Goal: Transaction & Acquisition: Book appointment/travel/reservation

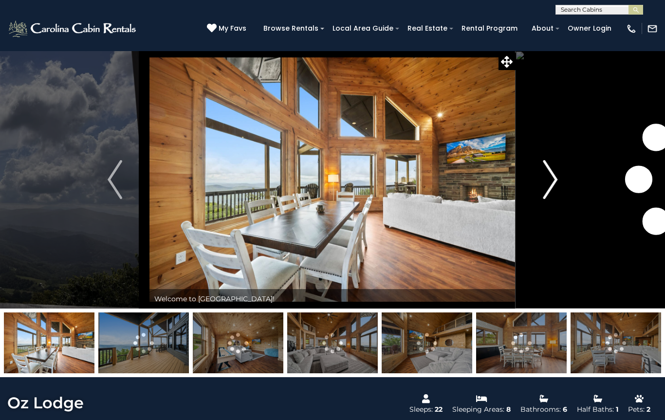
click at [547, 180] on img "Next" at bounding box center [550, 179] width 15 height 39
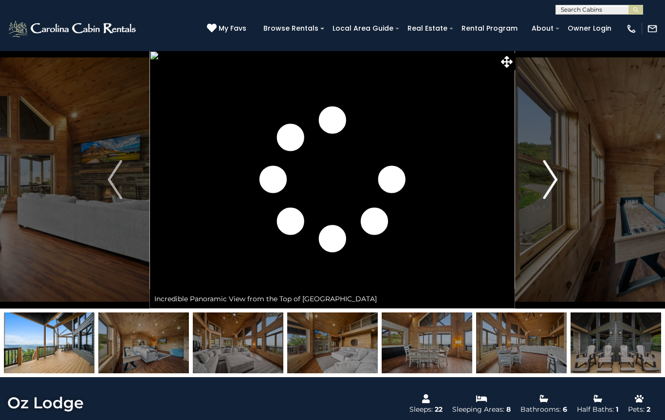
click at [553, 181] on img "Next" at bounding box center [550, 179] width 15 height 39
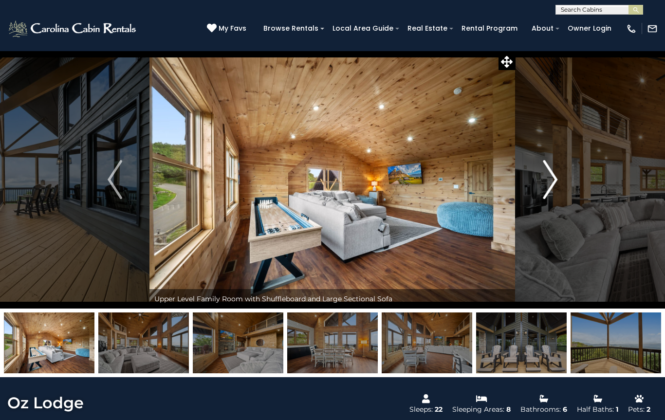
click at [547, 179] on img "Next" at bounding box center [550, 179] width 15 height 39
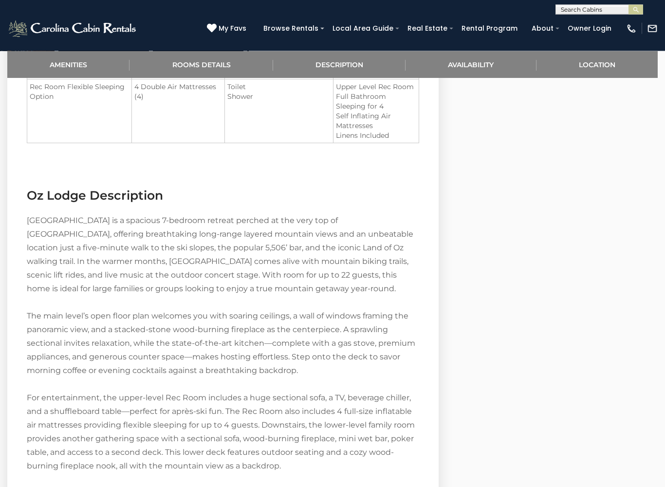
scroll to position [1063, 0]
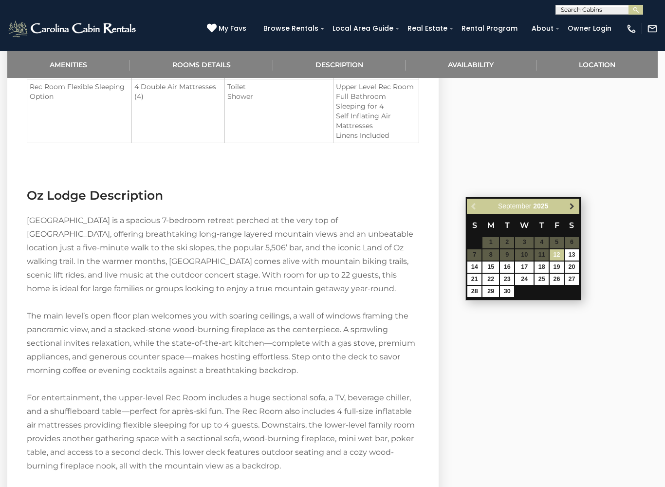
click at [578, 206] on link "Next" at bounding box center [572, 206] width 12 height 12
click at [573, 200] on link "Next" at bounding box center [572, 206] width 12 height 12
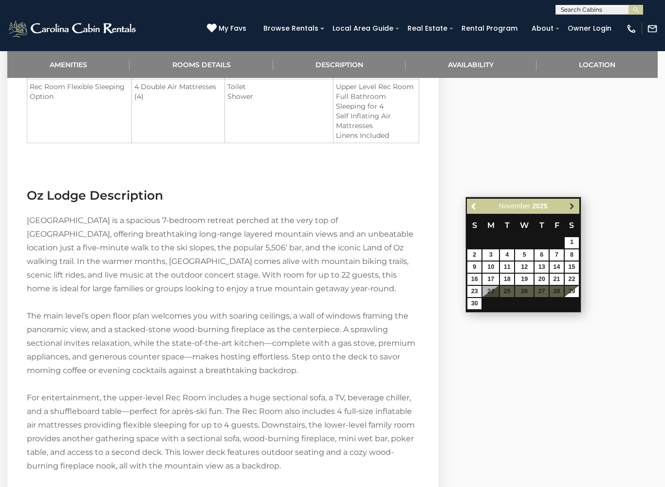
click at [571, 202] on link "Next" at bounding box center [572, 206] width 12 height 12
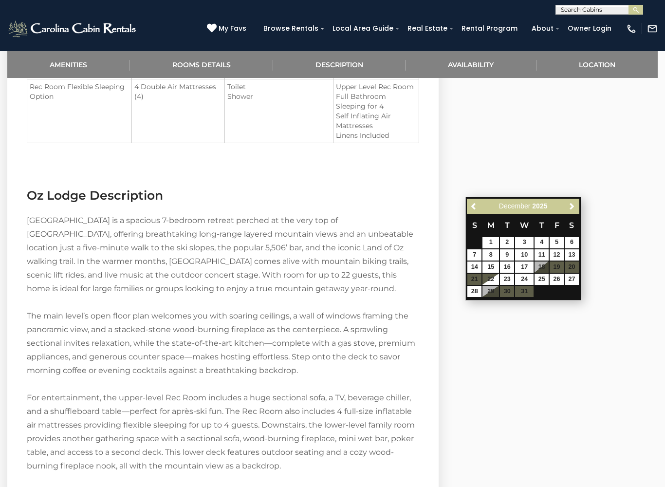
click at [580, 270] on div "Previous Next December 2025 S M T W T F S 1 2 3 4 5 6 7 8 9 10 11 12 13 14 15 1…" at bounding box center [524, 249] width 116 height 104
click at [577, 275] on link "27" at bounding box center [572, 279] width 14 height 11
type input "**********"
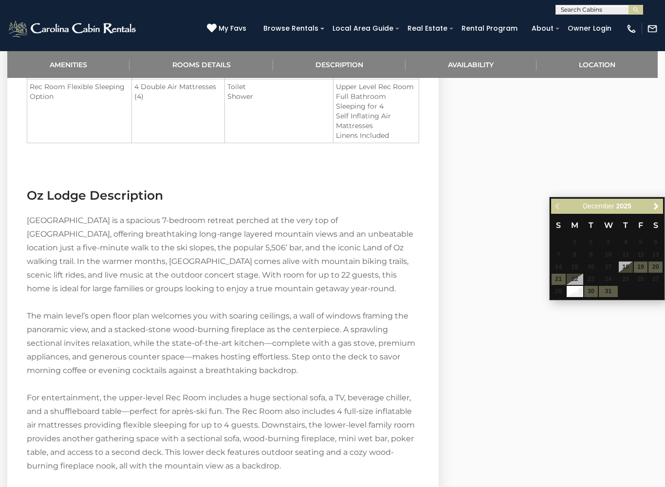
click at [617, 290] on table "S M T W T F S 1 2 3 4 5 6 7 8 9 10 11 12 13 14 15 16 17 18 19 20 21 22 23 24 25…" at bounding box center [607, 256] width 112 height 84
click at [582, 286] on link "29" at bounding box center [575, 291] width 17 height 11
type input "**********"
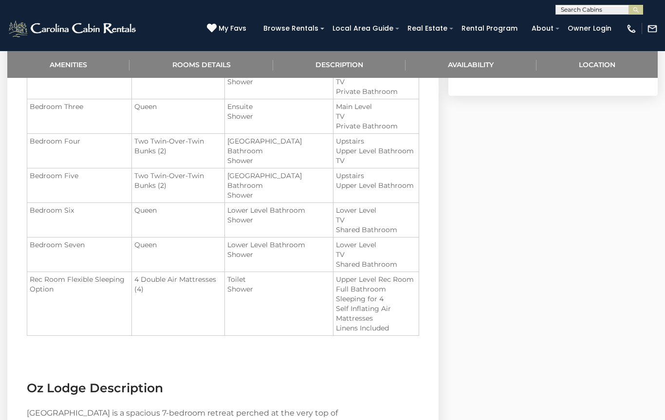
scroll to position [869, 0]
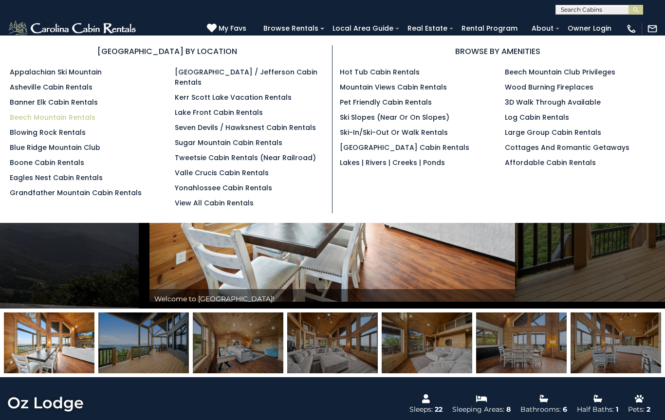
click at [21, 118] on link "Beech Mountain Rentals" at bounding box center [53, 118] width 86 height 10
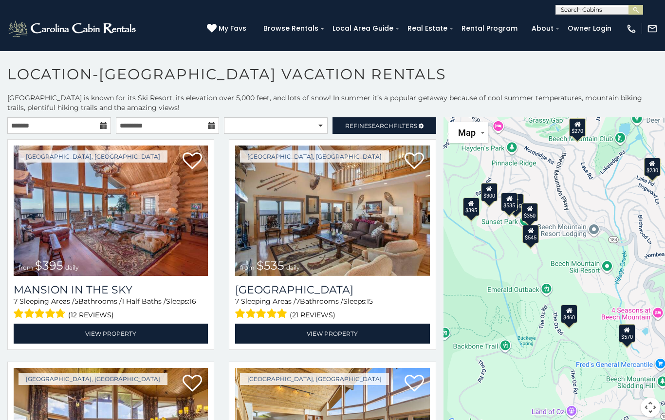
click at [470, 143] on button "Map" at bounding box center [469, 132] width 40 height 21
click at [472, 150] on li "Satellite" at bounding box center [478, 152] width 56 height 17
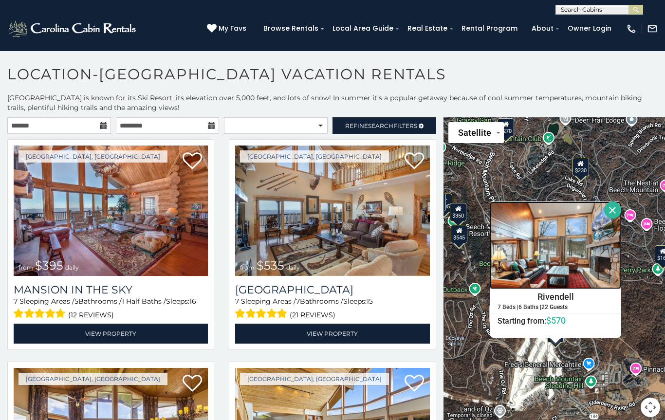
click at [584, 251] on img at bounding box center [556, 246] width 132 height 88
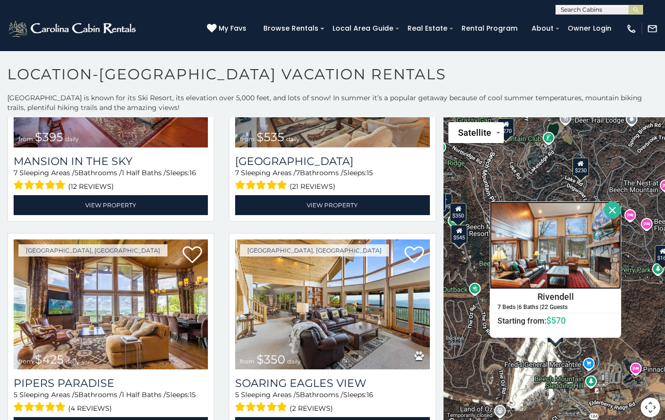
scroll to position [130, 0]
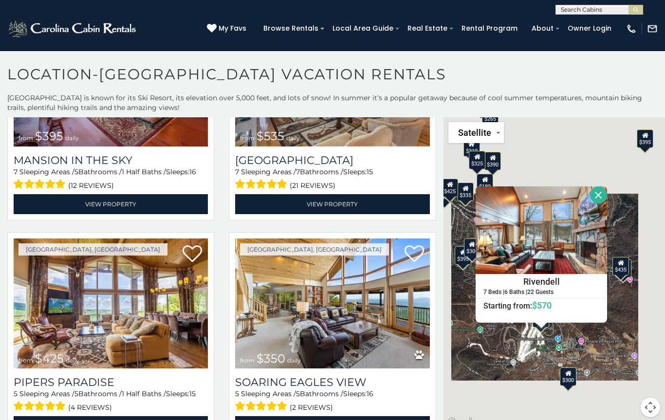
click at [607, 192] on button "Close" at bounding box center [598, 195] width 17 height 17
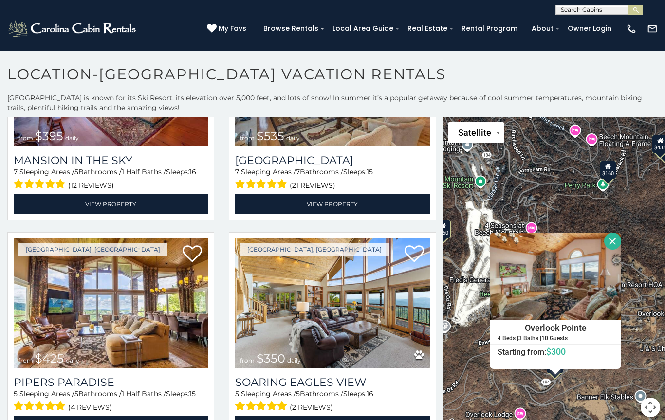
click at [621, 240] on button "Close" at bounding box center [612, 241] width 17 height 17
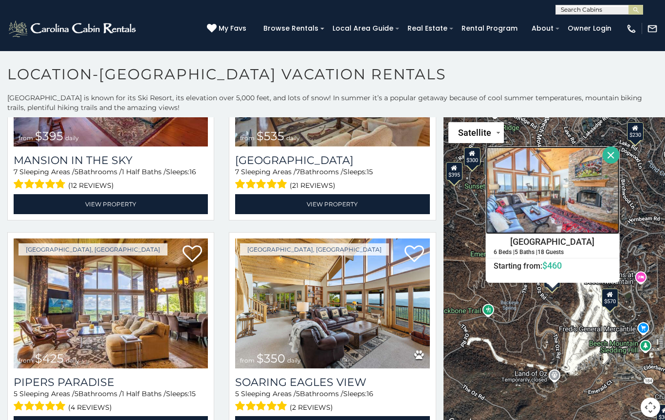
click at [587, 211] on img at bounding box center [553, 191] width 134 height 88
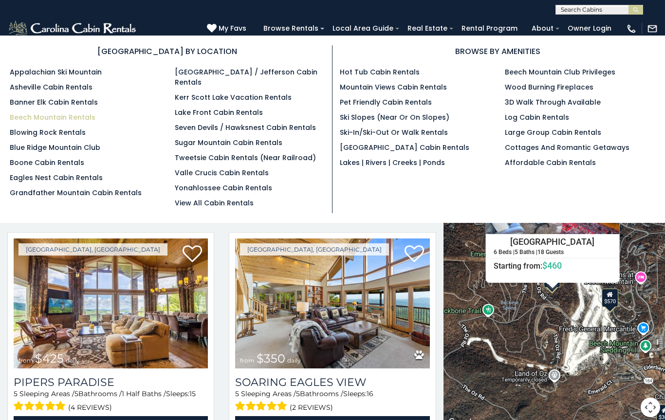
click at [19, 116] on link "Beech Mountain Rentals" at bounding box center [53, 118] width 86 height 10
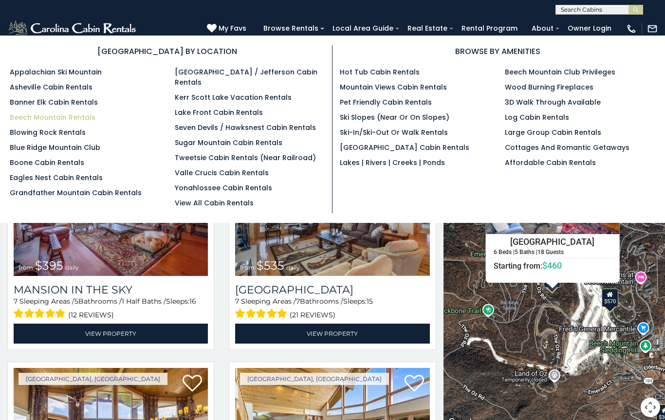
scroll to position [0, 0]
click at [13, 100] on link "Banner Elk Cabin Rentals" at bounding box center [54, 102] width 88 height 10
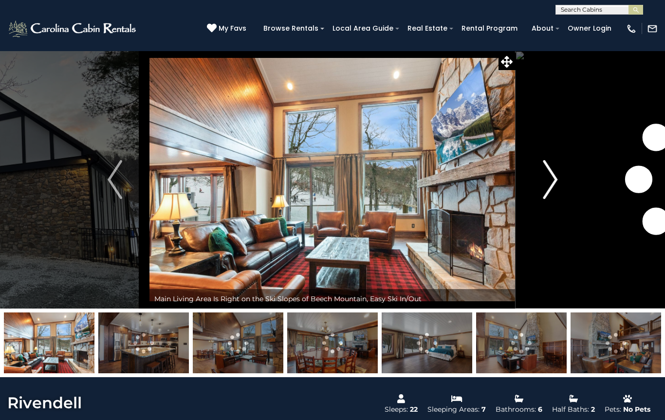
click at [553, 183] on img "Next" at bounding box center [550, 179] width 15 height 39
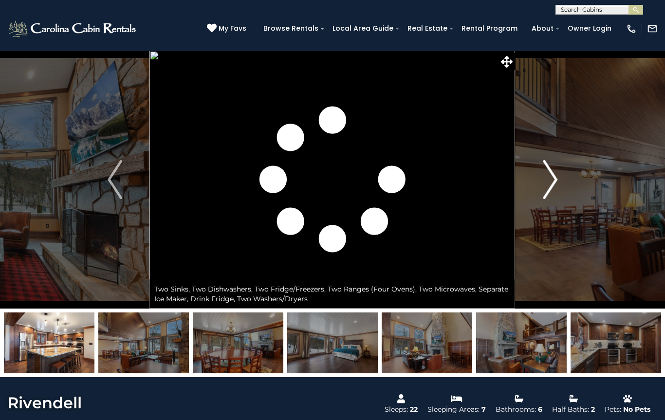
click at [546, 186] on img "Next" at bounding box center [550, 179] width 15 height 39
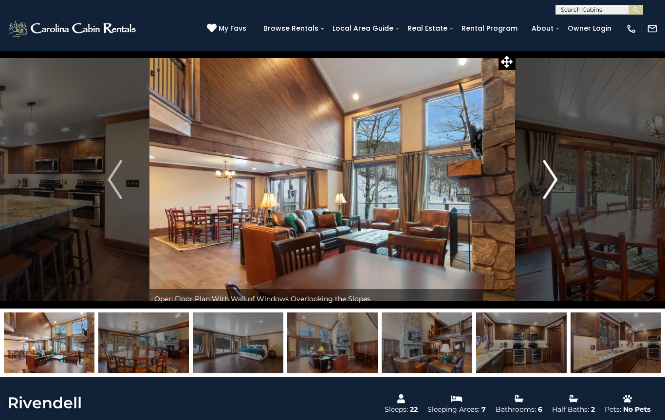
click at [550, 181] on img "Next" at bounding box center [550, 179] width 15 height 39
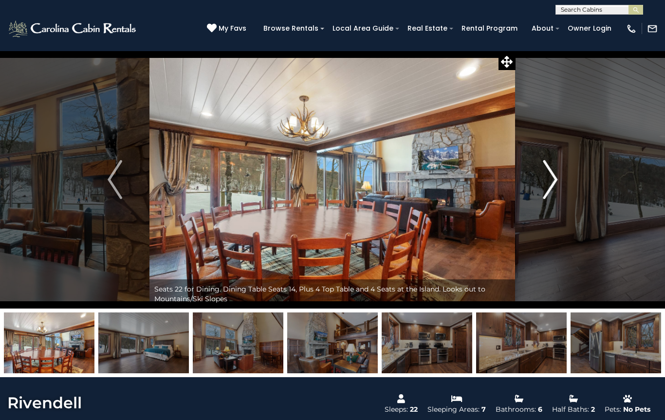
click at [546, 185] on img "Next" at bounding box center [550, 179] width 15 height 39
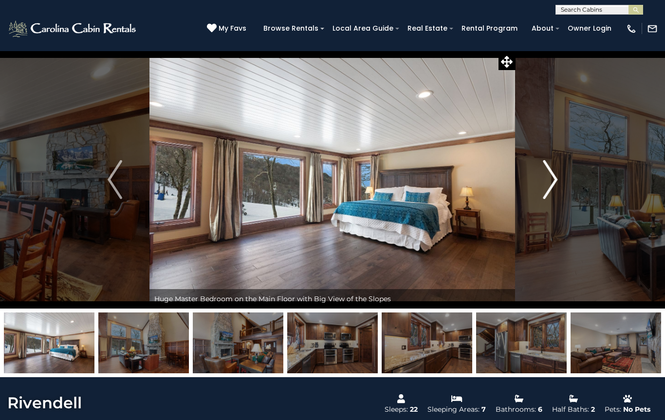
click at [546, 188] on img "Next" at bounding box center [550, 179] width 15 height 39
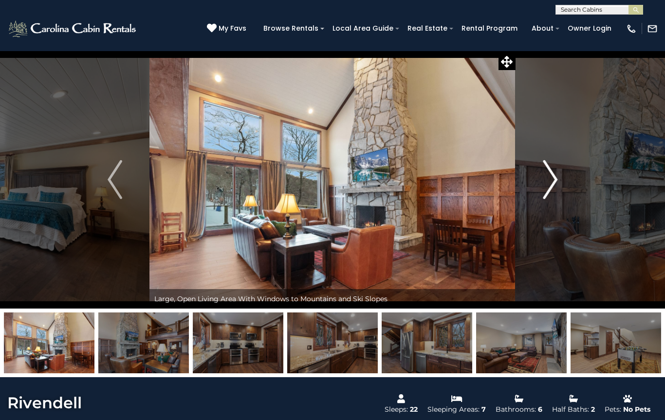
click at [545, 185] on img "Next" at bounding box center [550, 179] width 15 height 39
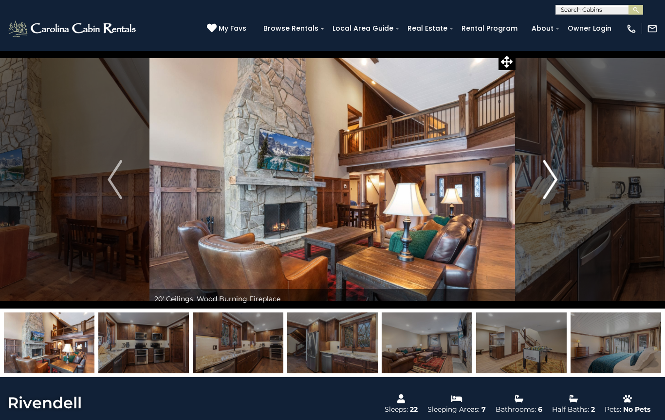
click at [546, 183] on img "Next" at bounding box center [550, 179] width 15 height 39
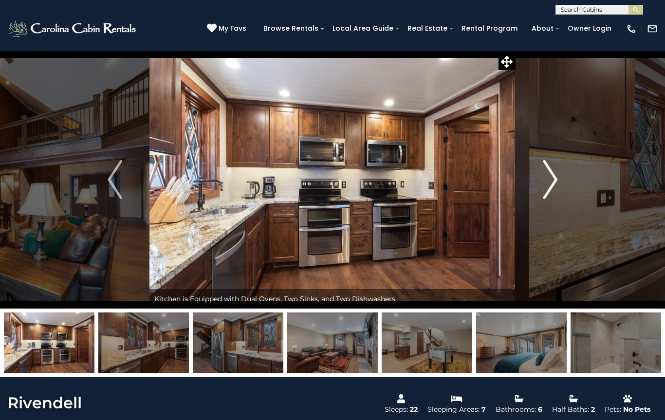
click at [546, 183] on img "Next" at bounding box center [550, 179] width 15 height 39
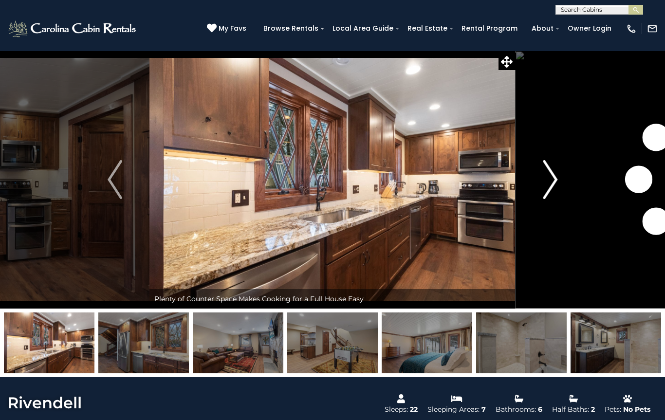
click at [545, 185] on img "Next" at bounding box center [550, 179] width 15 height 39
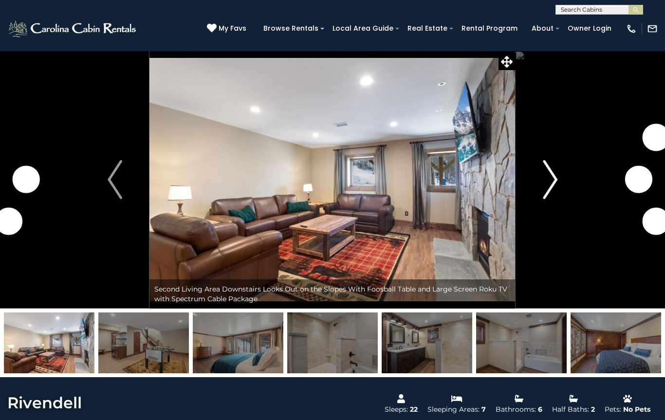
click at [543, 183] on button "Next" at bounding box center [550, 180] width 69 height 258
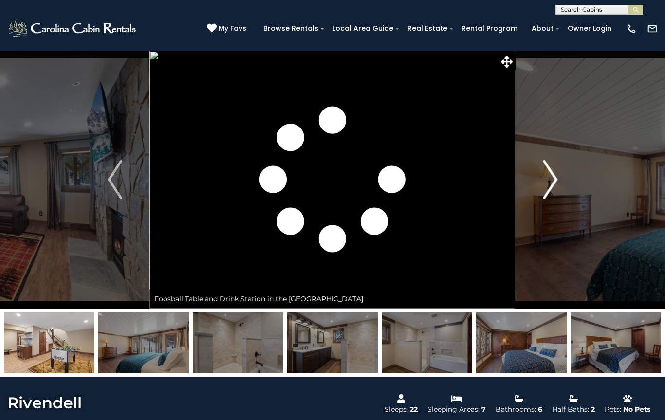
click at [552, 183] on img "Next" at bounding box center [550, 179] width 15 height 39
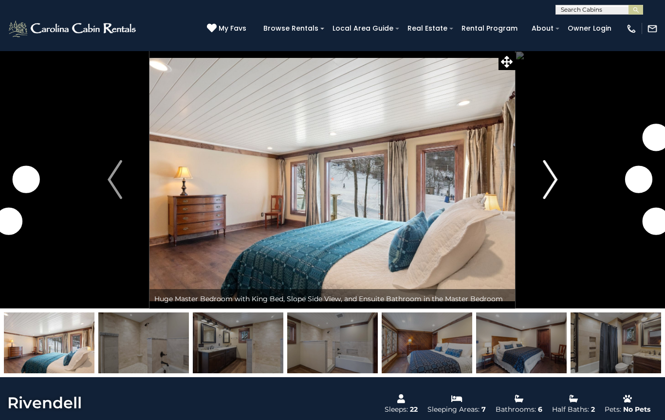
click at [548, 185] on img "Next" at bounding box center [550, 179] width 15 height 39
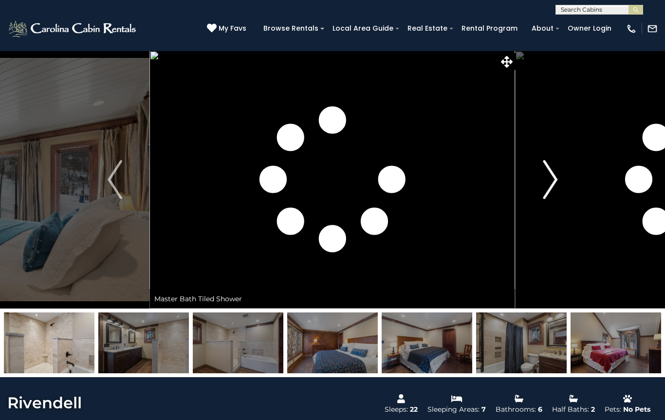
click at [546, 186] on img "Next" at bounding box center [550, 179] width 15 height 39
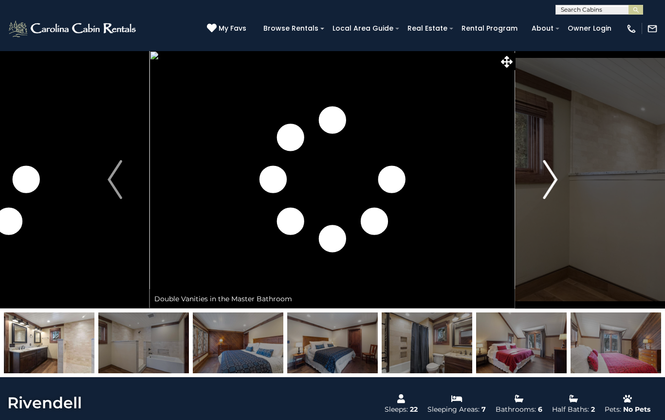
click at [546, 186] on img "Next" at bounding box center [550, 179] width 15 height 39
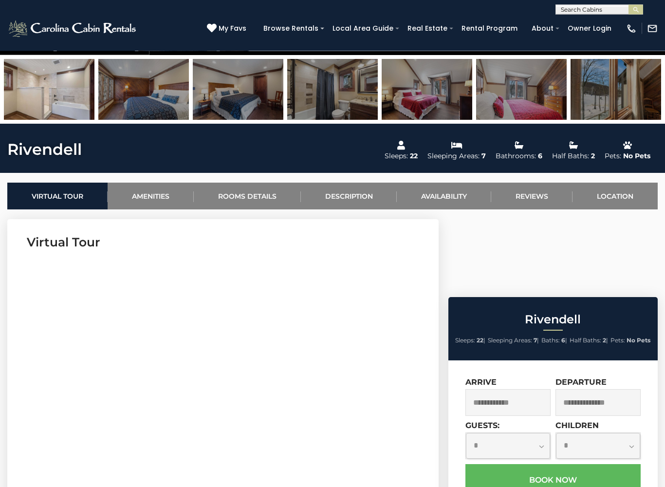
scroll to position [254, 0]
click at [528, 389] on input "text" at bounding box center [508, 402] width 85 height 27
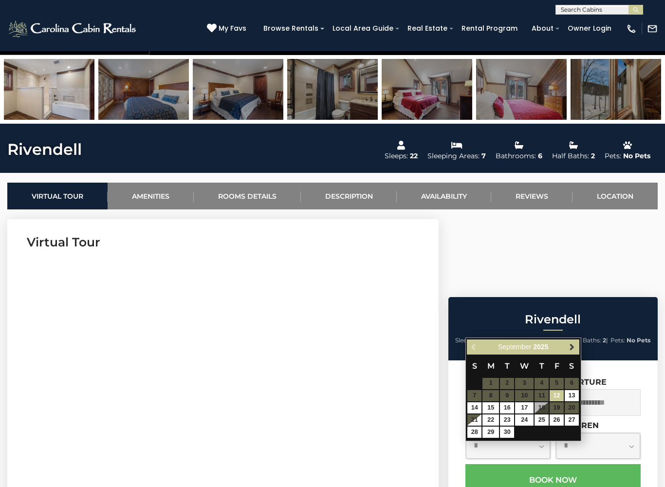
click at [568, 347] on link "Next" at bounding box center [572, 347] width 12 height 12
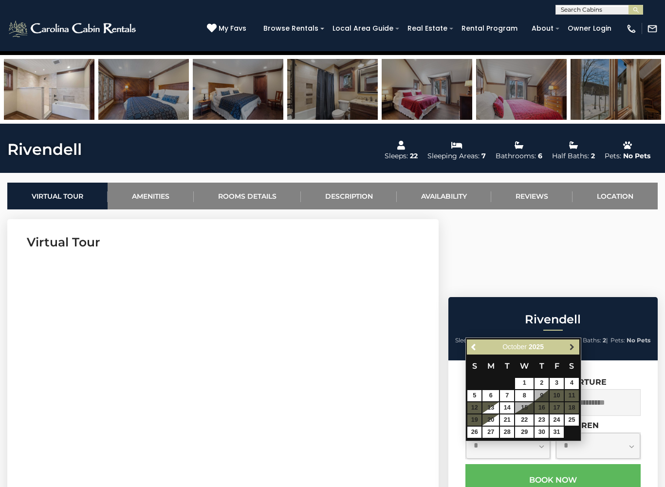
click at [569, 348] on span "Next" at bounding box center [572, 347] width 8 height 8
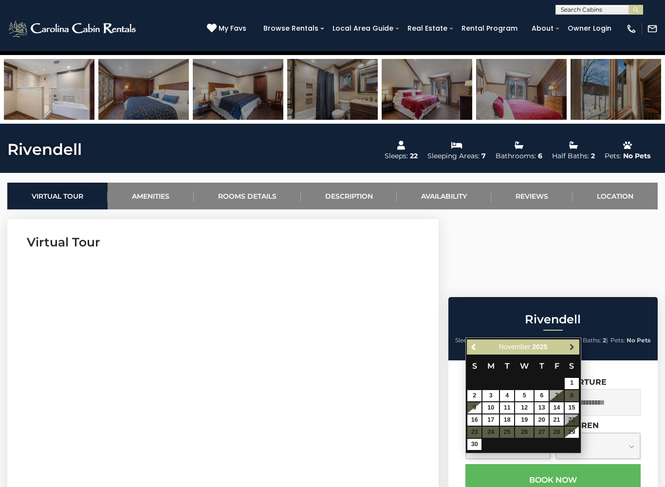
click at [569, 344] on span "Next" at bounding box center [572, 347] width 8 height 8
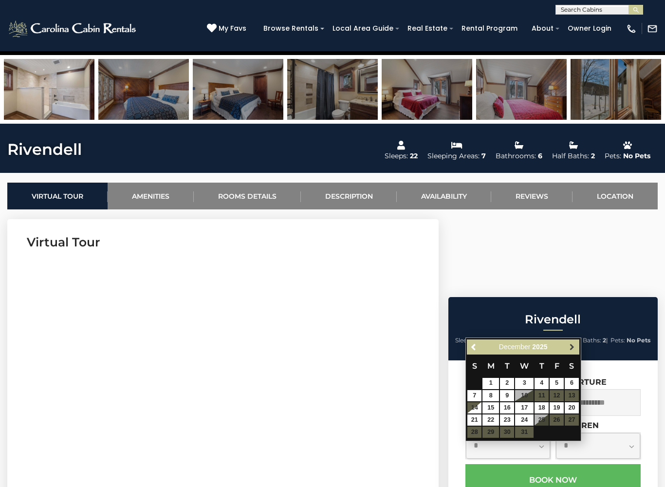
click at [569, 346] on span "Next" at bounding box center [572, 347] width 8 height 8
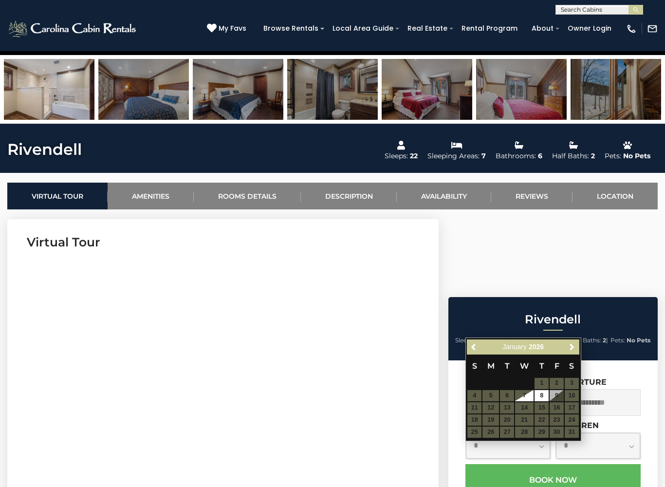
click at [300, 17] on div "My Favs Browse Rentals Local Area Guide Activities & Attractions Area Map Drivi…" at bounding box center [432, 28] width 451 height 25
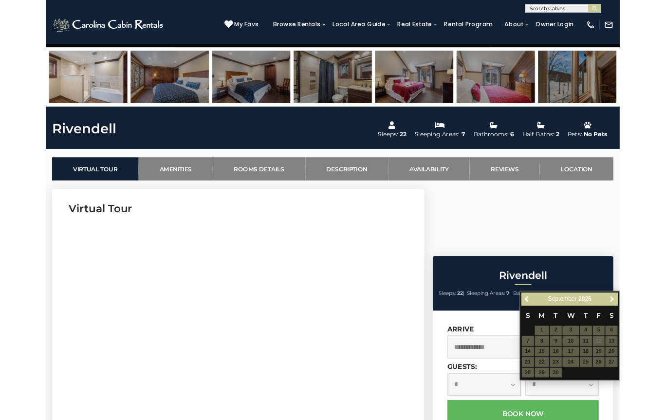
scroll to position [0, 0]
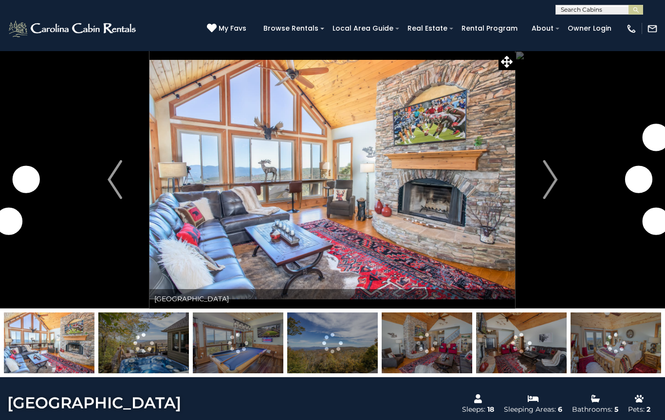
click at [139, 349] on img at bounding box center [143, 343] width 91 height 61
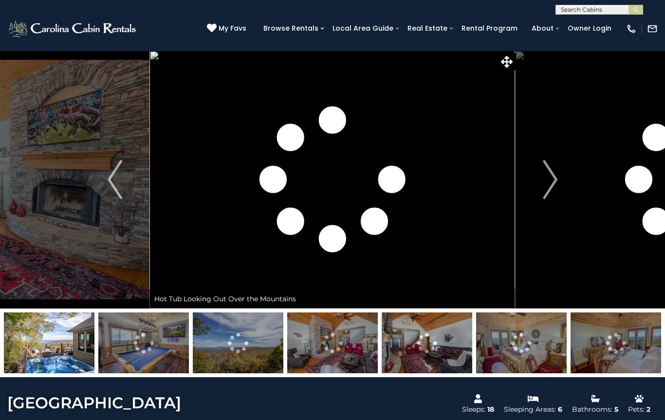
click at [230, 354] on img at bounding box center [238, 343] width 91 height 61
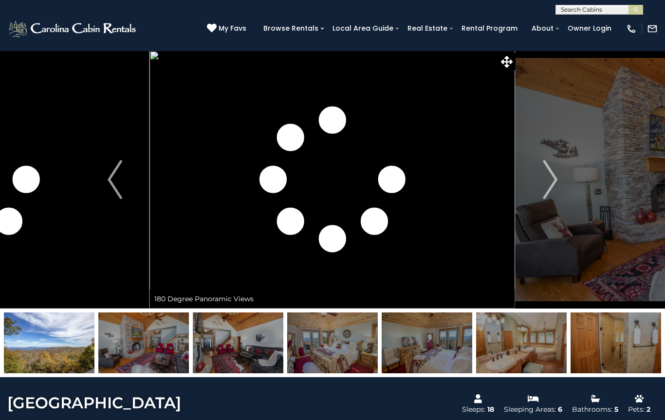
click at [51, 348] on img at bounding box center [49, 343] width 91 height 61
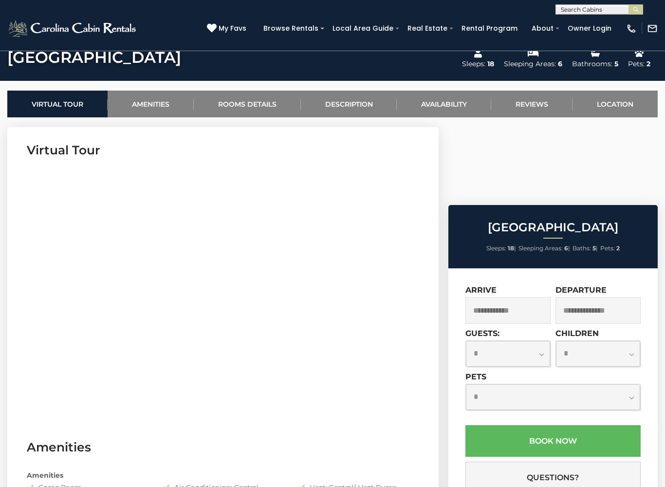
scroll to position [382, 0]
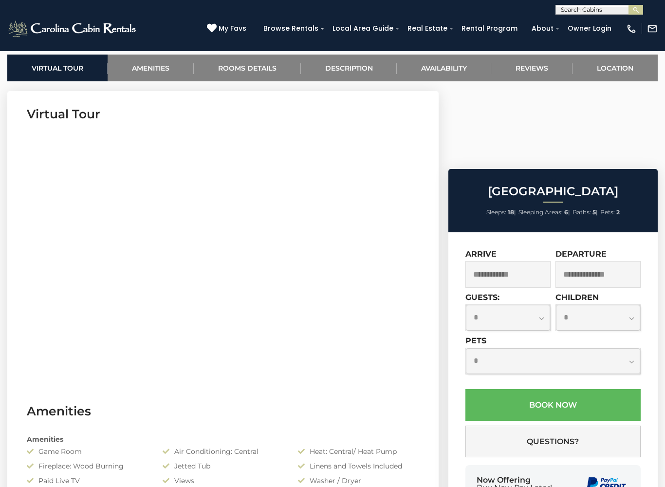
click at [526, 261] on input "text" at bounding box center [508, 274] width 85 height 27
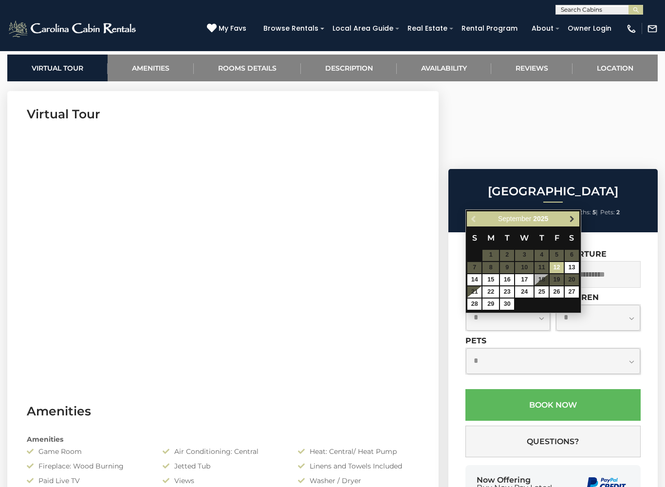
click at [568, 221] on span "Next" at bounding box center [572, 219] width 8 height 8
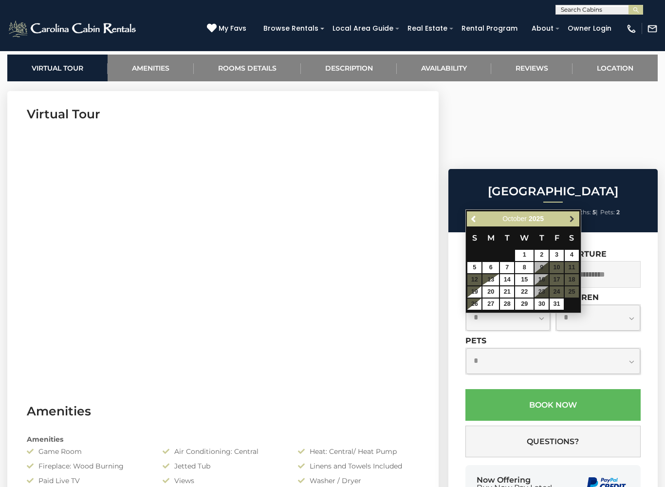
click at [571, 217] on span "Next" at bounding box center [572, 219] width 8 height 8
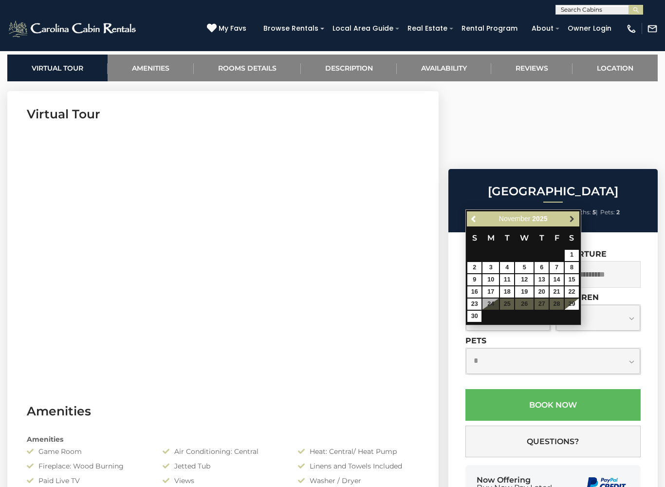
click at [576, 218] on span "Next" at bounding box center [572, 219] width 8 height 8
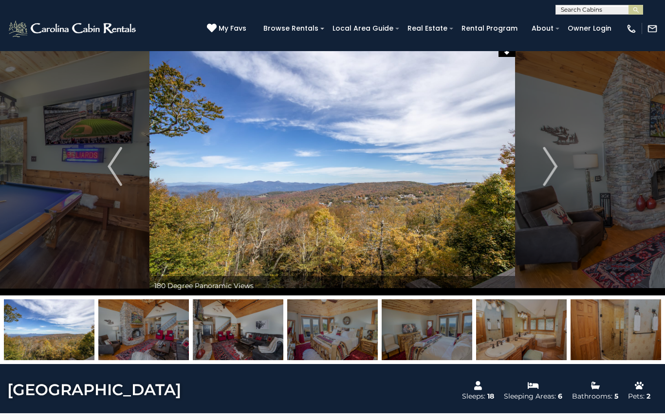
scroll to position [0, 0]
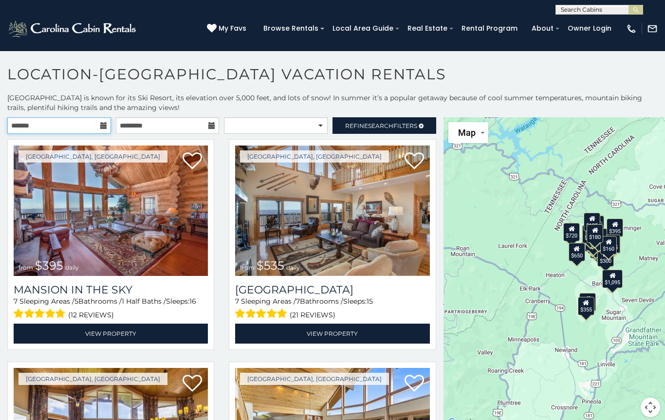
click at [26, 124] on input "text" at bounding box center [59, 125] width 104 height 17
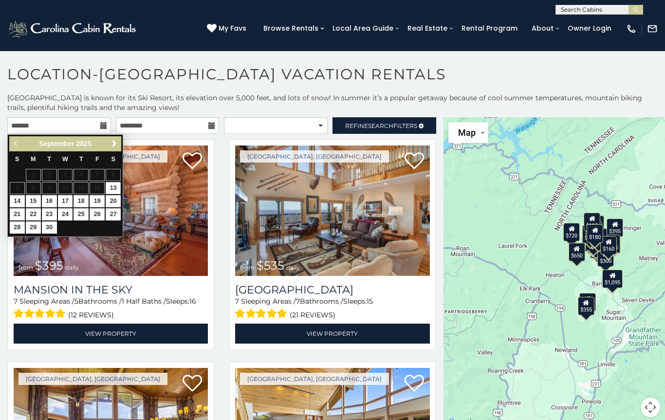
click at [116, 148] on link "Next" at bounding box center [114, 144] width 12 height 12
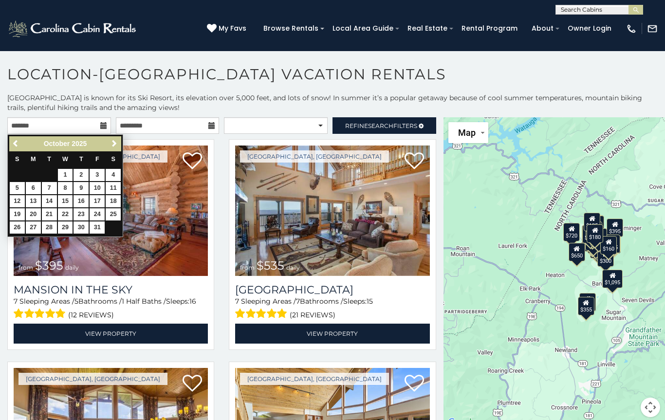
click at [112, 141] on span "Next" at bounding box center [115, 144] width 8 height 8
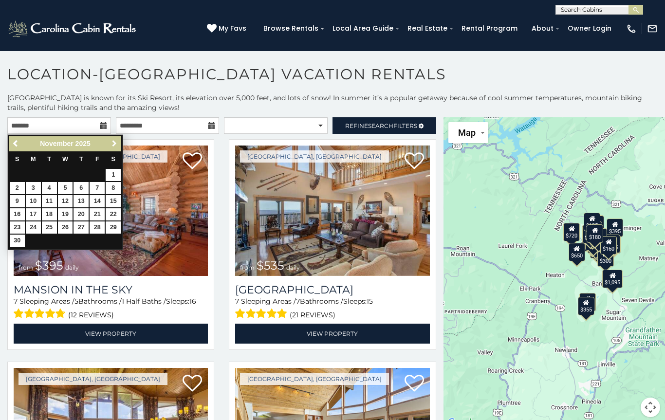
click at [115, 139] on link "Next" at bounding box center [114, 144] width 12 height 12
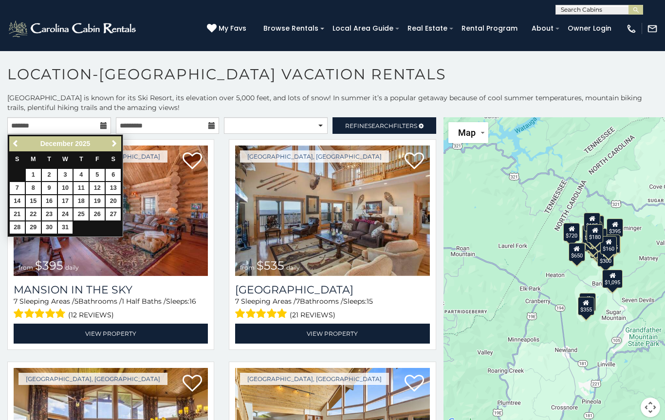
click at [109, 208] on link "27" at bounding box center [113, 214] width 15 height 12
type input "**********"
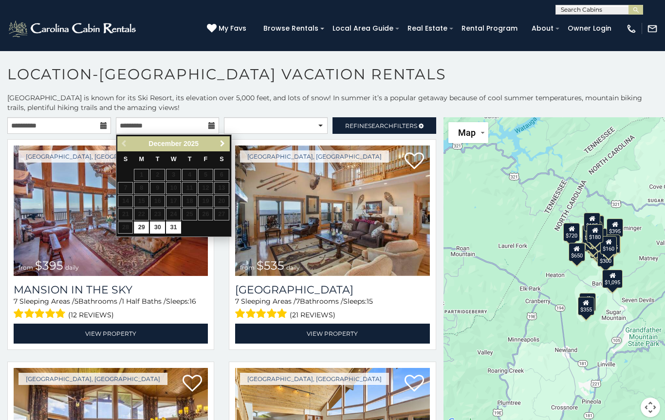
click at [217, 144] on link "Next" at bounding box center [223, 144] width 12 height 12
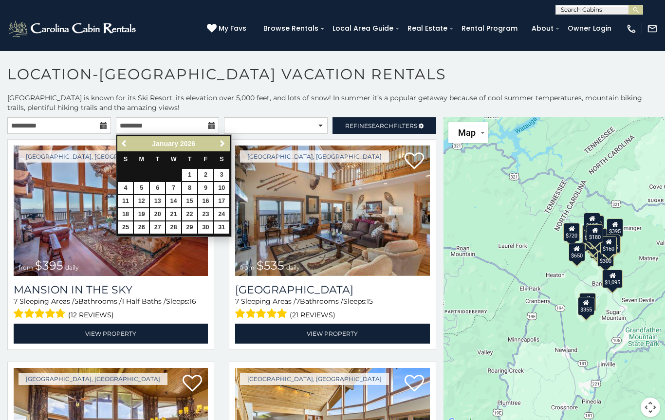
click at [192, 176] on link "1" at bounding box center [189, 175] width 15 height 12
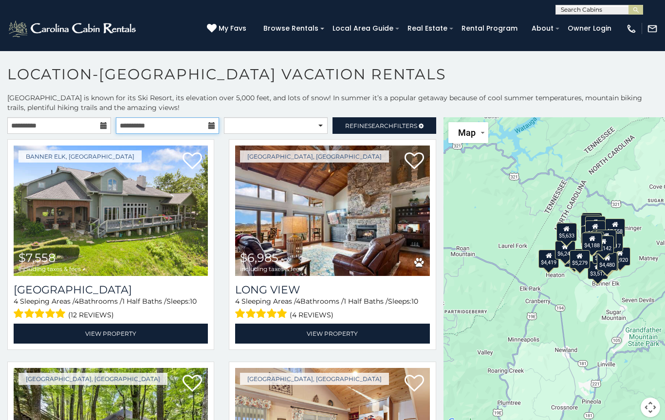
click at [137, 125] on input "**********" at bounding box center [168, 125] width 104 height 17
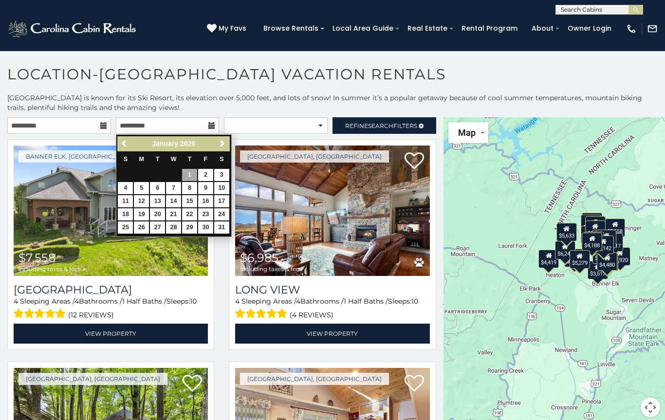
click at [208, 172] on link "2" at bounding box center [205, 175] width 15 height 12
type input "**********"
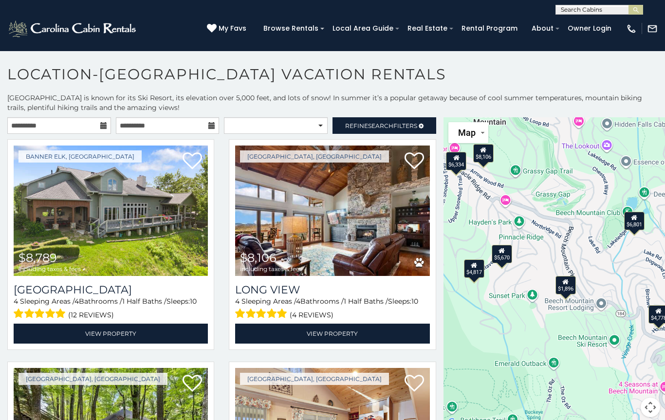
click at [480, 139] on button "Map" at bounding box center [469, 132] width 40 height 21
click at [486, 153] on li "Satellite" at bounding box center [478, 152] width 56 height 17
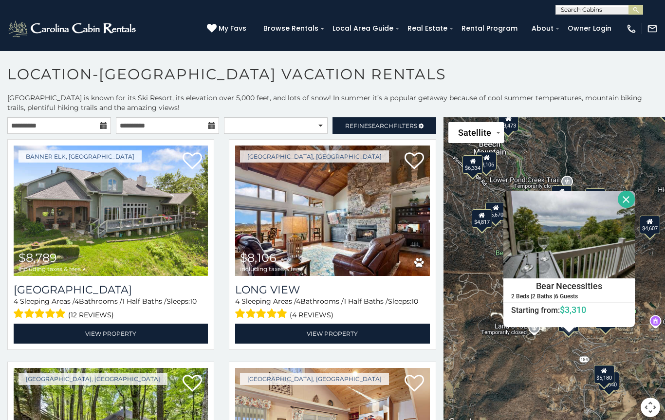
click at [635, 196] on button "Close" at bounding box center [626, 199] width 17 height 17
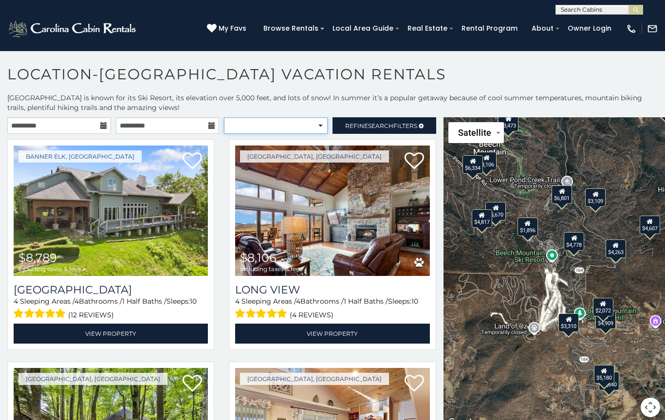
click at [317, 120] on select "**********" at bounding box center [276, 125] width 104 height 17
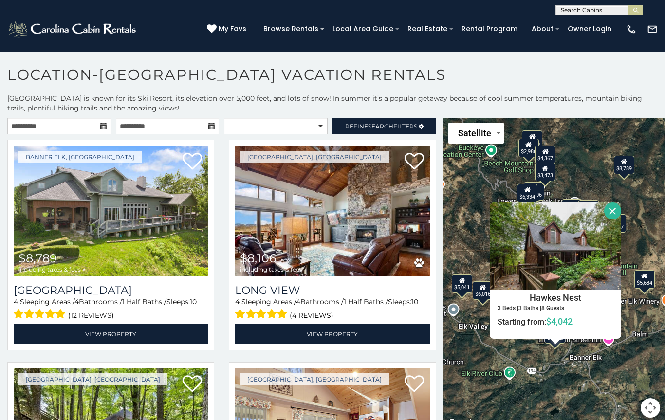
scroll to position [16, 0]
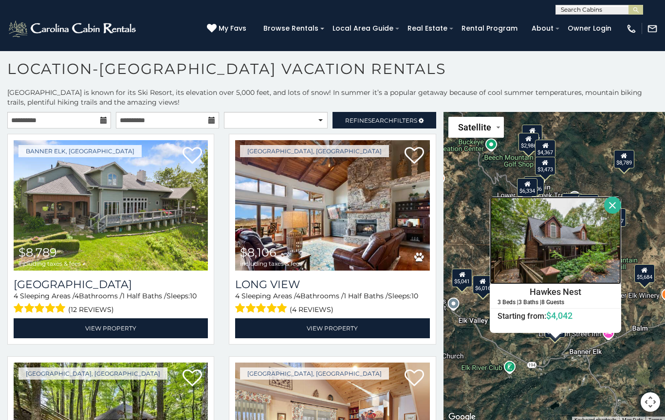
click at [593, 253] on img at bounding box center [556, 241] width 132 height 88
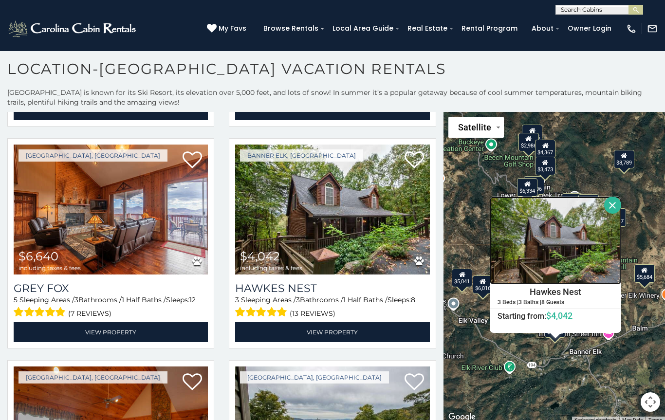
scroll to position [1776, 0]
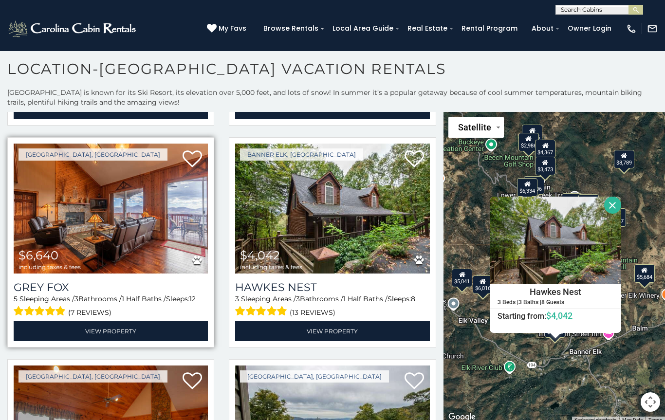
click at [33, 246] on img at bounding box center [111, 209] width 194 height 131
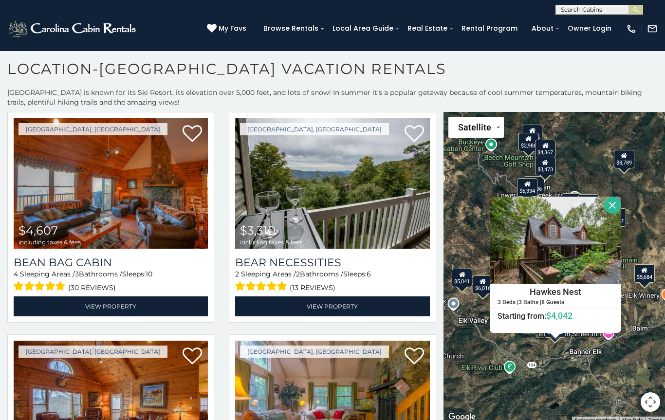
scroll to position [2017, 0]
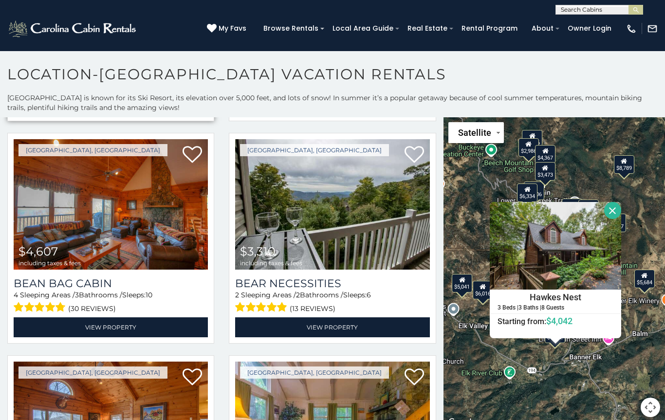
scroll to position [2008, 0]
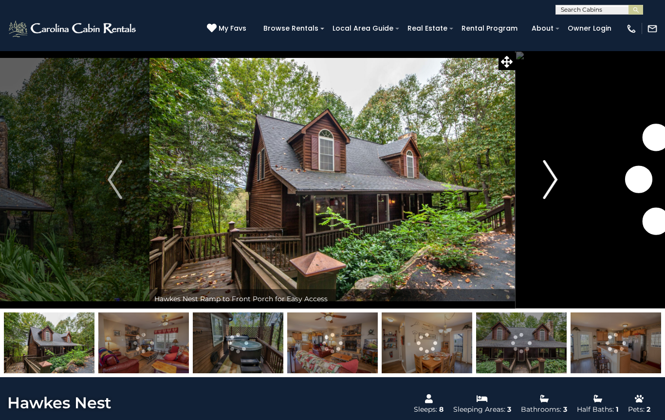
click at [550, 182] on img "Next" at bounding box center [550, 179] width 15 height 39
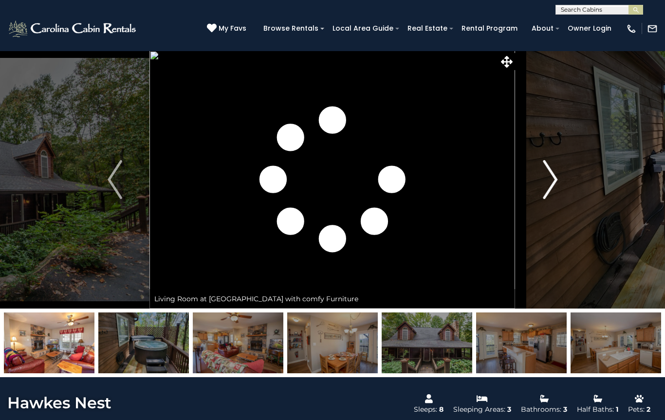
click at [552, 178] on img "Next" at bounding box center [550, 179] width 15 height 39
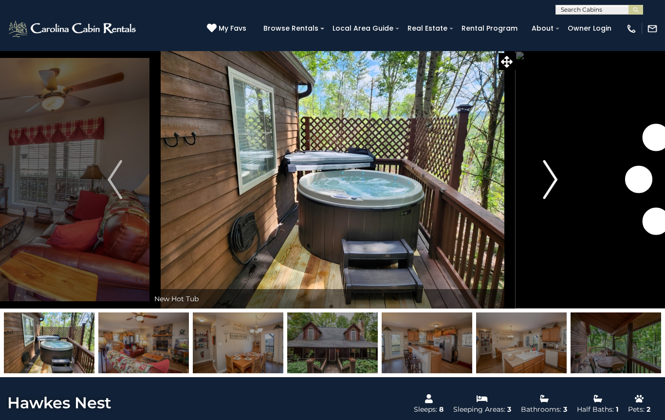
click at [549, 180] on img "Next" at bounding box center [550, 179] width 15 height 39
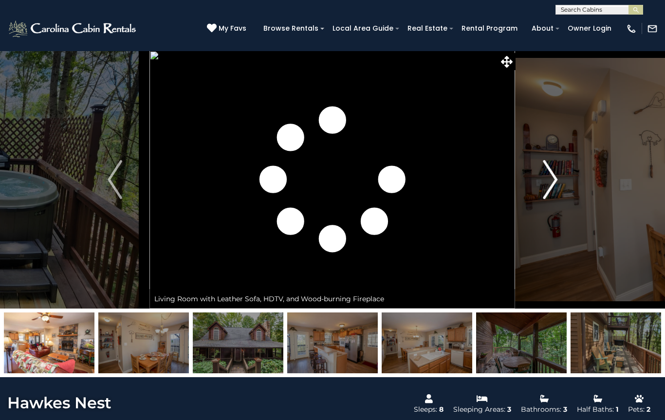
click at [554, 180] on img "Next" at bounding box center [550, 179] width 15 height 39
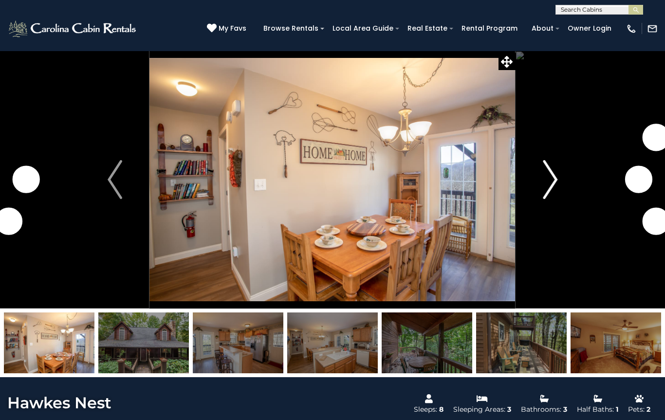
click at [554, 181] on img "Next" at bounding box center [550, 179] width 15 height 39
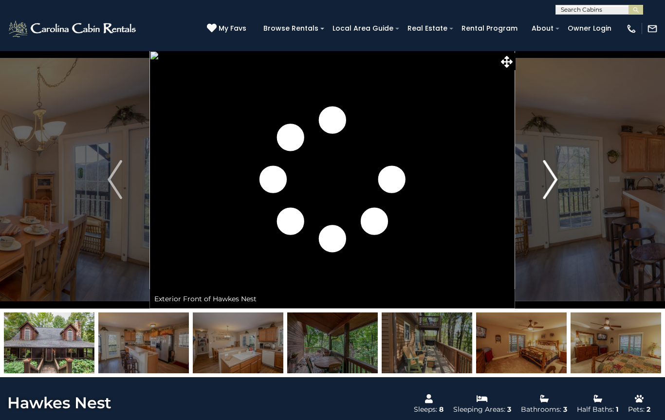
click at [545, 177] on img "Next" at bounding box center [550, 179] width 15 height 39
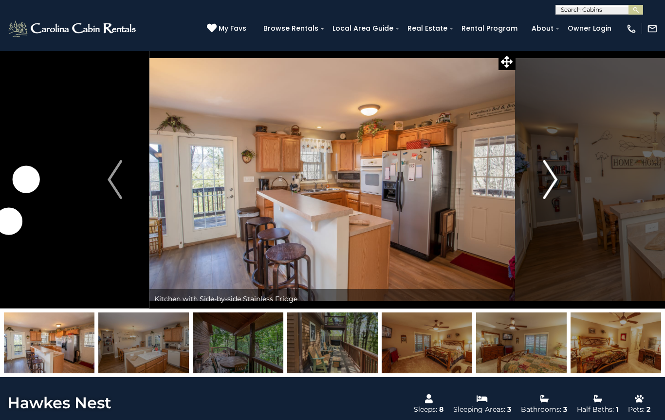
click at [549, 176] on img "Next" at bounding box center [550, 179] width 15 height 39
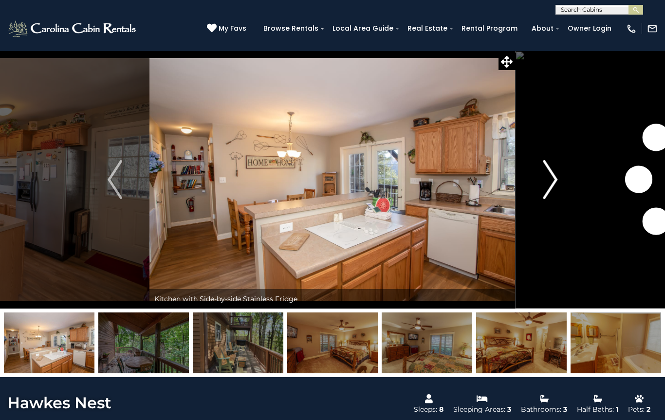
click at [543, 181] on img "Next" at bounding box center [550, 179] width 15 height 39
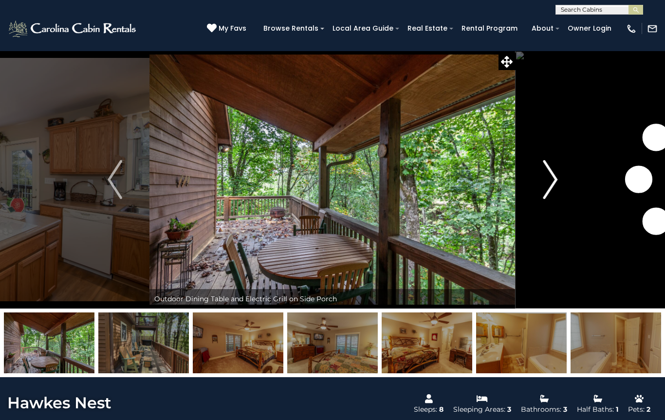
click at [545, 176] on img "Next" at bounding box center [550, 179] width 15 height 39
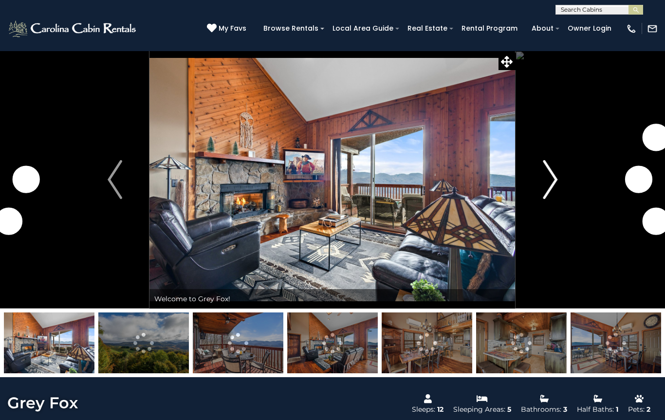
click at [536, 179] on button "Next" at bounding box center [550, 180] width 69 height 258
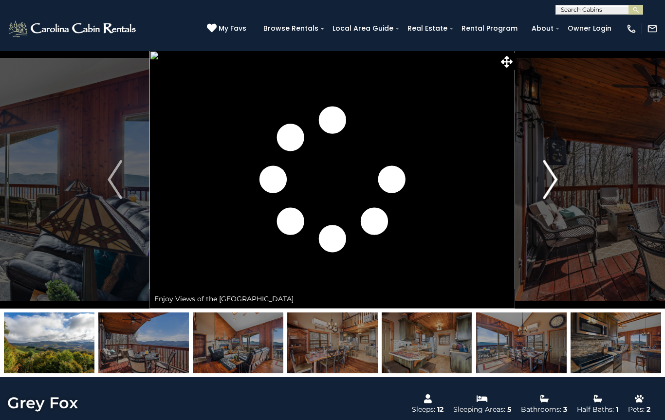
click at [552, 179] on img "Next" at bounding box center [550, 179] width 15 height 39
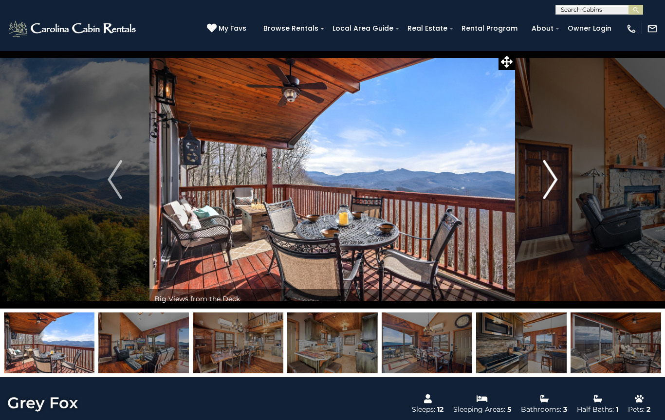
click at [551, 184] on img "Next" at bounding box center [550, 179] width 15 height 39
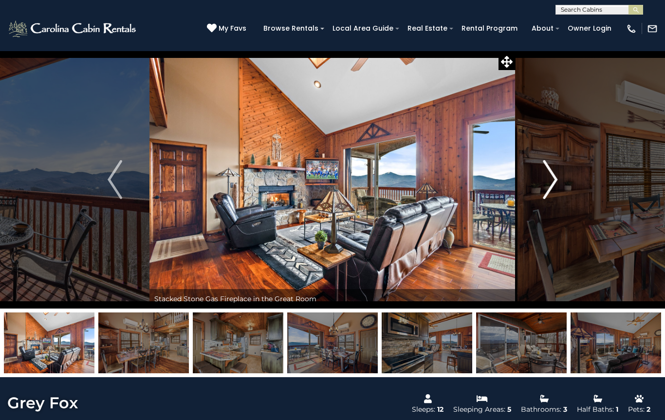
click at [549, 183] on img "Next" at bounding box center [550, 179] width 15 height 39
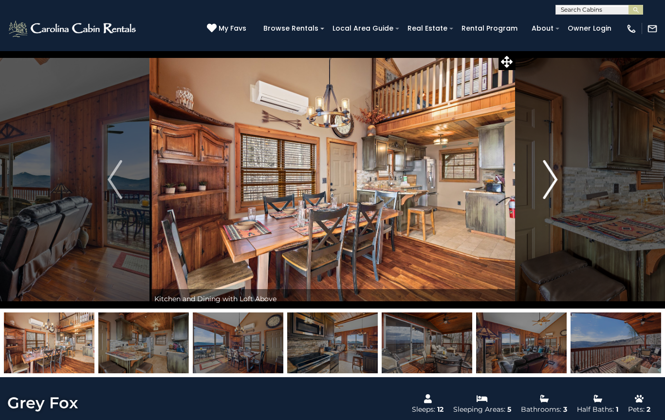
click at [549, 183] on img "Next" at bounding box center [550, 179] width 15 height 39
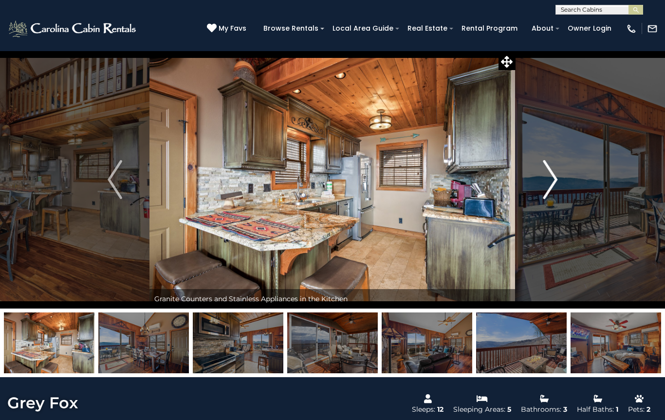
click at [548, 182] on img "Next" at bounding box center [550, 179] width 15 height 39
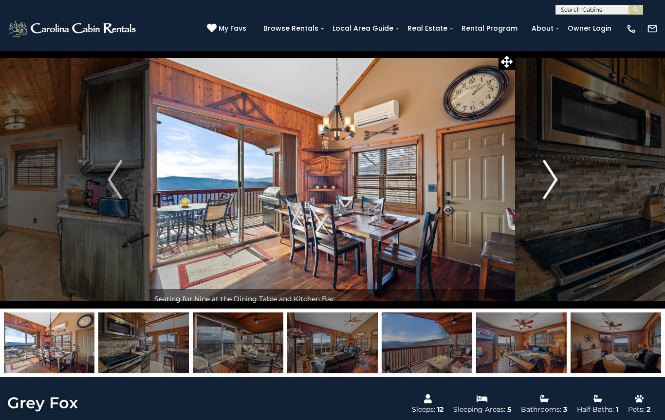
click at [546, 179] on img "Next" at bounding box center [550, 179] width 15 height 39
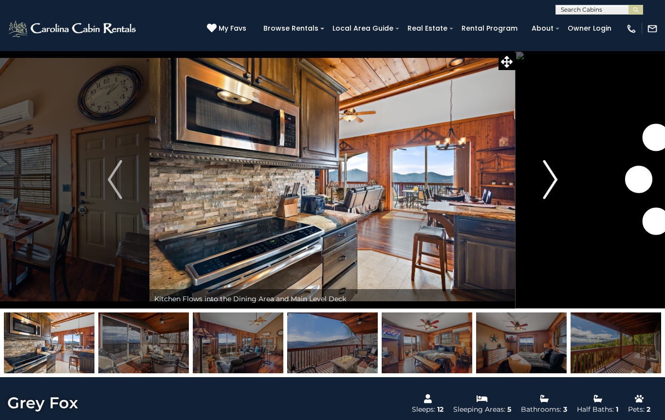
click at [545, 179] on img "Next" at bounding box center [550, 179] width 15 height 39
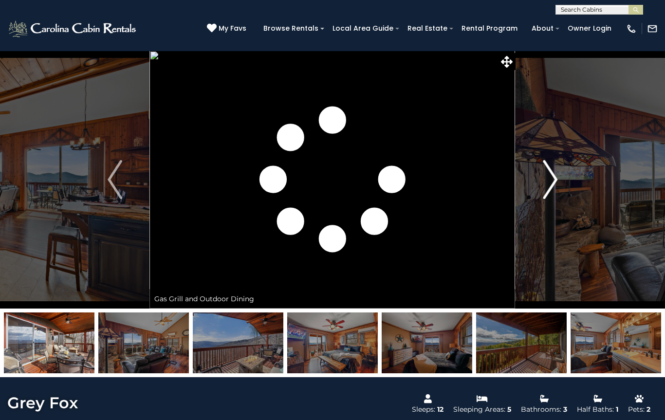
click at [544, 180] on img "Next" at bounding box center [550, 179] width 15 height 39
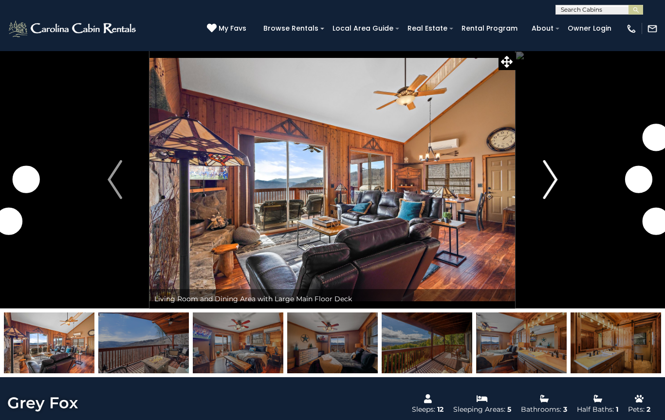
click at [546, 180] on img "Next" at bounding box center [550, 179] width 15 height 39
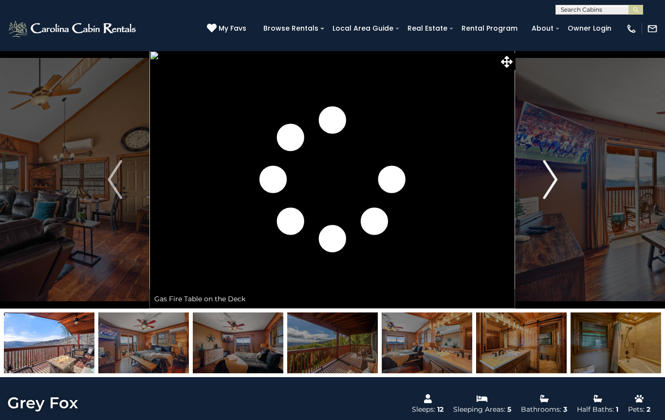
click at [552, 176] on img "Next" at bounding box center [550, 179] width 15 height 39
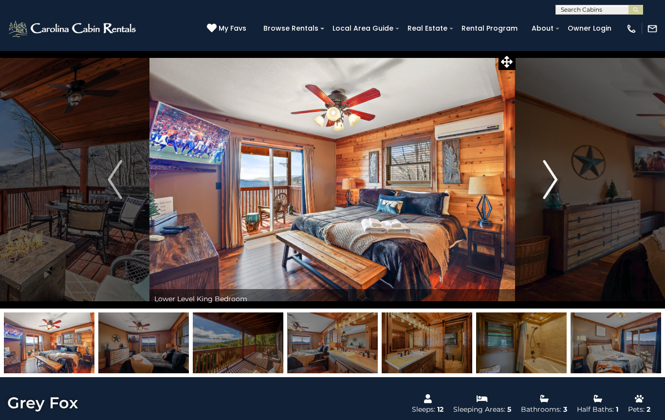
click at [556, 173] on img "Next" at bounding box center [550, 179] width 15 height 39
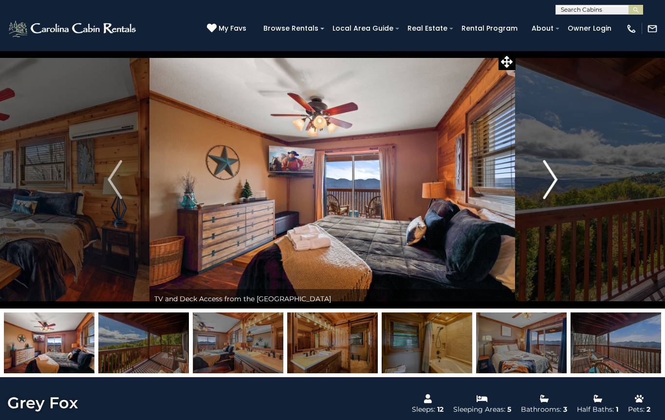
click at [554, 174] on img "Next" at bounding box center [550, 179] width 15 height 39
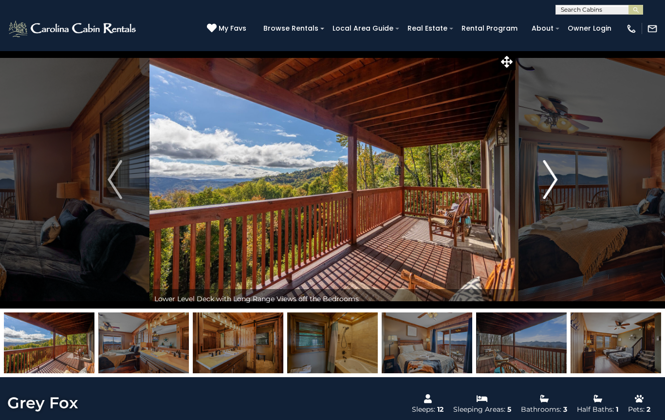
click at [555, 173] on img "Next" at bounding box center [550, 179] width 15 height 39
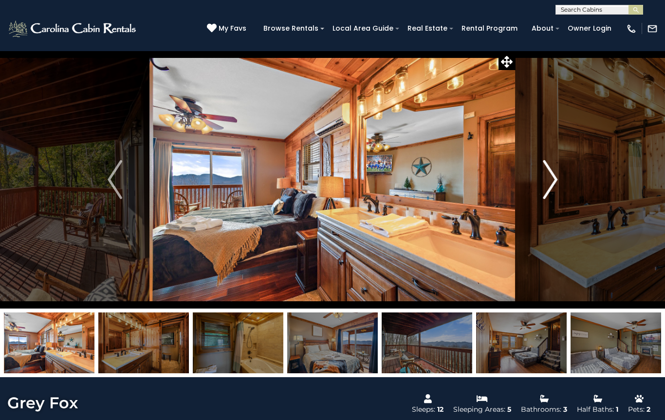
click at [552, 176] on img "Next" at bounding box center [550, 179] width 15 height 39
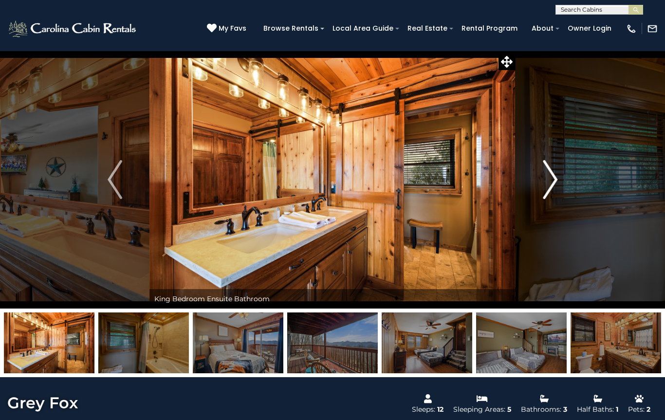
click at [552, 175] on img "Next" at bounding box center [550, 179] width 15 height 39
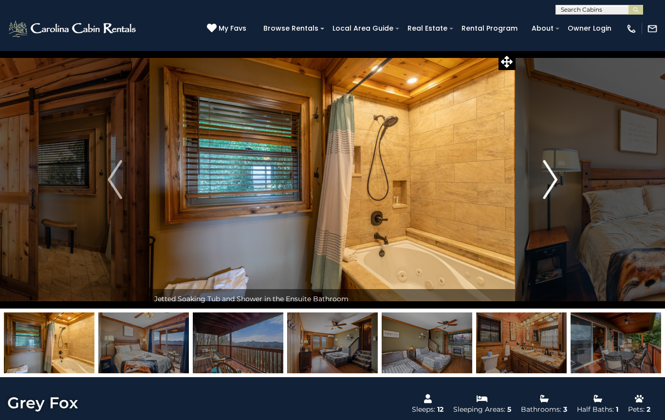
click at [550, 176] on img "Next" at bounding box center [550, 179] width 15 height 39
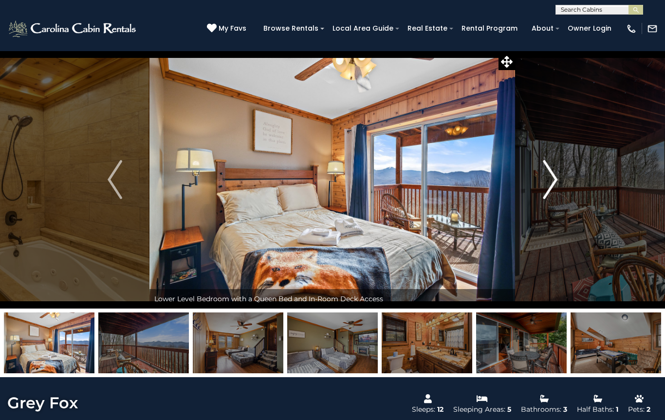
click at [551, 174] on img "Next" at bounding box center [550, 179] width 15 height 39
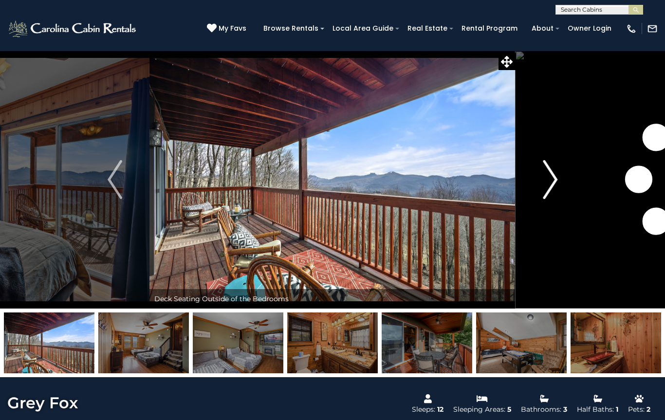
click at [548, 176] on img "Next" at bounding box center [550, 179] width 15 height 39
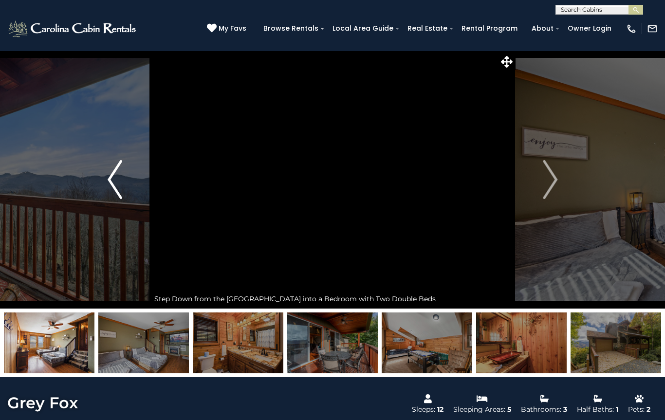
click at [113, 185] on img "Previous" at bounding box center [115, 179] width 15 height 39
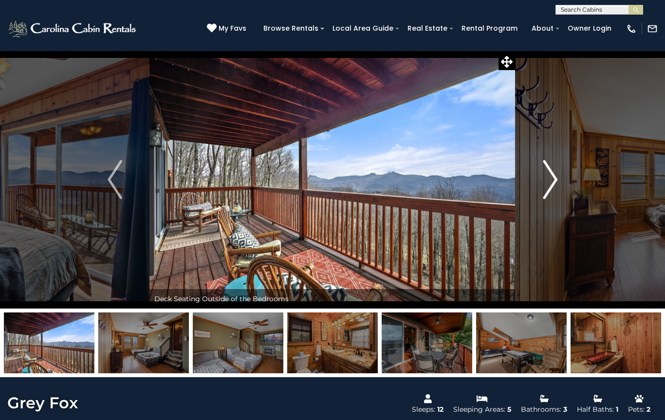
click at [553, 170] on img "Next" at bounding box center [550, 179] width 15 height 39
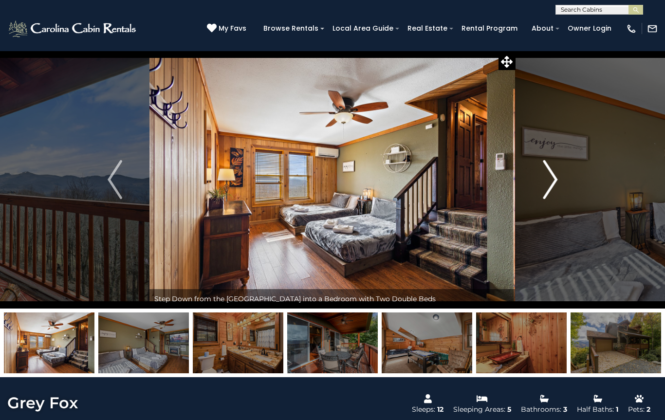
click at [553, 172] on img "Next" at bounding box center [550, 179] width 15 height 39
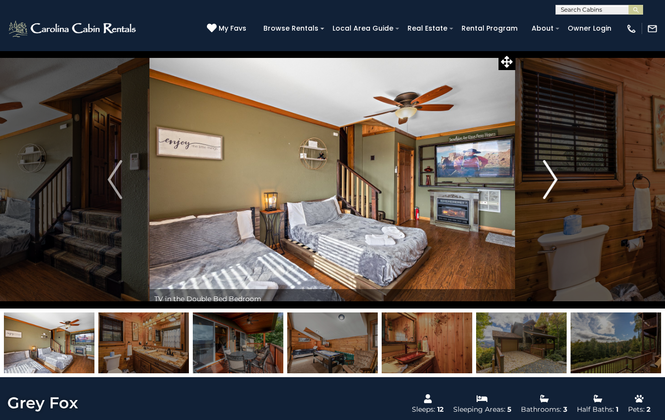
click at [547, 175] on img "Next" at bounding box center [550, 179] width 15 height 39
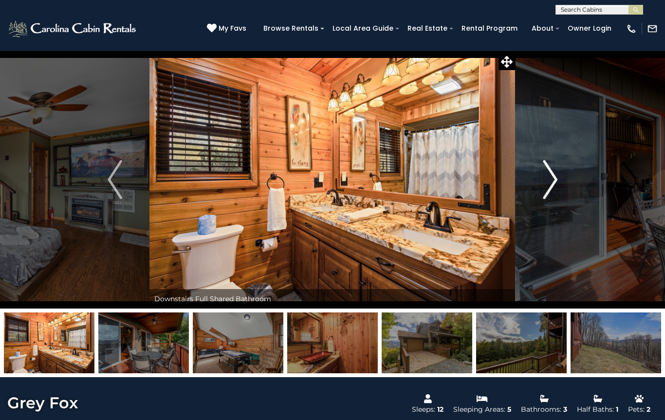
click at [548, 173] on img "Next" at bounding box center [550, 179] width 15 height 39
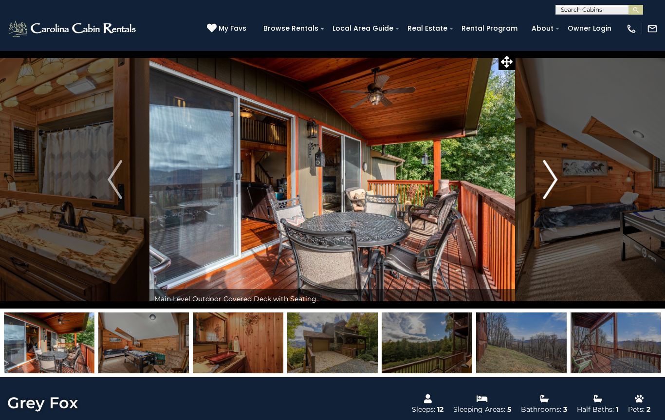
click at [545, 175] on img "Next" at bounding box center [550, 179] width 15 height 39
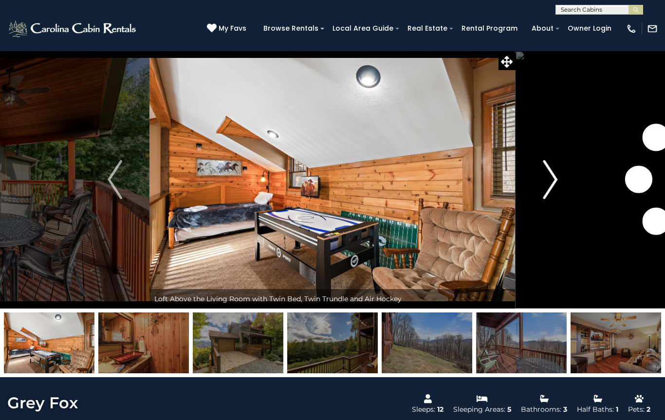
click at [545, 175] on img "Next" at bounding box center [550, 179] width 15 height 39
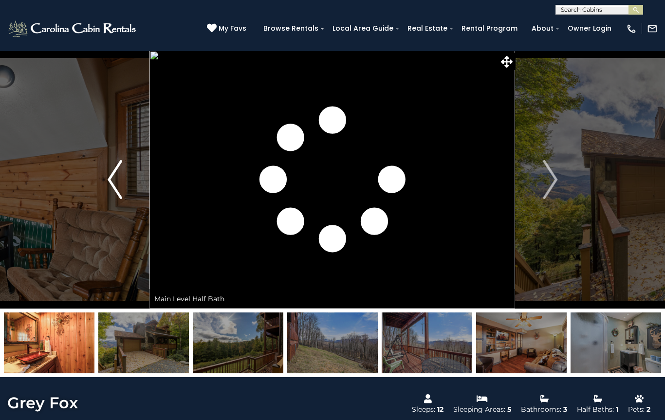
click at [120, 176] on img "Previous" at bounding box center [115, 179] width 15 height 39
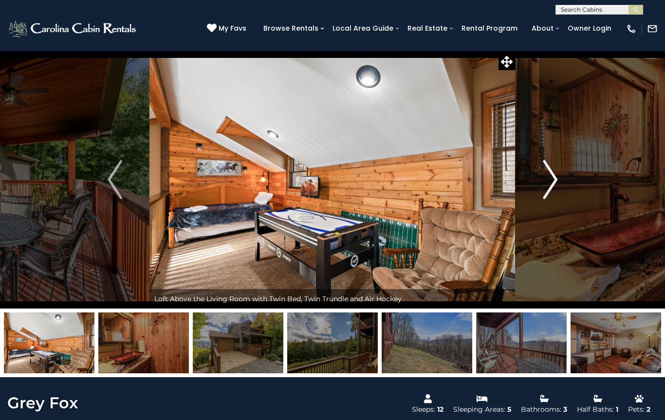
click at [559, 169] on button "Next" at bounding box center [550, 180] width 69 height 258
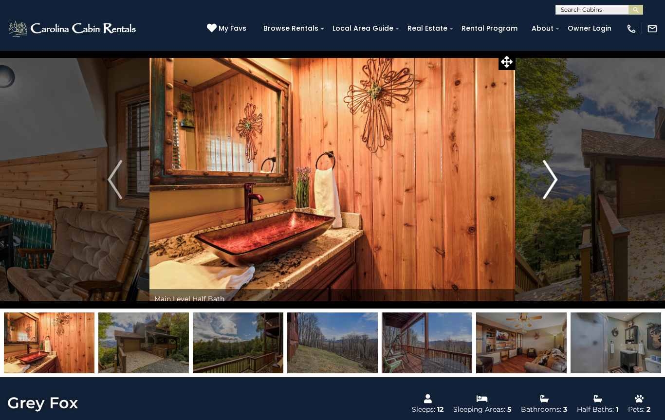
click at [553, 173] on img "Next" at bounding box center [550, 179] width 15 height 39
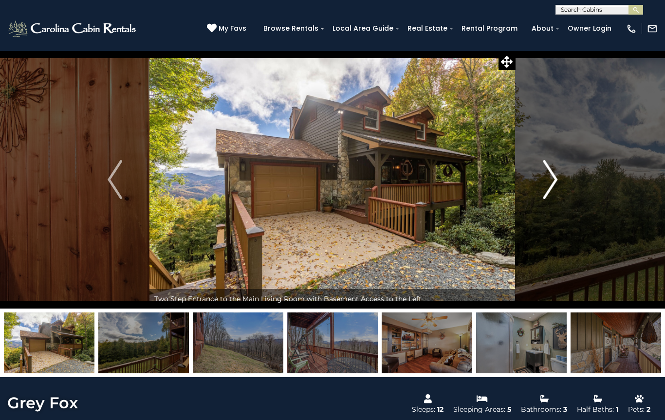
click at [552, 173] on img "Next" at bounding box center [550, 179] width 15 height 39
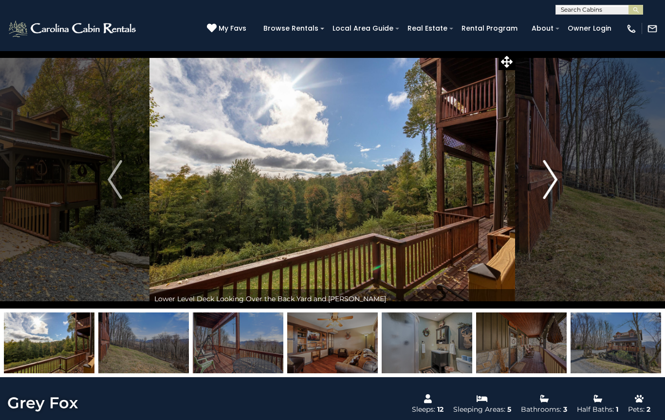
click at [545, 177] on img "Next" at bounding box center [550, 179] width 15 height 39
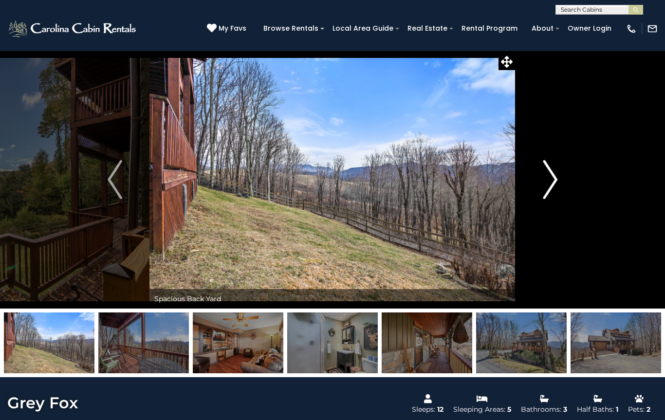
click at [547, 174] on img "Next" at bounding box center [550, 179] width 15 height 39
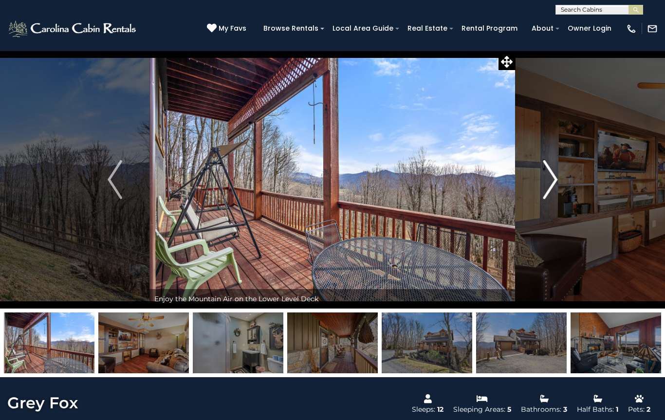
click at [544, 174] on img "Next" at bounding box center [550, 179] width 15 height 39
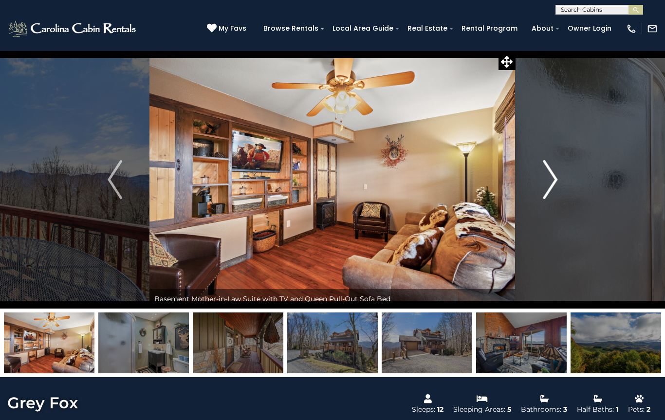
click at [547, 171] on img "Next" at bounding box center [550, 179] width 15 height 39
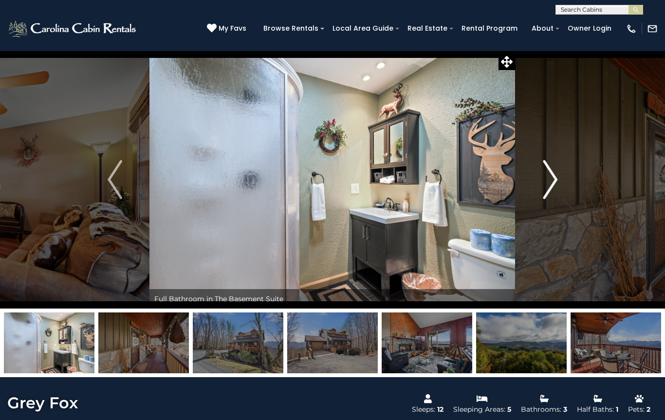
click at [550, 169] on img "Next" at bounding box center [550, 179] width 15 height 39
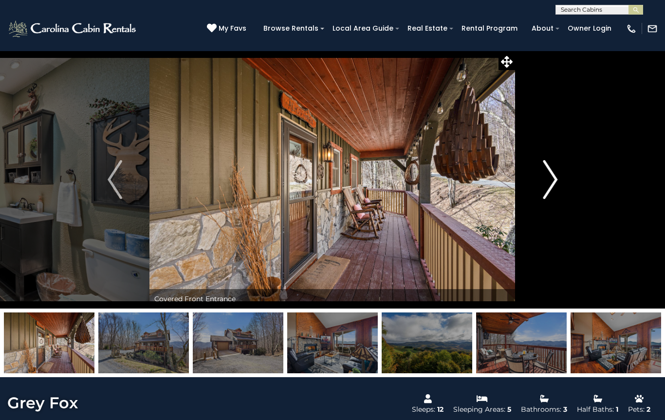
click at [548, 170] on img "Next" at bounding box center [550, 179] width 15 height 39
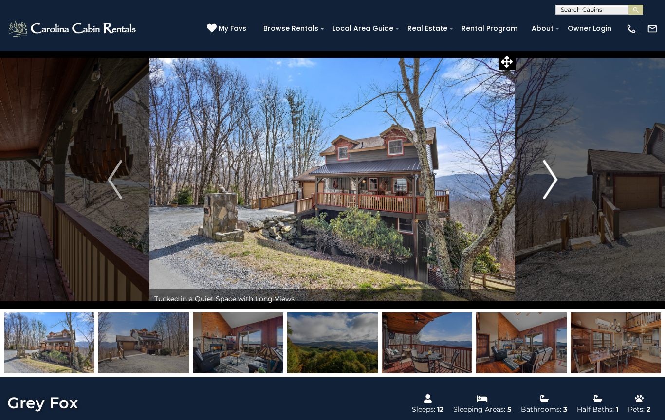
click at [546, 169] on img "Next" at bounding box center [550, 179] width 15 height 39
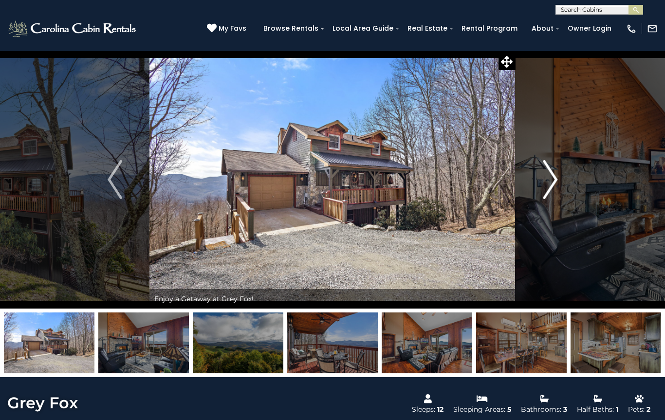
click at [548, 168] on img "Next" at bounding box center [550, 179] width 15 height 39
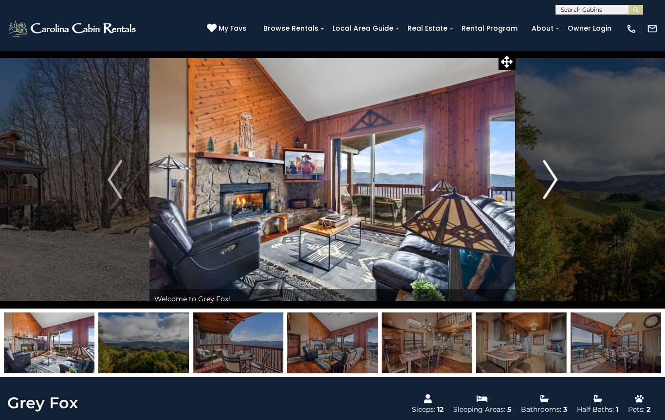
click at [543, 171] on img "Next" at bounding box center [550, 179] width 15 height 39
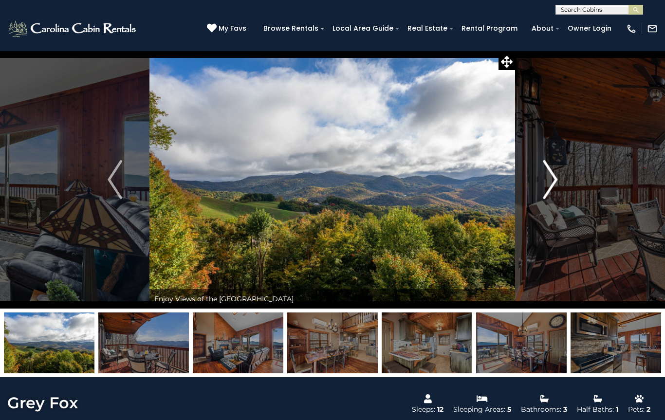
click at [548, 169] on img "Next" at bounding box center [550, 179] width 15 height 39
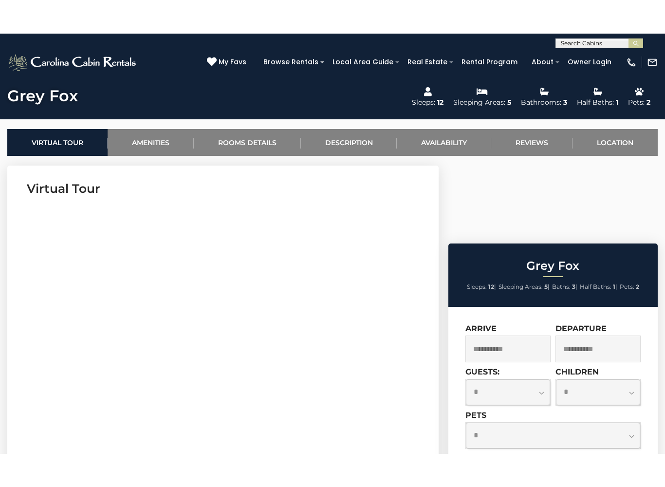
scroll to position [340, 0]
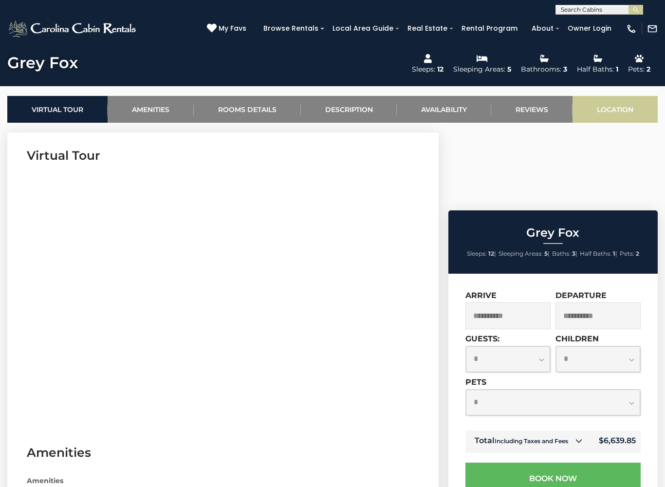
click at [621, 101] on link "Location" at bounding box center [615, 109] width 85 height 27
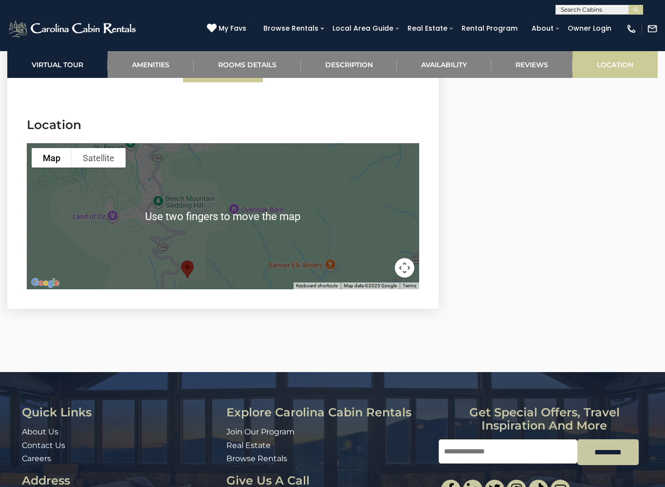
scroll to position [2473, 0]
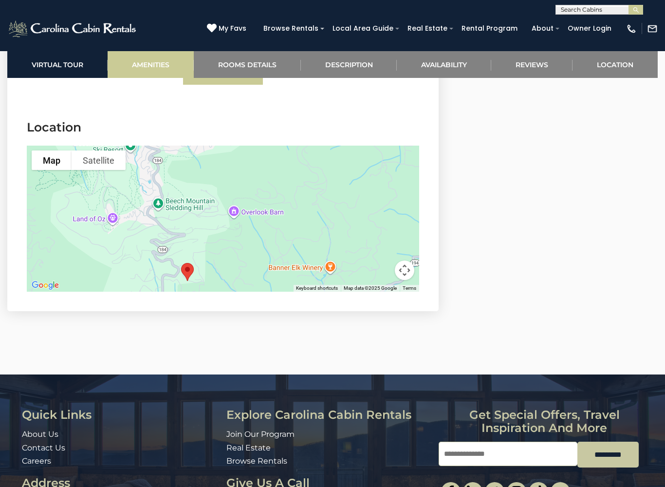
click at [150, 62] on link "Amenities" at bounding box center [151, 64] width 86 height 27
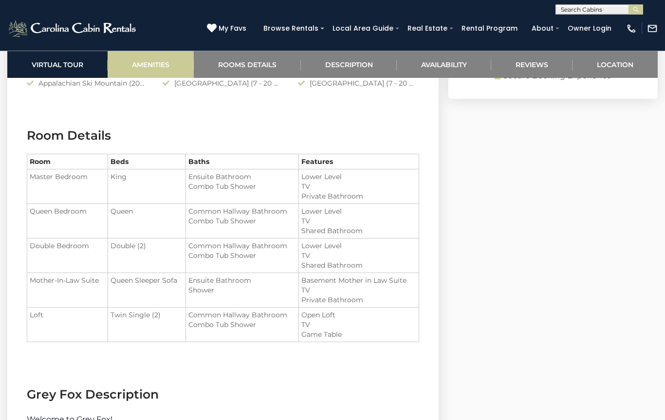
scroll to position [989, 0]
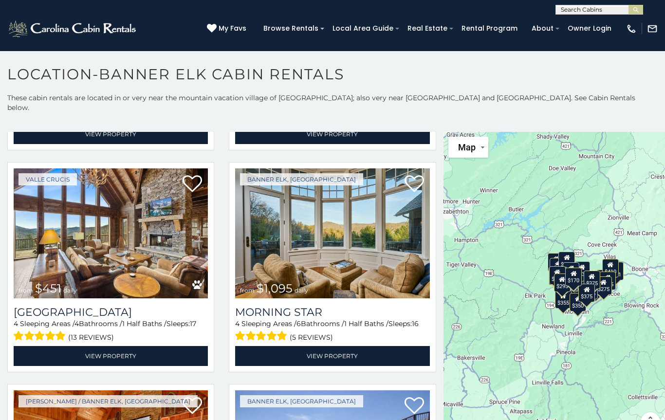
scroll to position [215, 0]
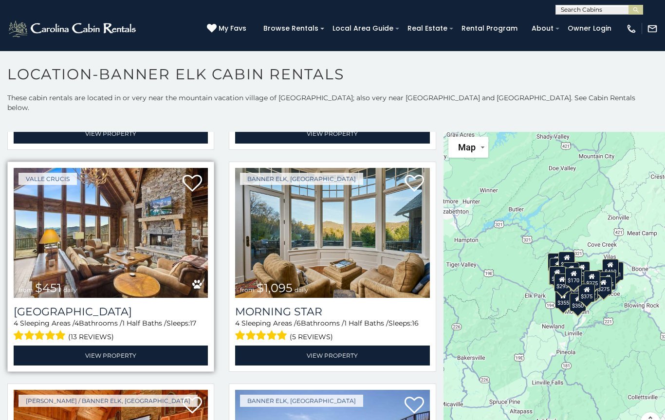
click at [26, 248] on img at bounding box center [111, 233] width 194 height 131
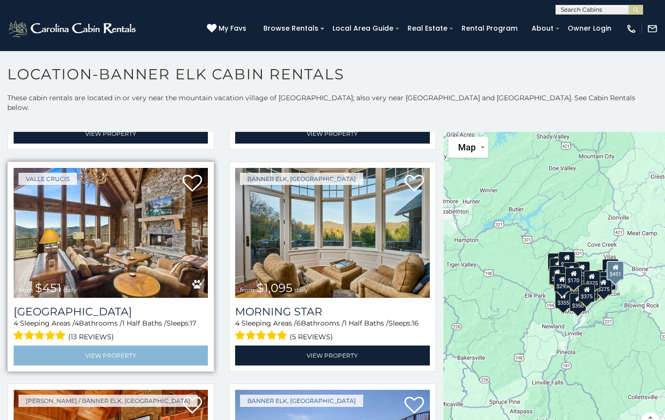
click at [38, 346] on link "View Property" at bounding box center [111, 356] width 194 height 20
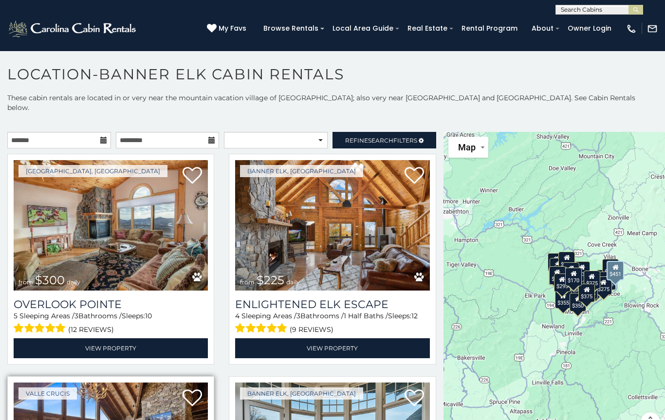
scroll to position [0, 0]
click at [61, 136] on input "text" at bounding box center [59, 140] width 104 height 17
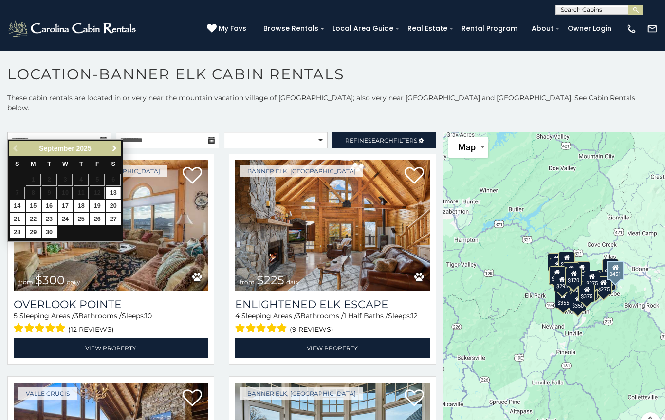
click at [115, 151] on span "Next" at bounding box center [115, 149] width 8 height 8
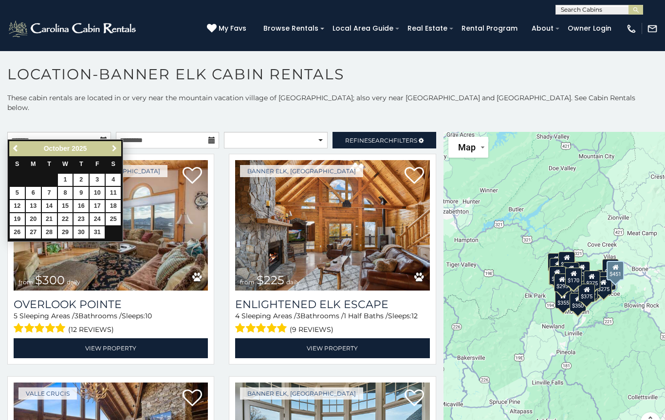
click at [116, 147] on span "Next" at bounding box center [115, 149] width 8 height 8
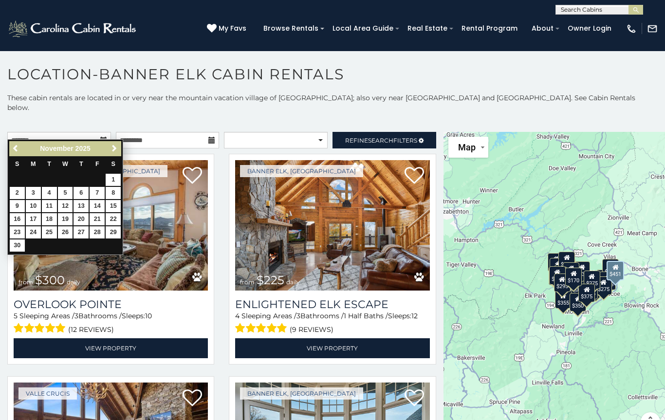
click at [113, 147] on span "Next" at bounding box center [115, 149] width 8 height 8
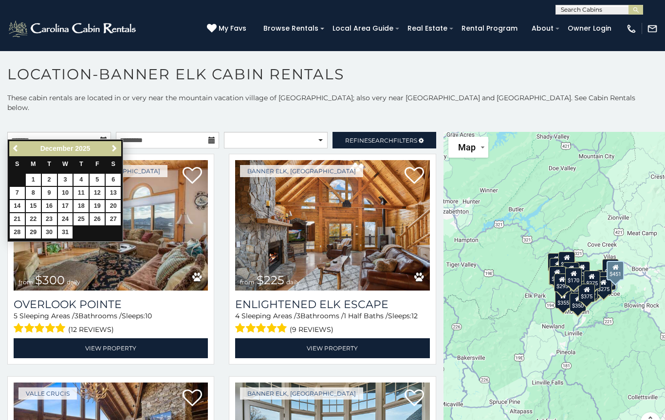
click at [113, 214] on link "27" at bounding box center [113, 219] width 15 height 12
type input "**********"
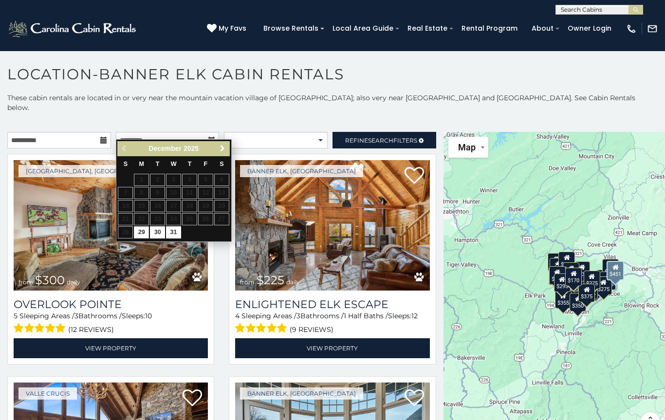
click at [227, 143] on link "Next" at bounding box center [223, 149] width 12 height 12
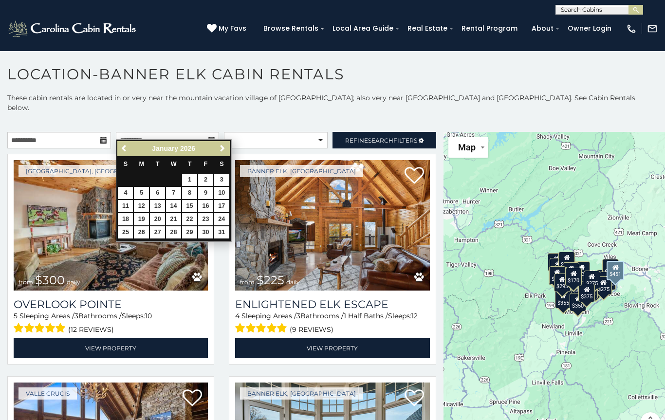
click at [205, 183] on link "2" at bounding box center [205, 180] width 15 height 12
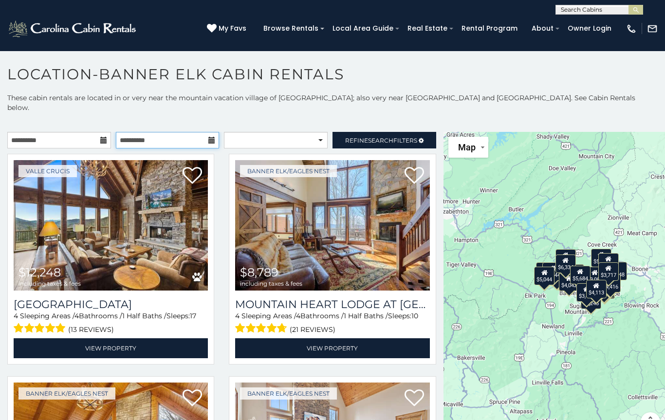
click at [134, 135] on input "**********" at bounding box center [168, 140] width 104 height 17
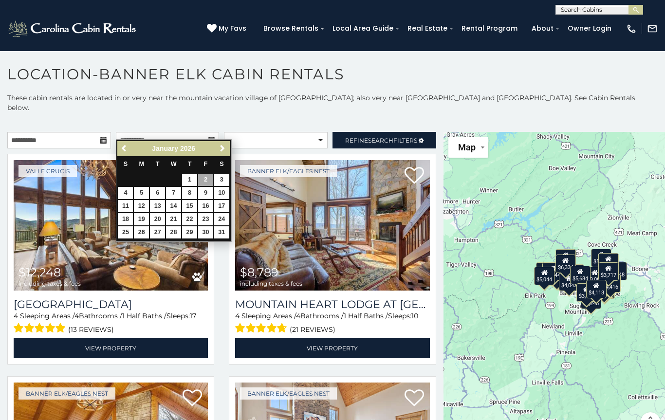
click at [194, 185] on link "1" at bounding box center [189, 180] width 15 height 12
type input "**********"
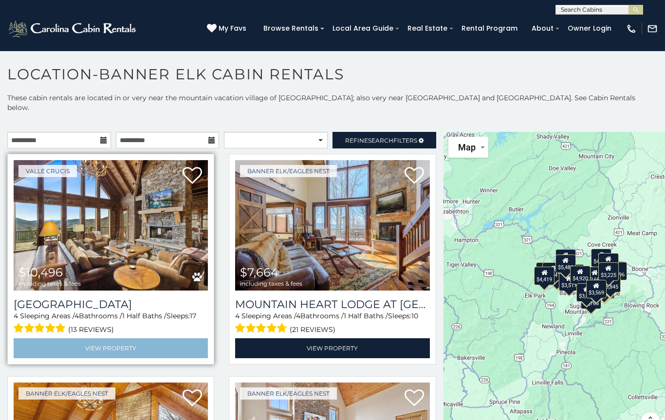
click at [95, 339] on link "View Property" at bounding box center [111, 349] width 194 height 20
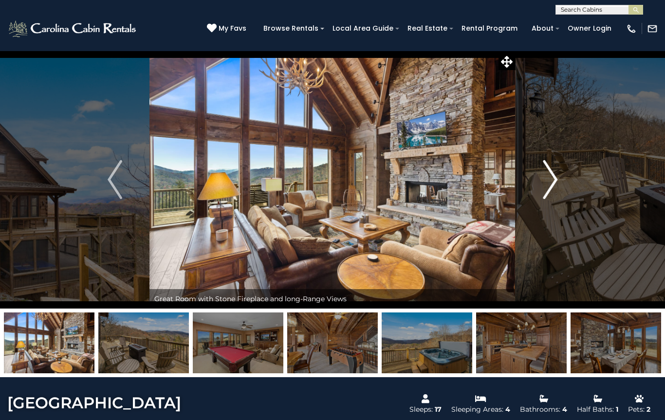
click at [549, 174] on img "Next" at bounding box center [550, 179] width 15 height 39
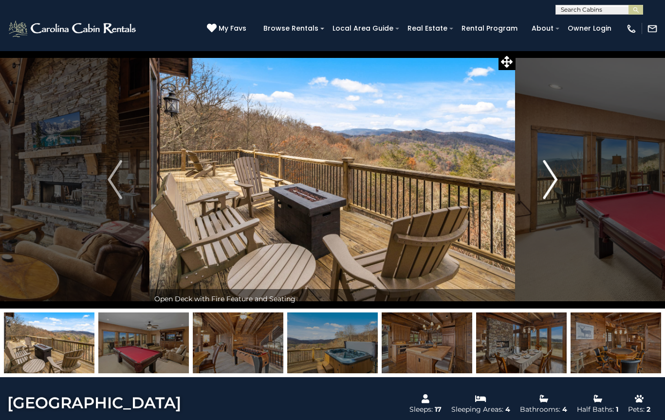
click at [540, 176] on button "Next" at bounding box center [550, 180] width 69 height 258
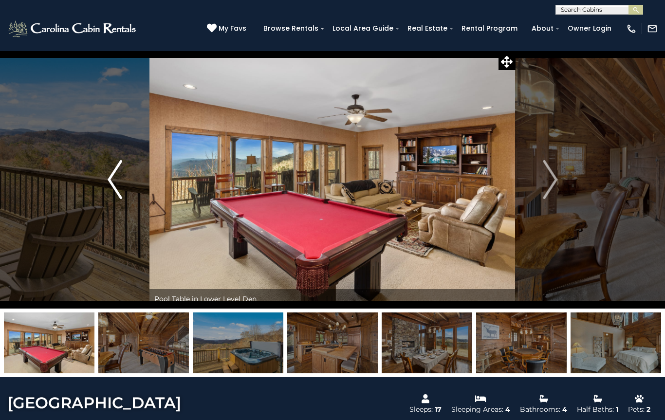
click at [125, 184] on button "Previous" at bounding box center [114, 180] width 69 height 258
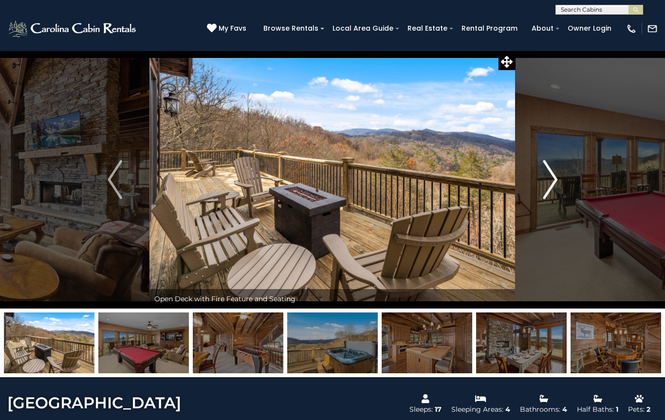
click at [543, 177] on img "Next" at bounding box center [550, 179] width 15 height 39
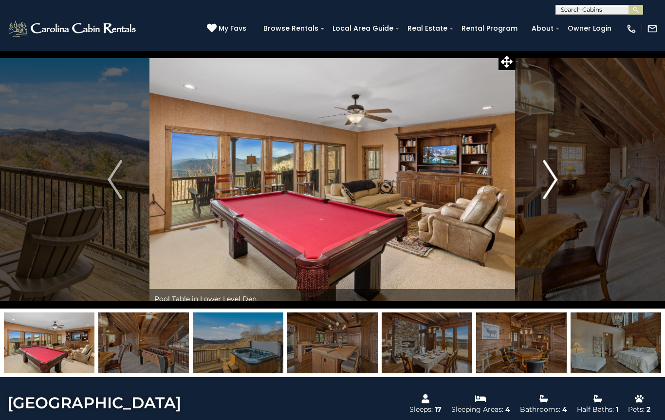
click at [540, 177] on button "Next" at bounding box center [550, 180] width 69 height 258
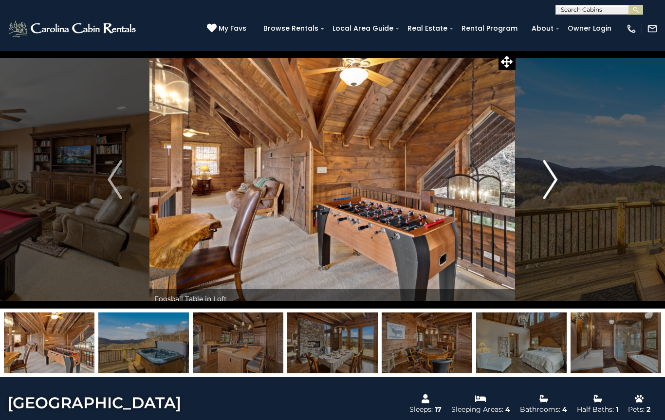
click at [545, 185] on img "Next" at bounding box center [550, 179] width 15 height 39
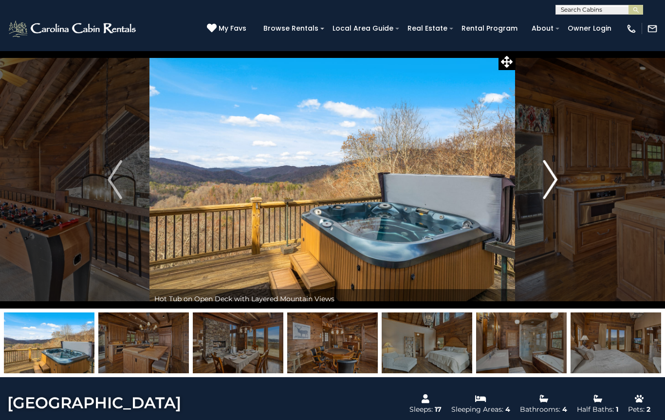
click at [535, 177] on button "Next" at bounding box center [550, 180] width 69 height 258
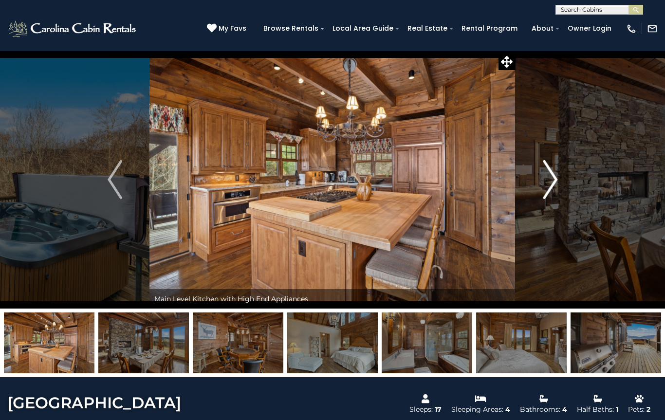
click at [536, 177] on button "Next" at bounding box center [550, 180] width 69 height 258
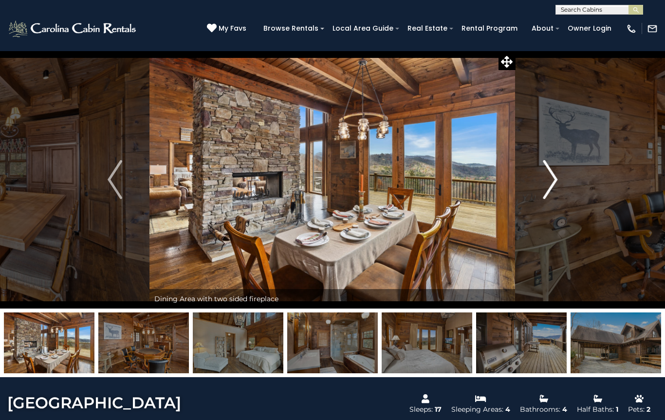
click at [536, 178] on button "Next" at bounding box center [550, 180] width 69 height 258
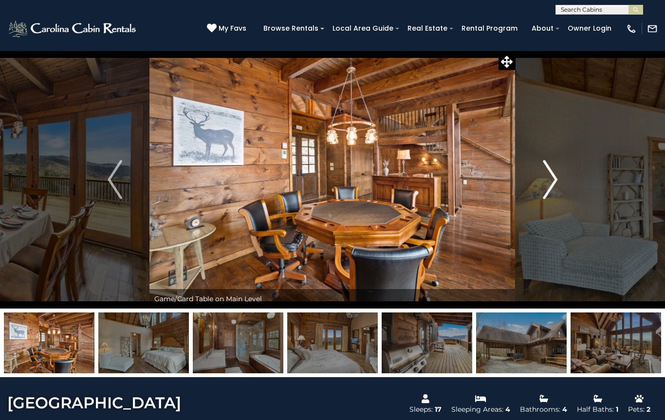
click at [537, 177] on button "Next" at bounding box center [550, 180] width 69 height 258
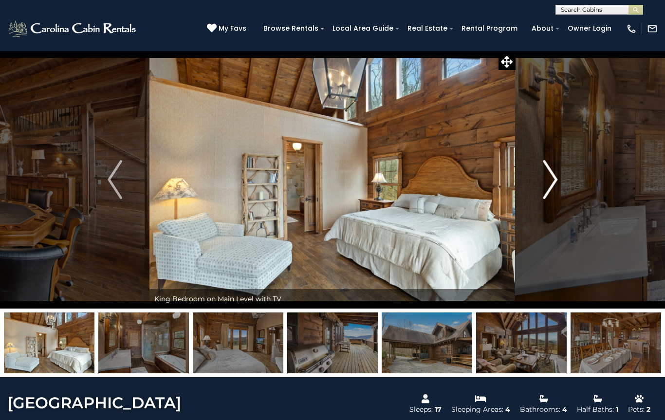
click at [535, 173] on button "Next" at bounding box center [550, 180] width 69 height 258
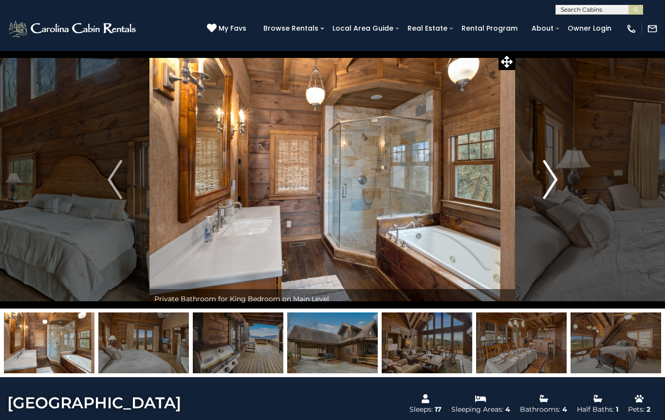
click at [532, 178] on button "Next" at bounding box center [550, 180] width 69 height 258
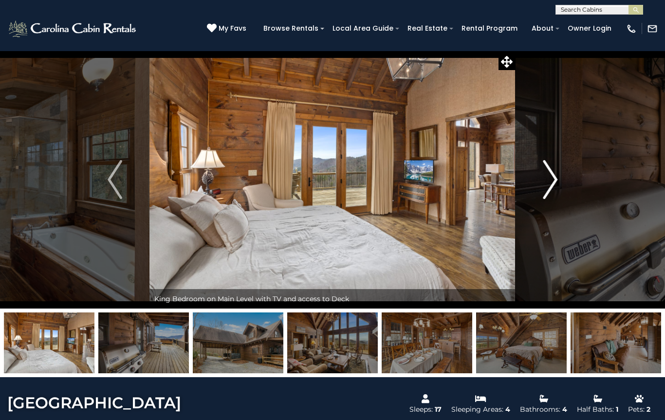
click at [530, 180] on button "Next" at bounding box center [550, 180] width 69 height 258
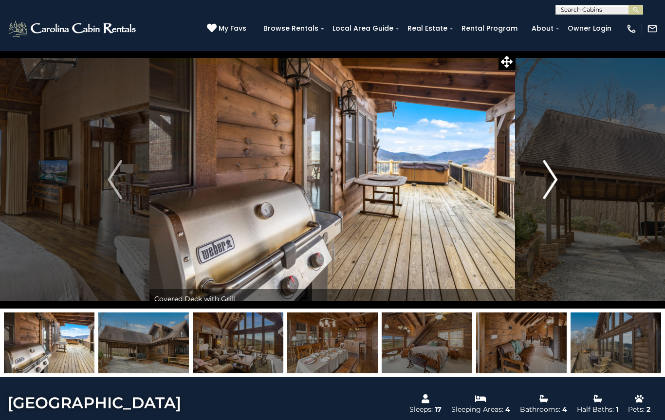
click at [531, 178] on button "Next" at bounding box center [550, 180] width 69 height 258
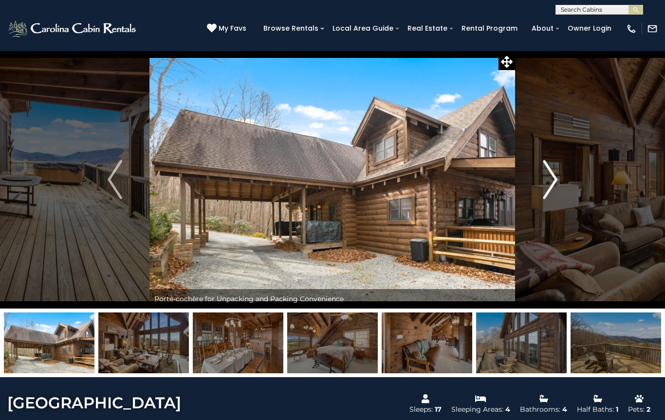
click at [533, 181] on button "Next" at bounding box center [550, 180] width 69 height 258
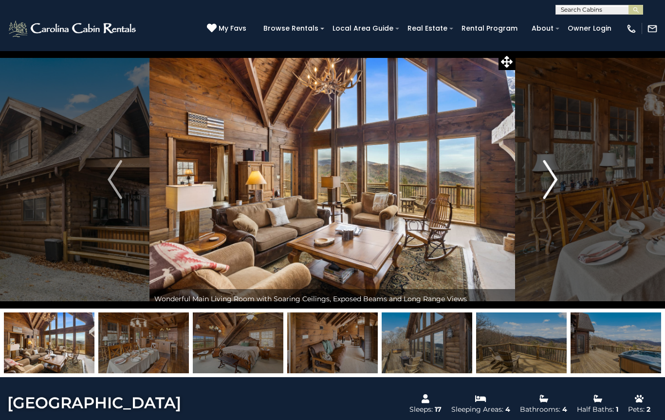
click at [531, 182] on button "Next" at bounding box center [550, 180] width 69 height 258
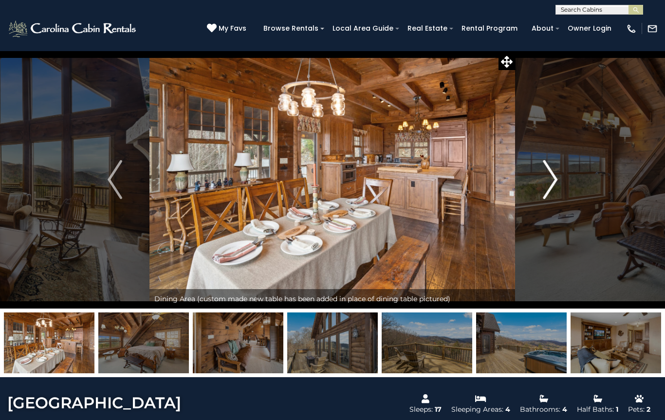
click at [528, 182] on button "Next" at bounding box center [550, 180] width 69 height 258
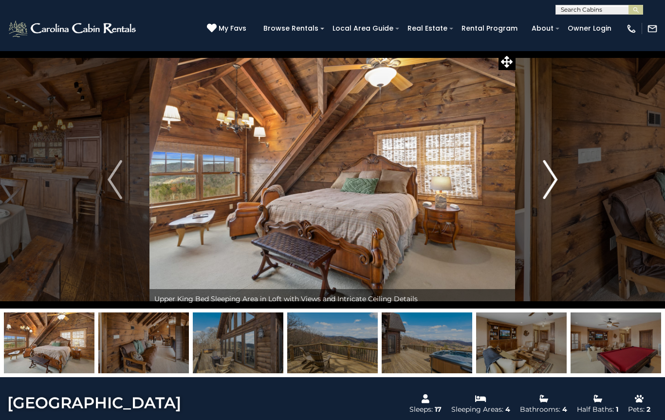
click at [527, 184] on button "Next" at bounding box center [550, 180] width 69 height 258
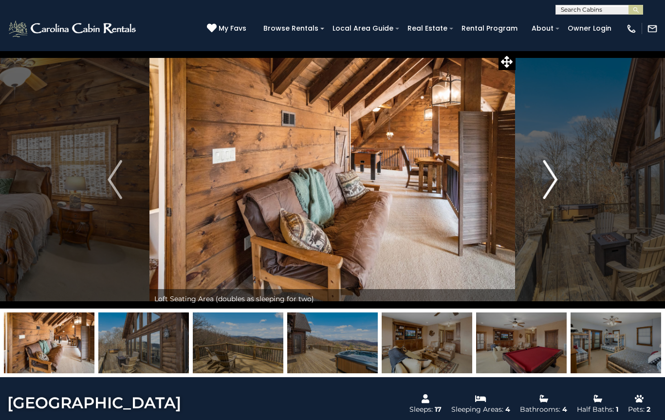
click at [527, 183] on button "Next" at bounding box center [550, 180] width 69 height 258
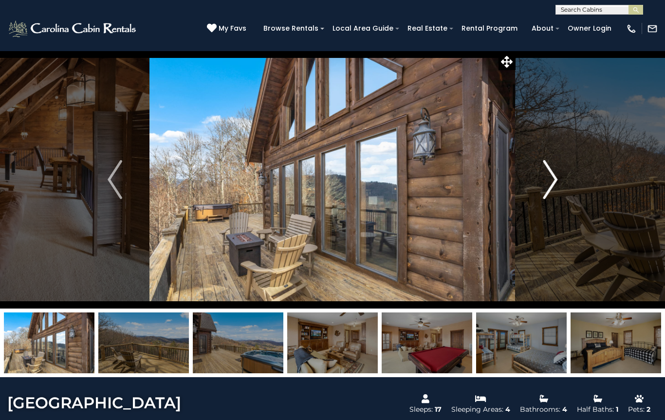
click at [521, 180] on button "Next" at bounding box center [550, 180] width 69 height 258
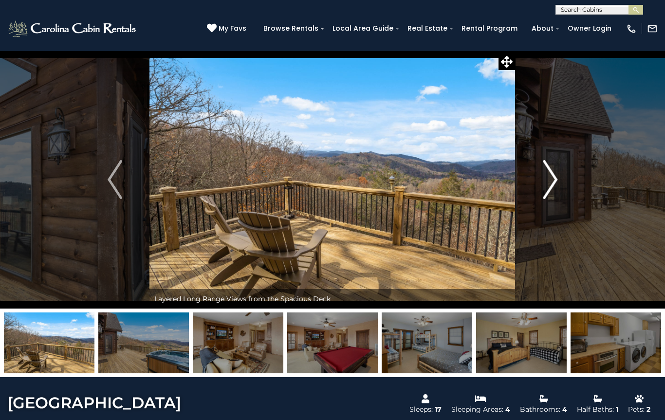
click at [518, 182] on button "Next" at bounding box center [550, 180] width 69 height 258
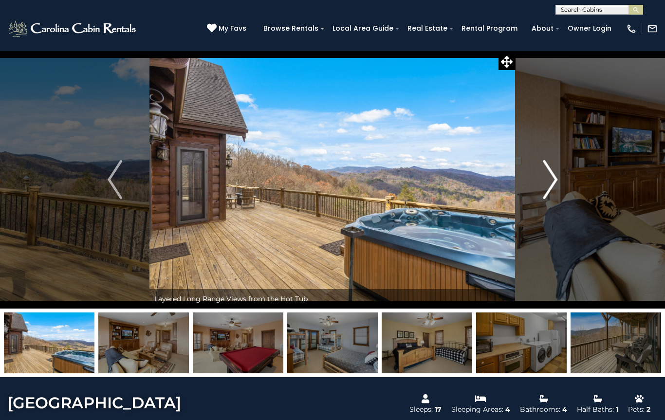
click at [517, 179] on button "Next" at bounding box center [550, 180] width 69 height 258
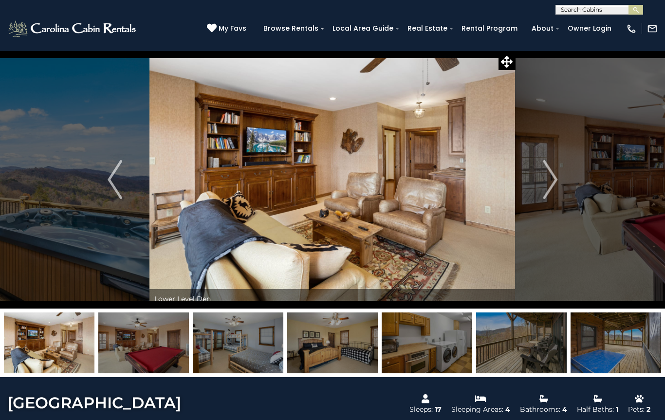
click at [512, 180] on img at bounding box center [333, 180] width 366 height 258
click at [534, 181] on button "Next" at bounding box center [550, 180] width 69 height 258
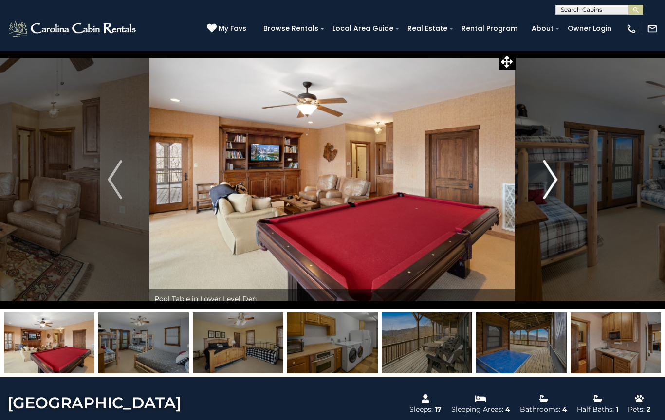
click at [536, 177] on button "Next" at bounding box center [550, 180] width 69 height 258
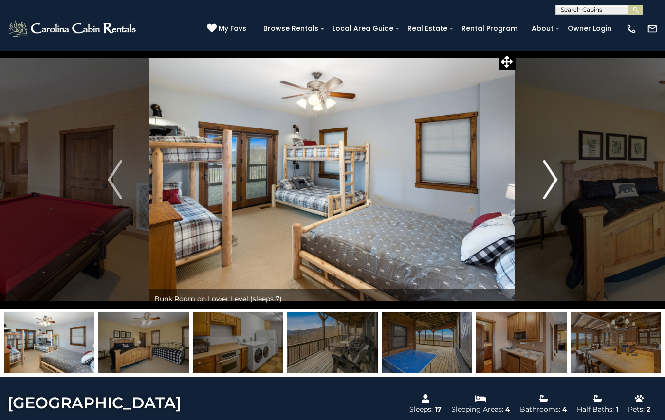
click at [533, 178] on button "Next" at bounding box center [550, 180] width 69 height 258
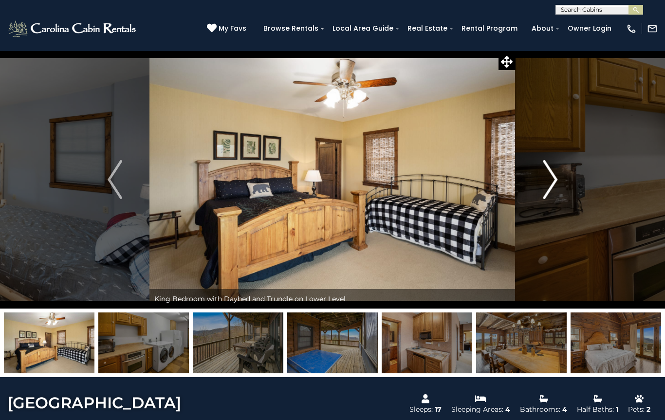
click at [524, 175] on button "Next" at bounding box center [550, 180] width 69 height 258
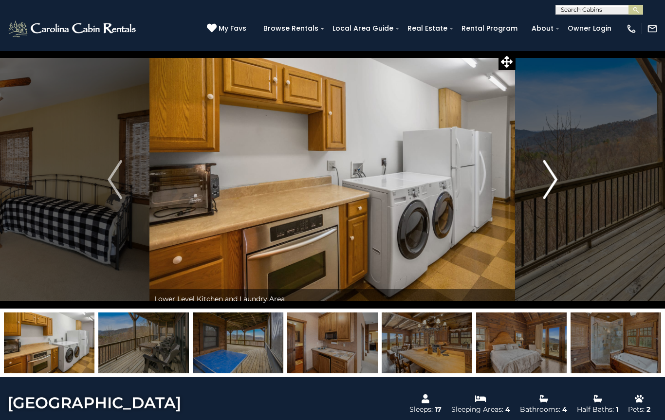
click at [545, 186] on img "Next" at bounding box center [550, 179] width 15 height 39
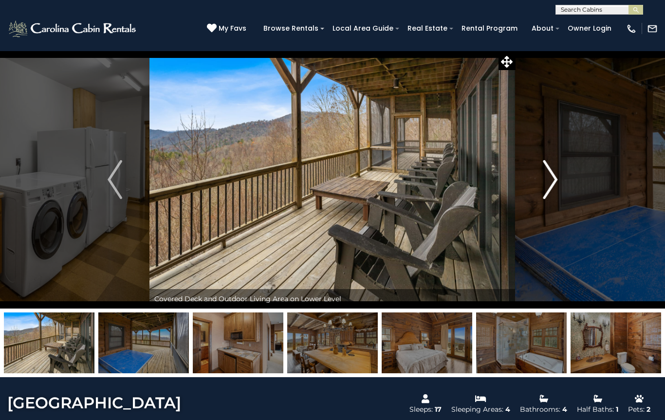
click at [533, 180] on button "Next" at bounding box center [550, 180] width 69 height 258
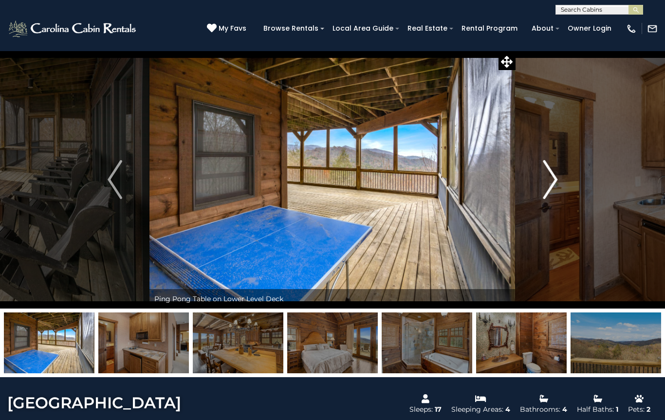
click at [526, 178] on button "Next" at bounding box center [550, 180] width 69 height 258
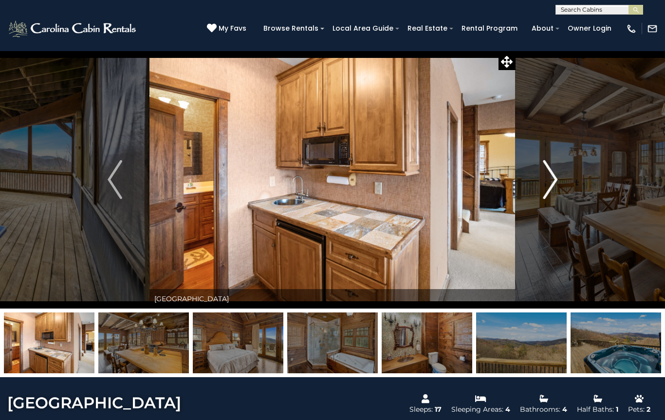
click at [523, 177] on button "Next" at bounding box center [550, 180] width 69 height 258
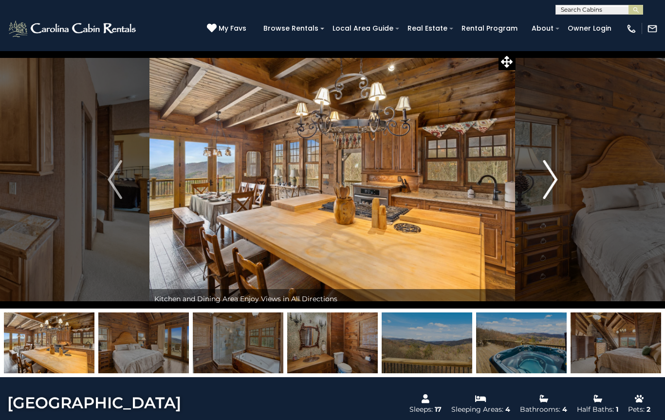
click at [518, 176] on button "Next" at bounding box center [550, 180] width 69 height 258
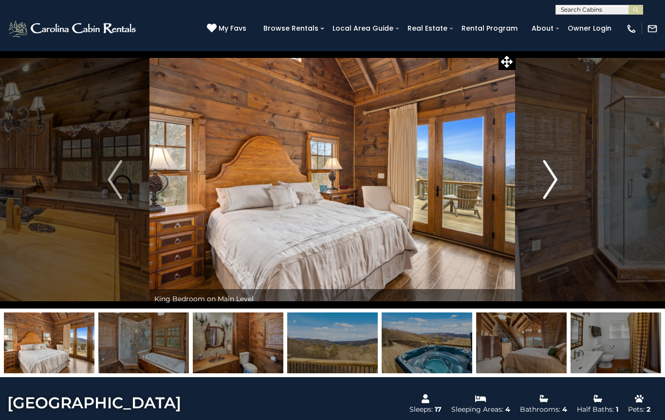
click at [517, 176] on button "Next" at bounding box center [550, 180] width 69 height 258
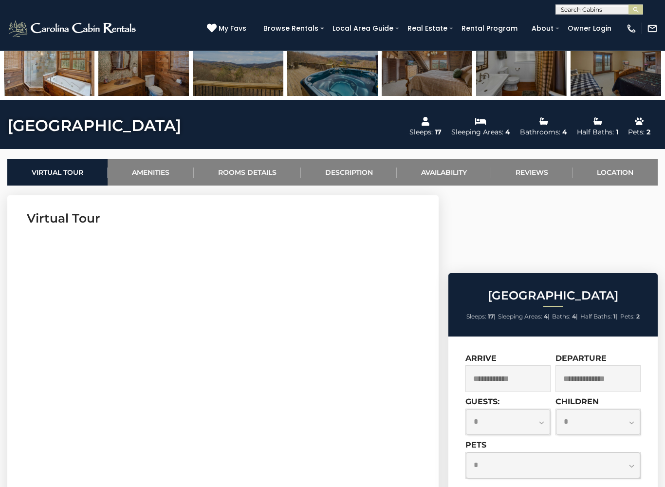
scroll to position [279, 0]
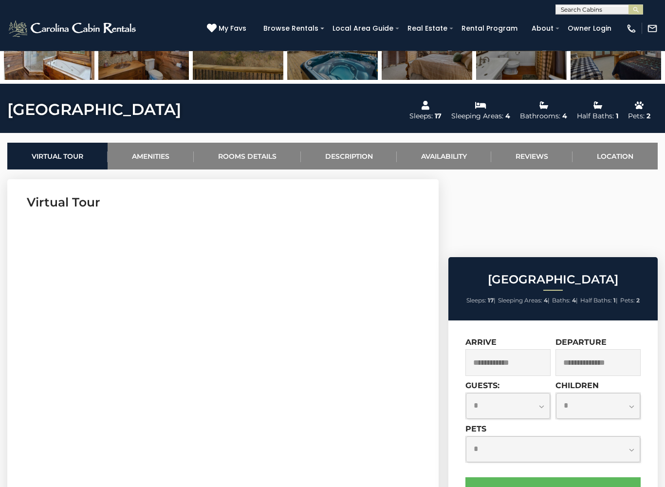
click at [525, 350] on input "text" at bounding box center [508, 363] width 85 height 27
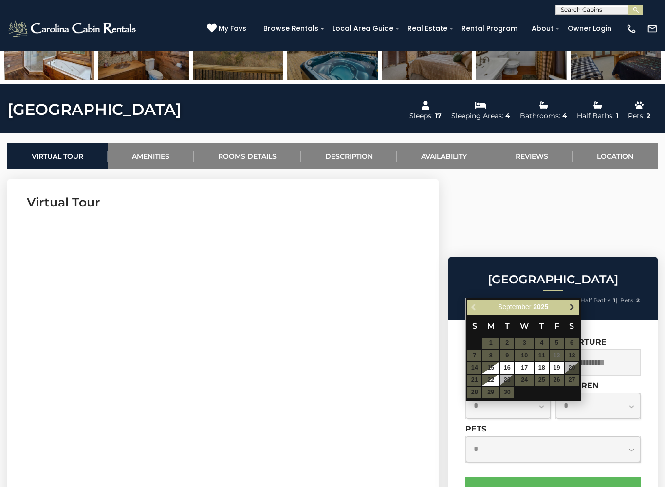
click at [567, 305] on link "Next" at bounding box center [572, 307] width 12 height 12
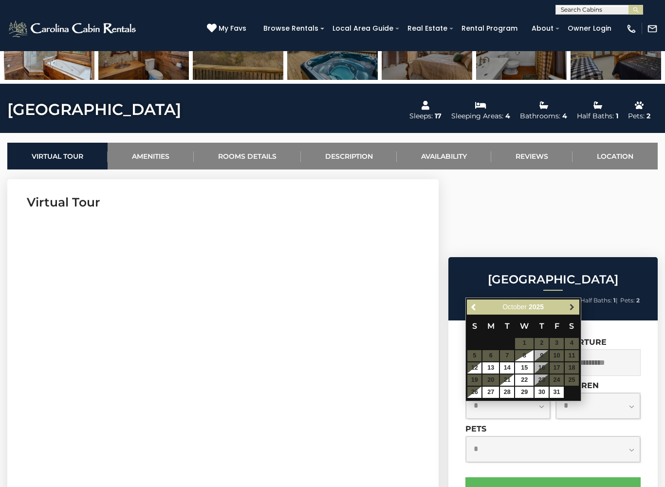
click at [572, 303] on span "Next" at bounding box center [572, 307] width 8 height 8
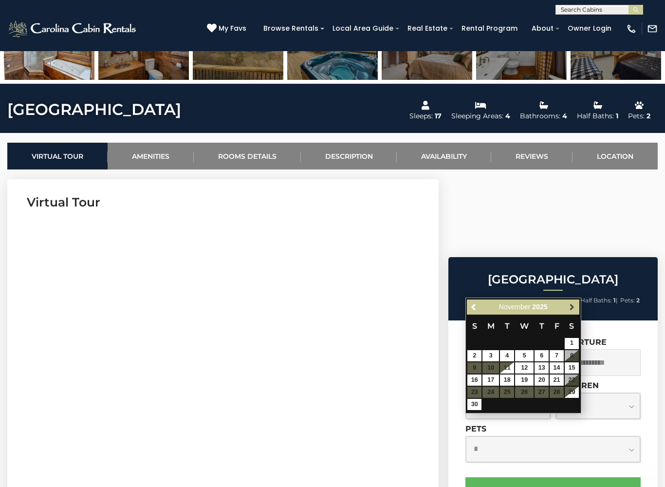
click at [569, 306] on span "Next" at bounding box center [572, 307] width 8 height 8
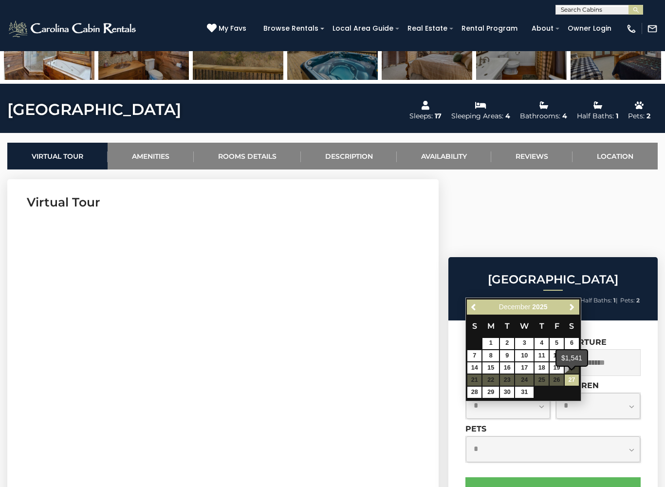
click at [576, 379] on link "27" at bounding box center [572, 380] width 14 height 11
type input "**********"
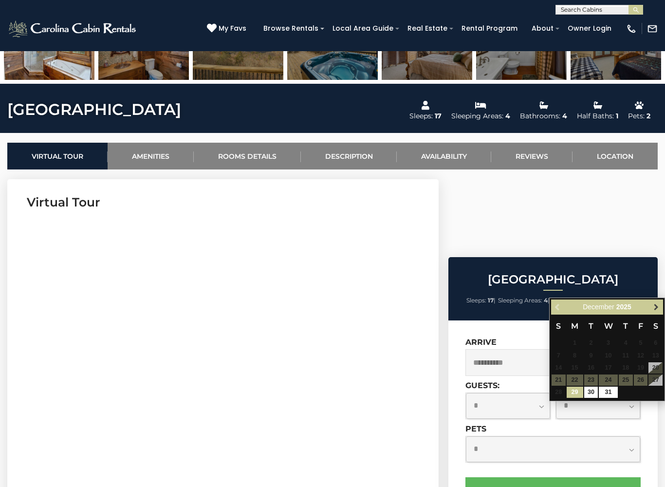
click at [654, 305] on span "Next" at bounding box center [657, 307] width 8 height 8
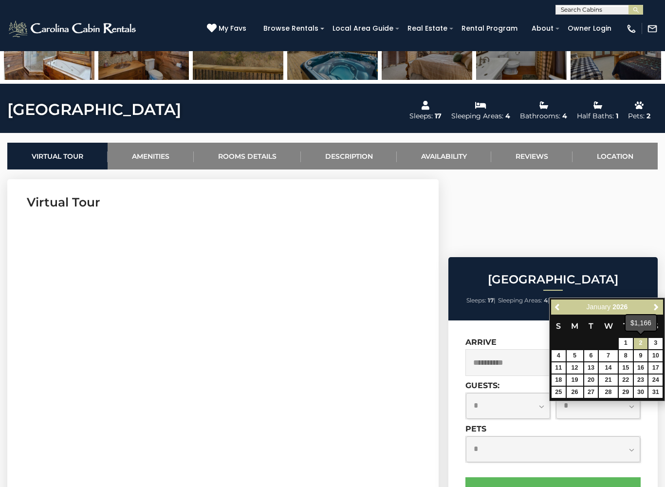
click at [642, 344] on link "2" at bounding box center [641, 343] width 14 height 11
type input "**********"
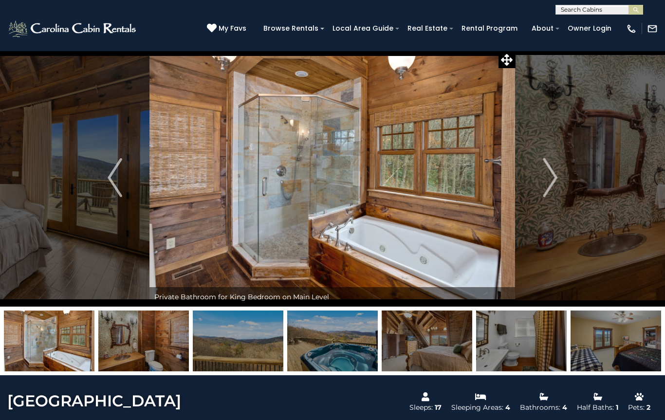
scroll to position [0, 0]
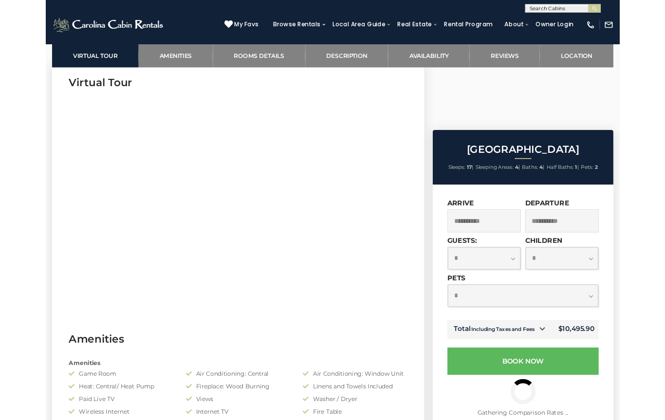
scroll to position [400, 0]
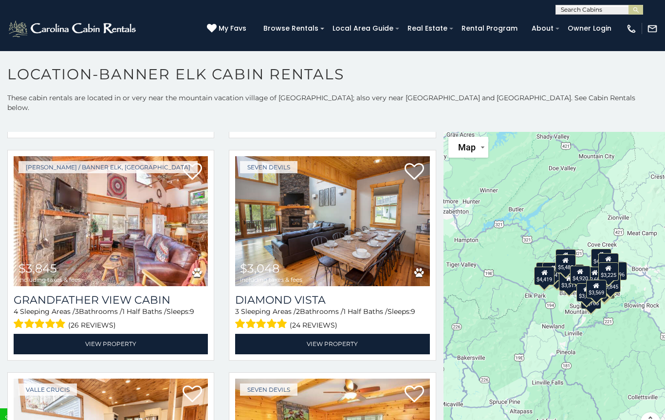
scroll to position [3049, 0]
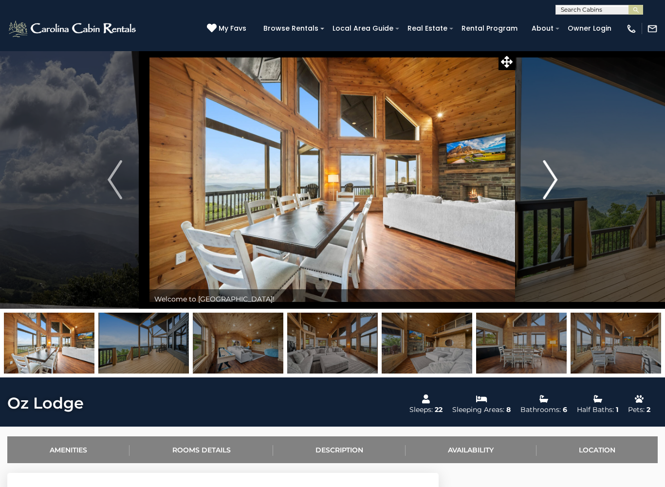
click at [549, 180] on img "Next" at bounding box center [550, 179] width 15 height 39
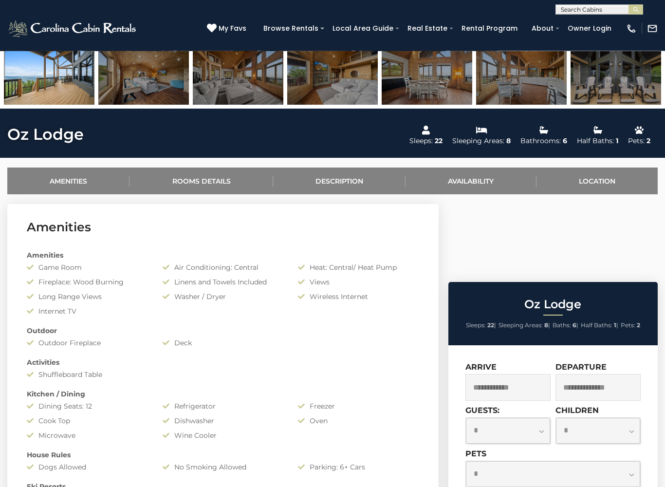
scroll to position [269, 0]
click at [525, 374] on input "text" at bounding box center [508, 387] width 85 height 27
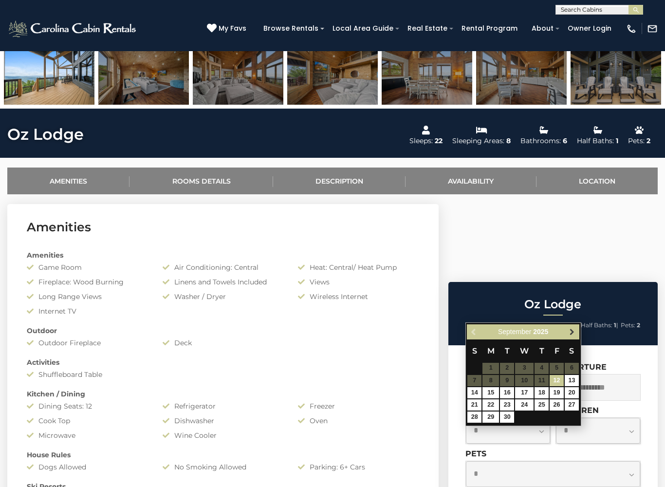
click at [567, 333] on link "Next" at bounding box center [572, 332] width 12 height 12
click at [566, 333] on link "Next" at bounding box center [572, 332] width 12 height 12
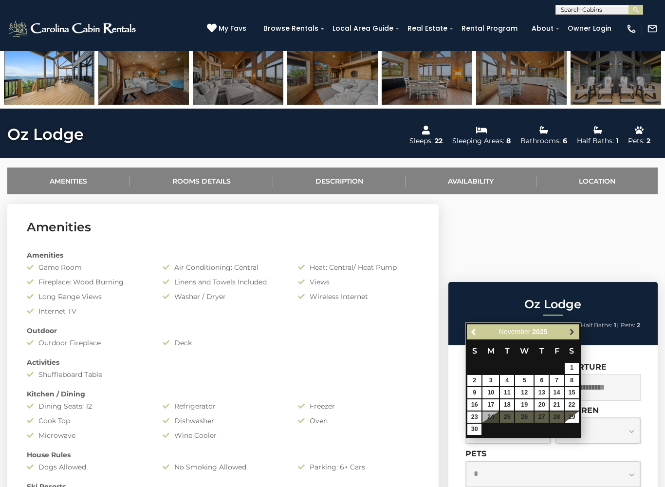
click at [566, 331] on link "Next" at bounding box center [572, 332] width 12 height 12
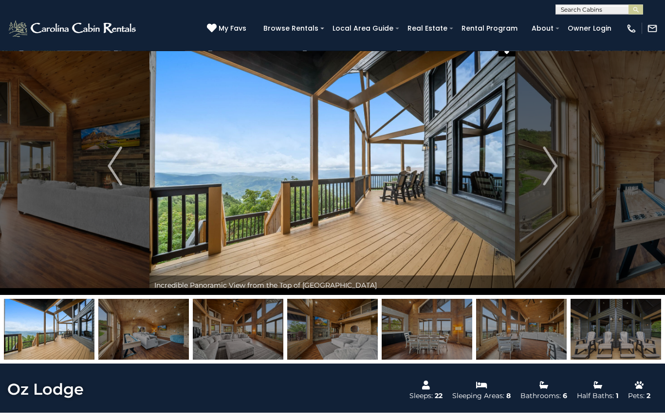
scroll to position [10, 0]
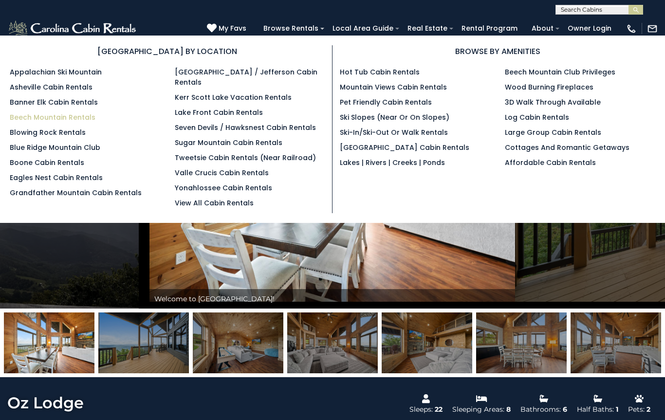
click at [20, 117] on link "Beech Mountain Rentals" at bounding box center [53, 118] width 86 height 10
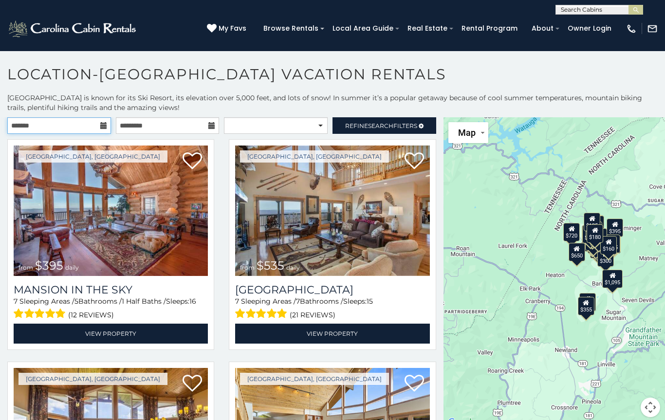
click at [39, 121] on input "text" at bounding box center [59, 125] width 104 height 17
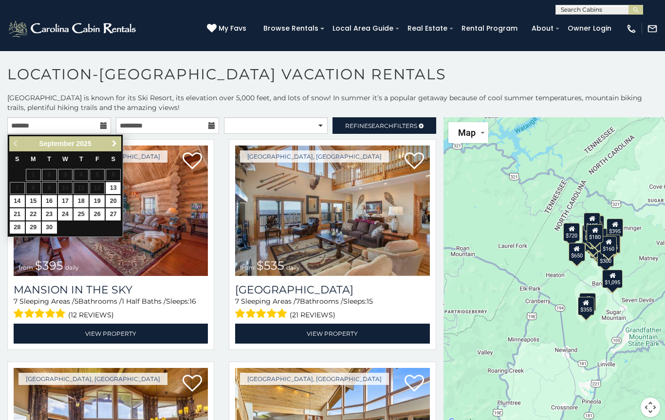
click at [117, 145] on span "Next" at bounding box center [115, 144] width 8 height 8
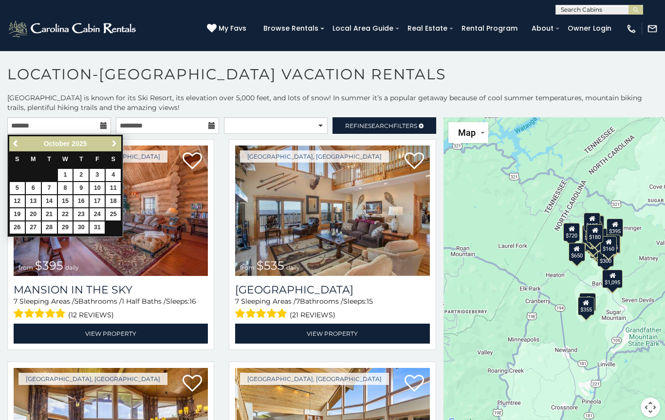
click at [112, 143] on span "Next" at bounding box center [115, 144] width 8 height 8
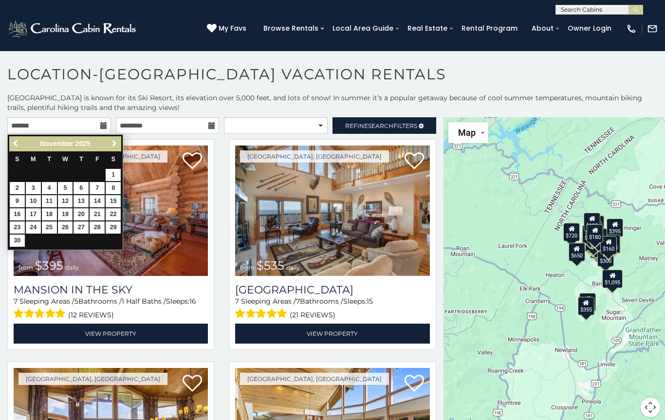
click at [110, 143] on link "Next" at bounding box center [114, 144] width 12 height 12
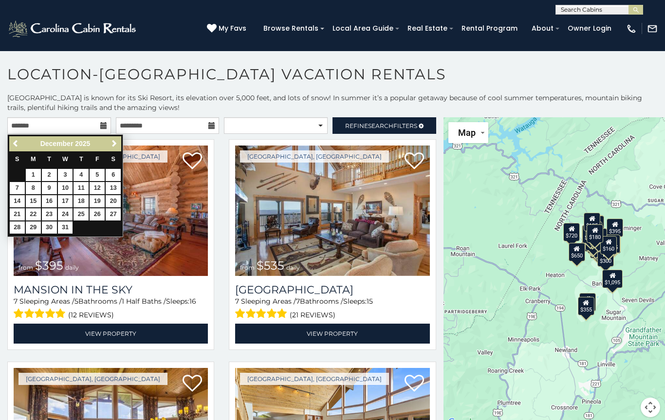
click at [112, 214] on link "27" at bounding box center [113, 214] width 15 height 12
type input "**********"
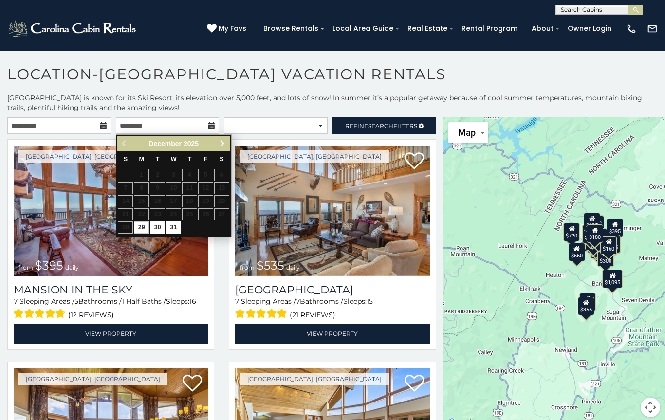
click at [221, 142] on span "Next" at bounding box center [223, 144] width 8 height 8
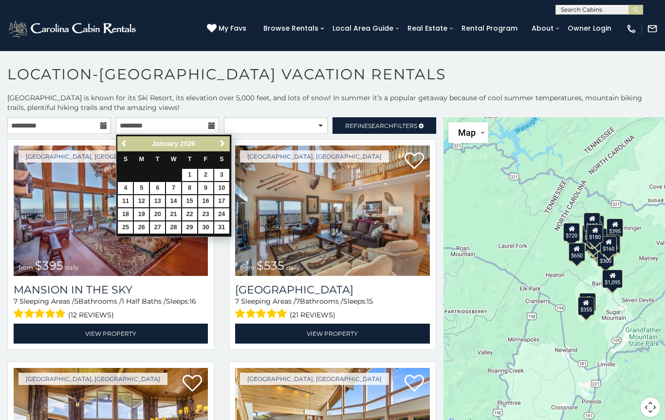
click at [190, 176] on link "1" at bounding box center [189, 175] width 15 height 12
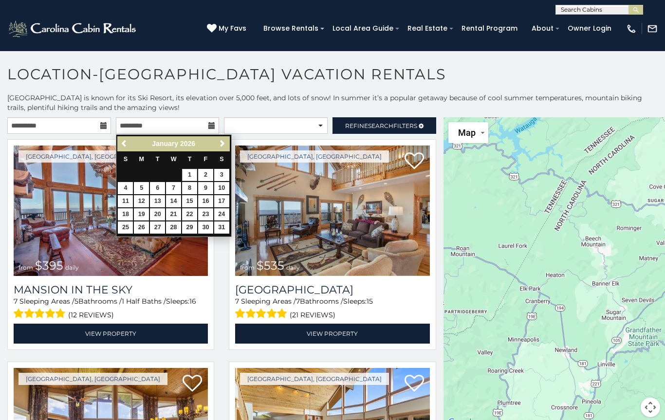
type input "**********"
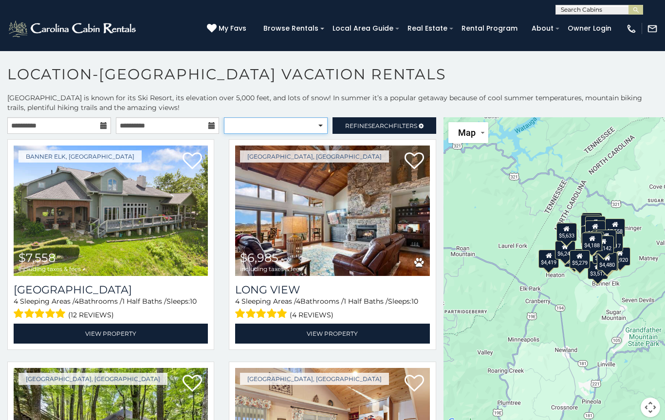
click at [256, 124] on select "**********" at bounding box center [276, 125] width 104 height 17
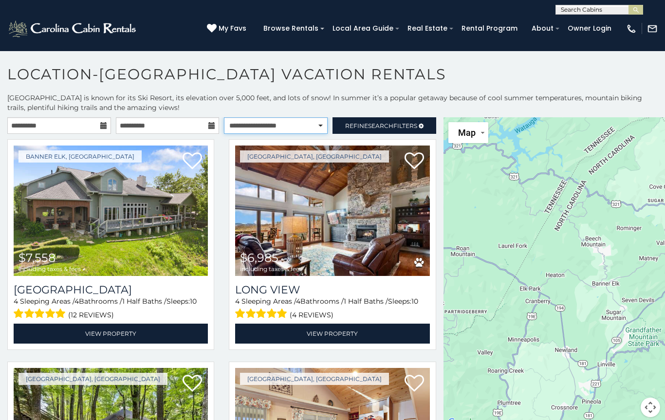
click at [245, 127] on select "**********" at bounding box center [276, 125] width 104 height 17
select select "******"
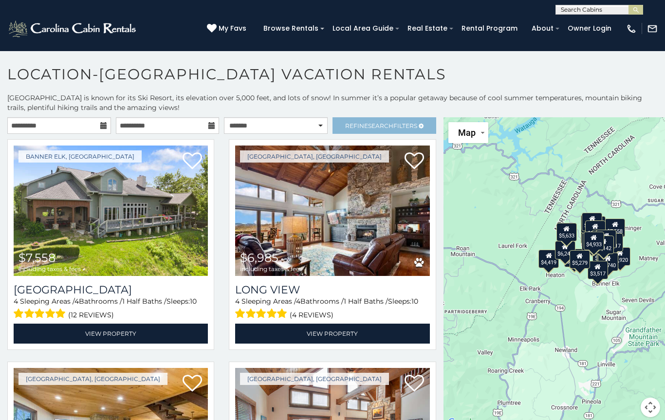
click at [360, 125] on span "Refine Search Filters" at bounding box center [381, 125] width 72 height 7
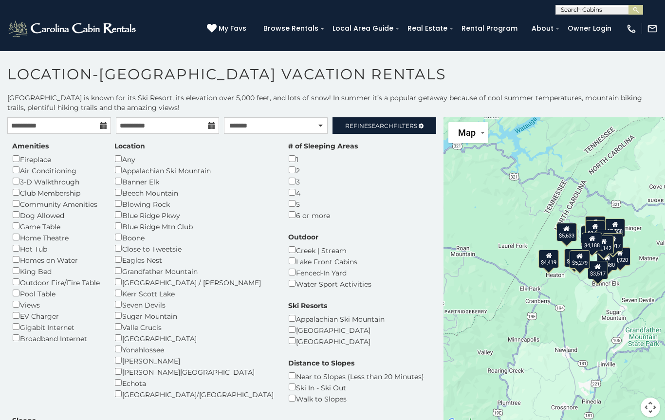
click at [116, 194] on div "Beech Mountain" at bounding box center [193, 192] width 159 height 11
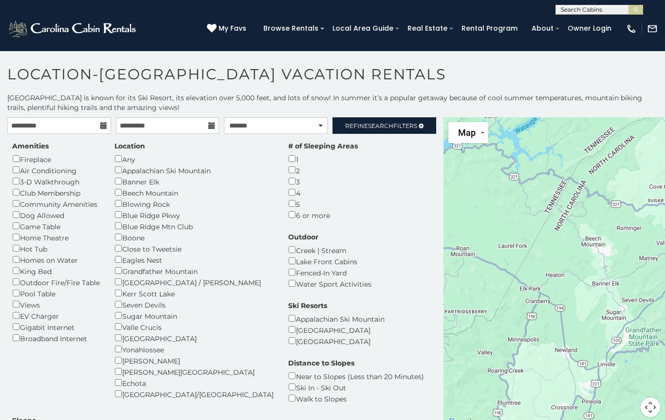
click at [243, 305] on div "Amenities Fireplace Air Conditioning 3-D Walkthrough Club Membership Community …" at bounding box center [222, 312] width 434 height 343
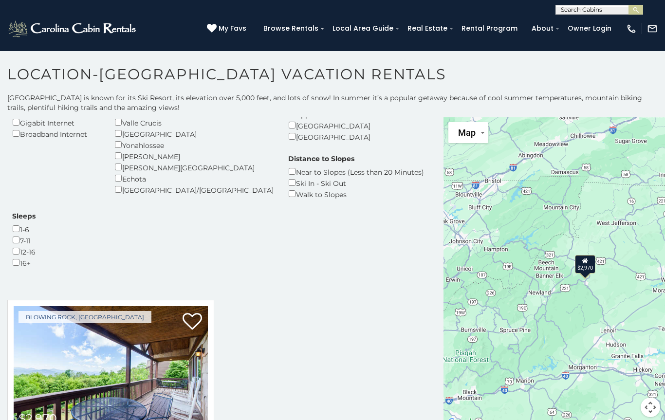
scroll to position [204, 0]
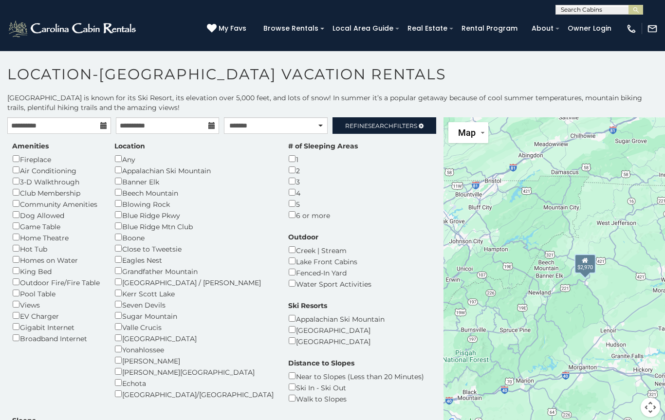
scroll to position [0, 0]
click at [281, 358] on div "Distance to Slopes Near to Slopes (Less than 20 Minutes) Ski In - Ski Out Walk …" at bounding box center [356, 381] width 151 height 46
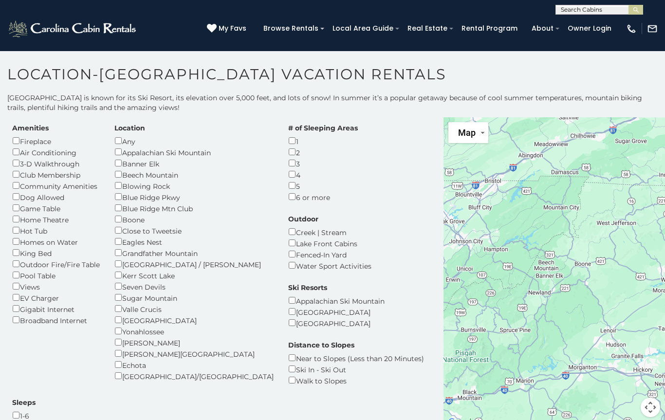
scroll to position [16, 0]
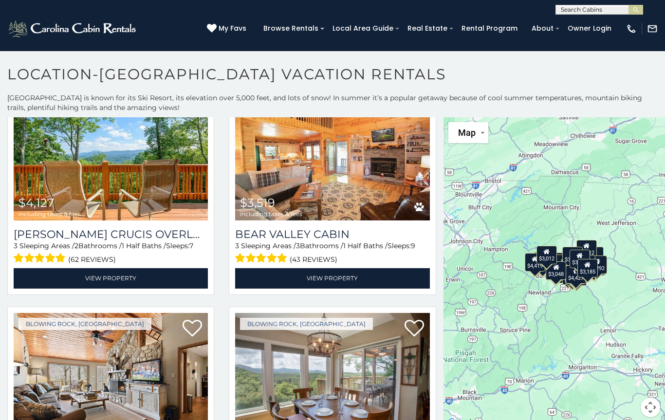
scroll to position [2672, 0]
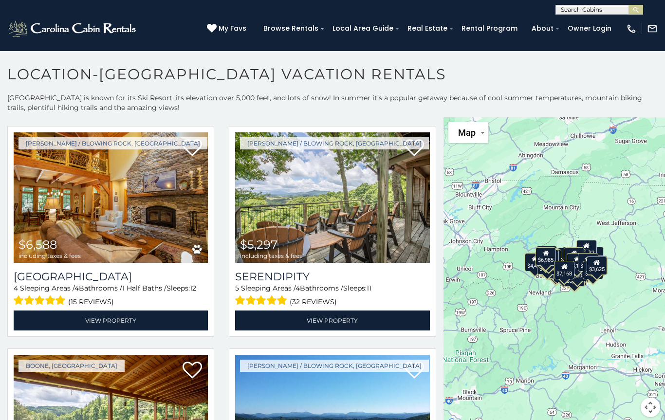
scroll to position [377, 0]
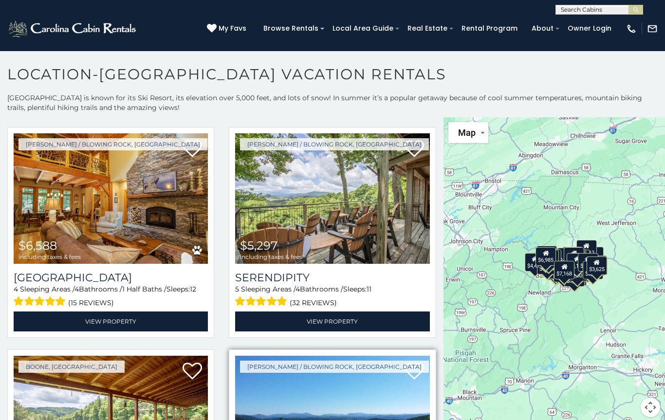
click at [274, 356] on img at bounding box center [332, 421] width 194 height 131
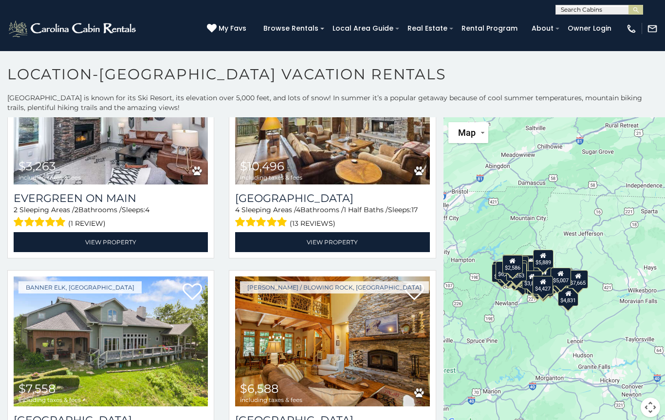
scroll to position [463, 0]
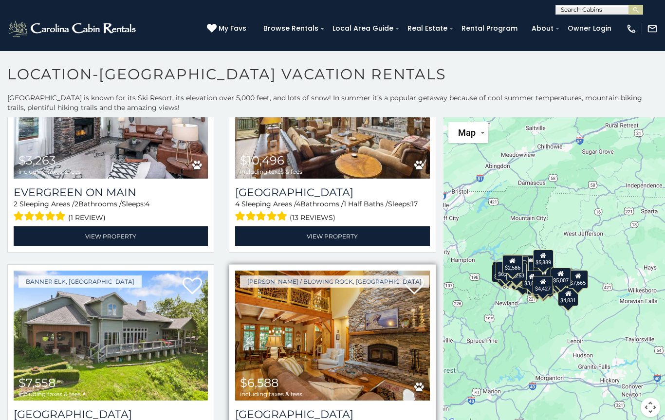
click at [272, 271] on img at bounding box center [332, 336] width 194 height 131
click at [278, 271] on img at bounding box center [332, 336] width 194 height 131
click at [276, 271] on img at bounding box center [332, 336] width 194 height 131
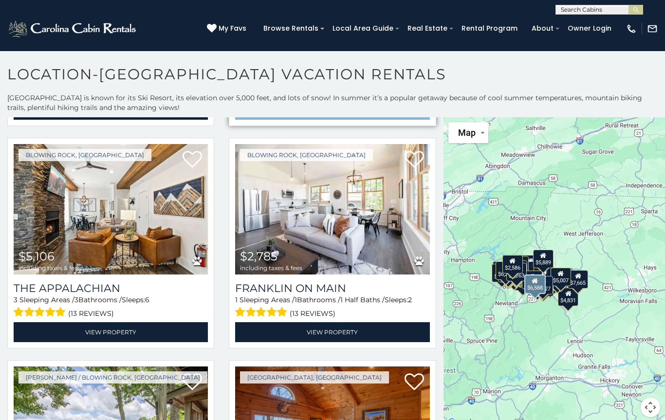
scroll to position [897, 0]
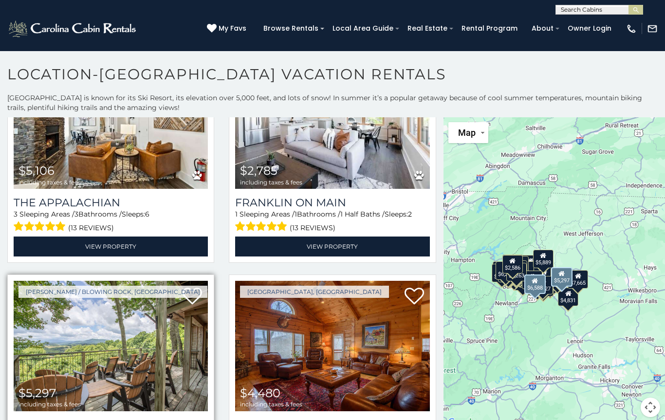
click at [43, 281] on img at bounding box center [111, 346] width 194 height 131
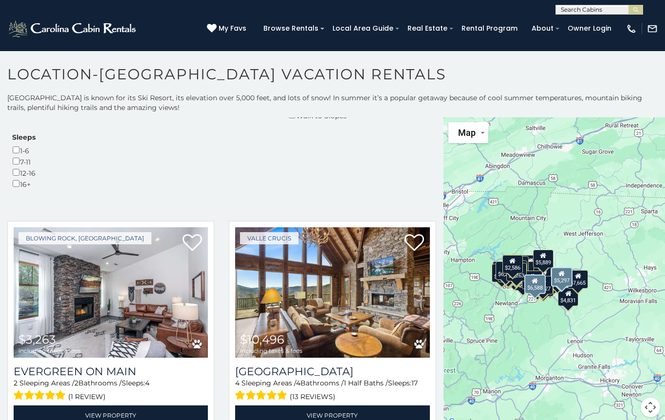
scroll to position [282, 0]
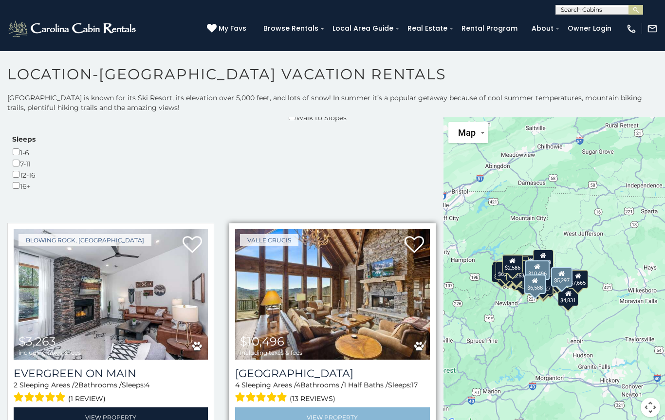
click at [298, 408] on link "View Property" at bounding box center [332, 418] width 194 height 20
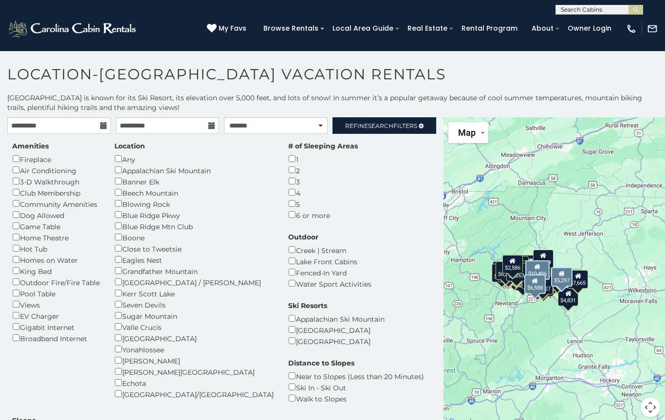
scroll to position [0, 0]
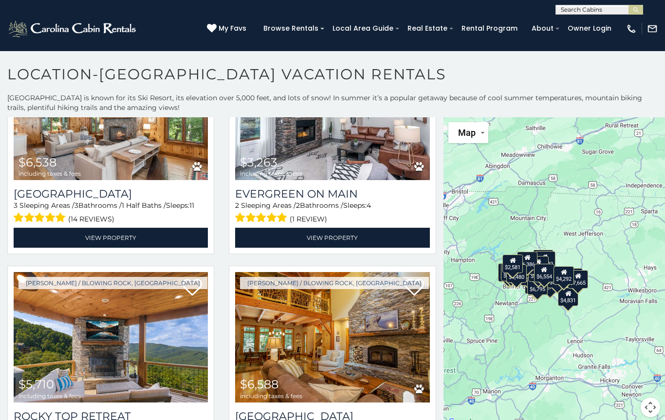
scroll to position [684, 0]
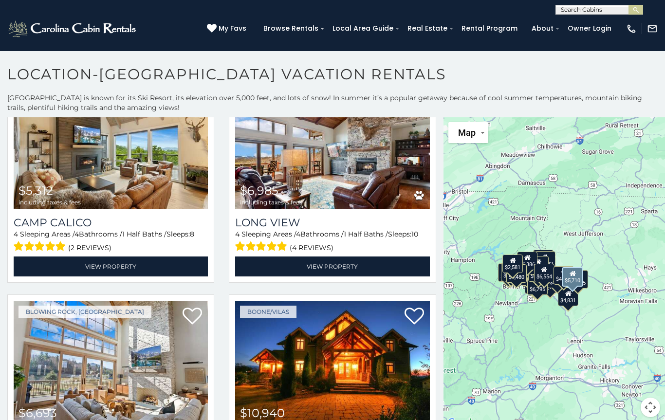
scroll to position [1545, 0]
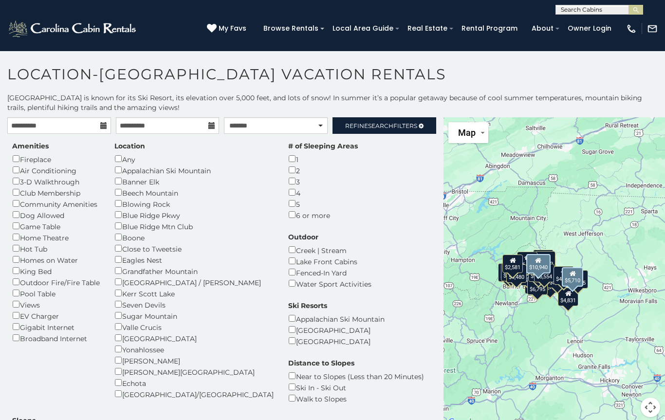
scroll to position [0, 0]
click at [75, 129] on input "**********" at bounding box center [59, 125] width 104 height 17
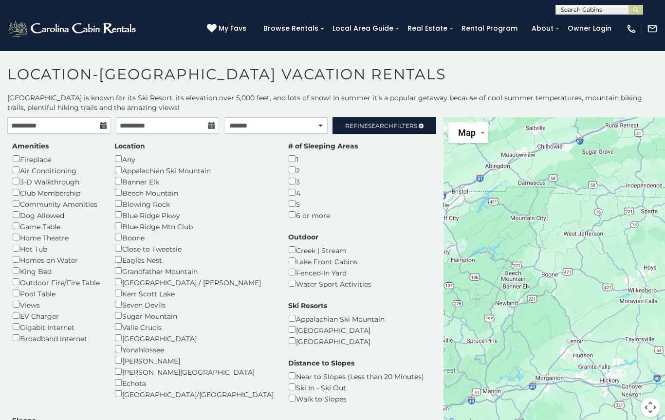
click at [113, 199] on div "Location Any Appalachian Ski Mountain Banner Elk Beech Mountain Blowing Rock Bl…" at bounding box center [194, 270] width 174 height 259
click at [113, 170] on div "Location Any Appalachian Ski Mountain Banner Elk Beech Mountain Blowing Rock Bl…" at bounding box center [194, 270] width 174 height 259
click at [113, 201] on div "Location Any Appalachian Ski Mountain Banner Elk Beech Mountain Blowing Rock Bl…" at bounding box center [194, 270] width 174 height 259
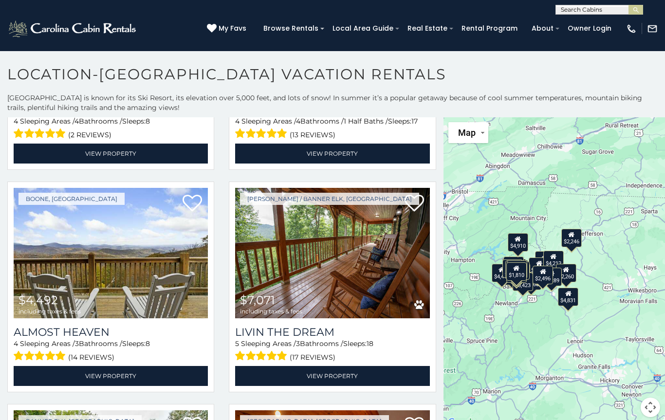
scroll to position [991, 0]
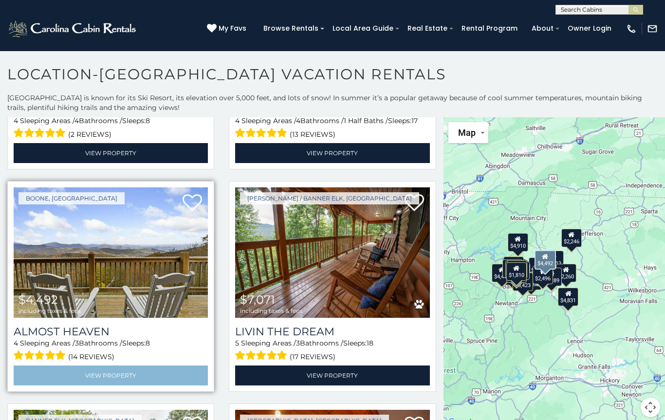
click at [39, 366] on link "View Property" at bounding box center [111, 376] width 194 height 20
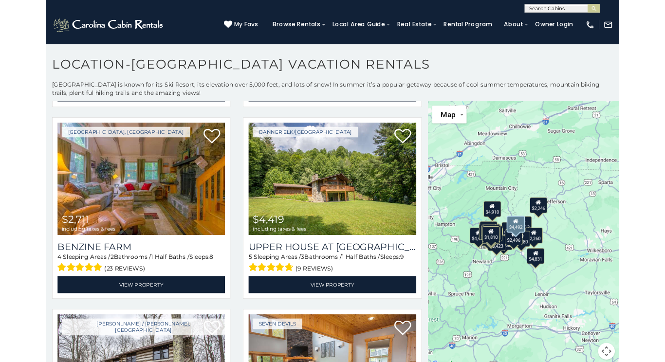
scroll to position [1703, 0]
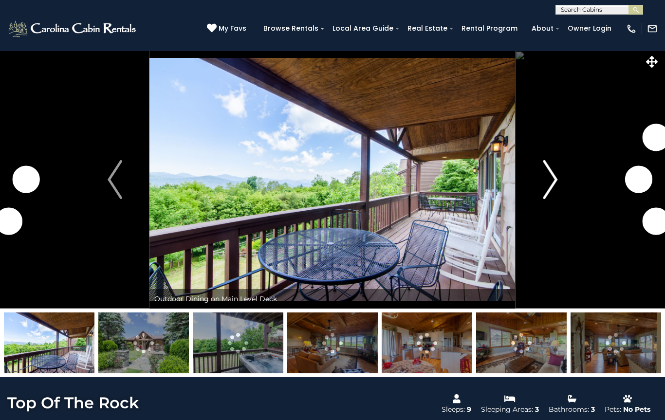
click at [540, 177] on button "Next" at bounding box center [550, 180] width 69 height 258
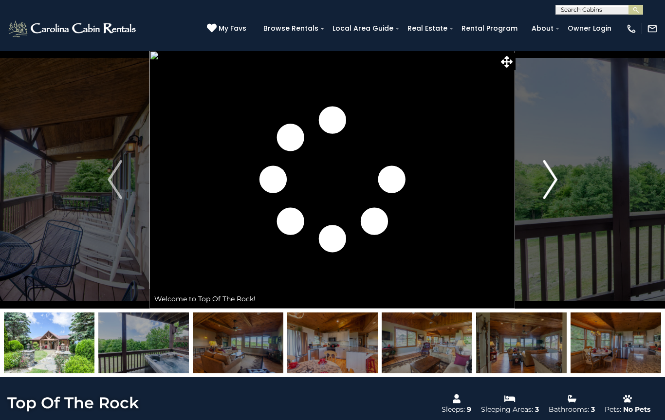
click at [549, 183] on img "Next" at bounding box center [550, 179] width 15 height 39
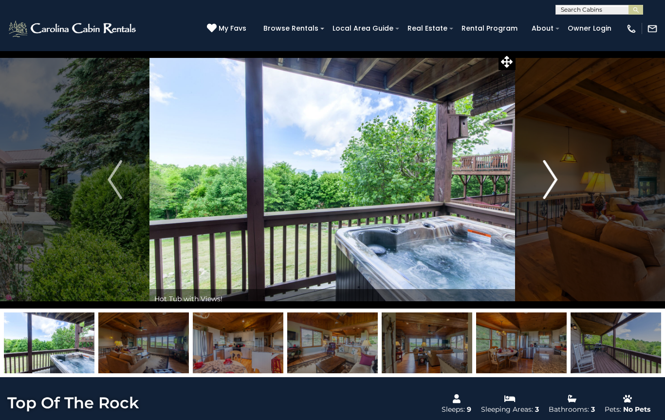
click at [551, 179] on img "Next" at bounding box center [550, 179] width 15 height 39
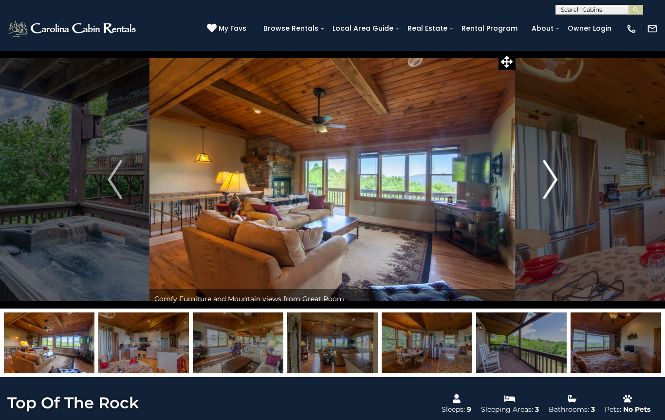
click at [547, 180] on img "Next" at bounding box center [550, 179] width 15 height 39
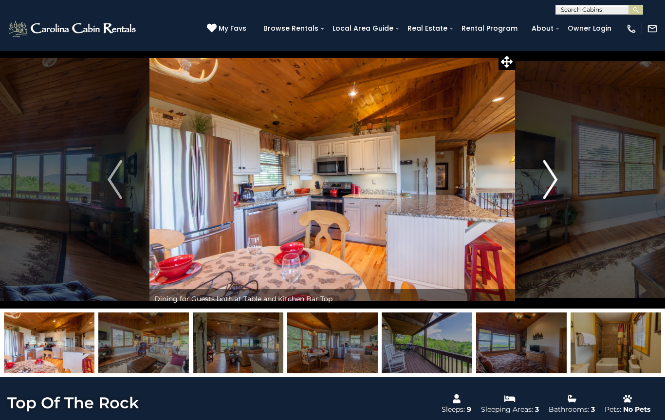
click at [546, 181] on img "Next" at bounding box center [550, 179] width 15 height 39
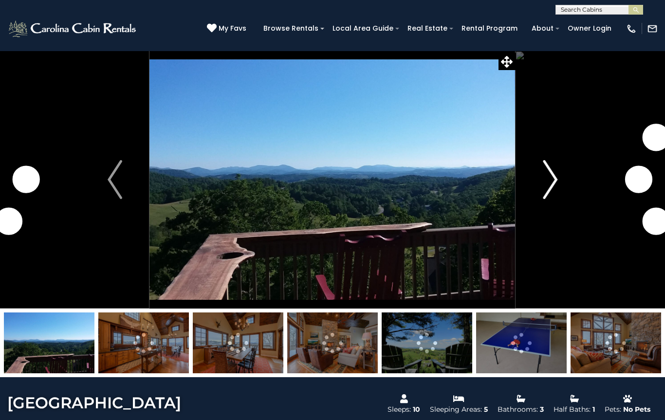
click at [549, 178] on img "Next" at bounding box center [550, 179] width 15 height 39
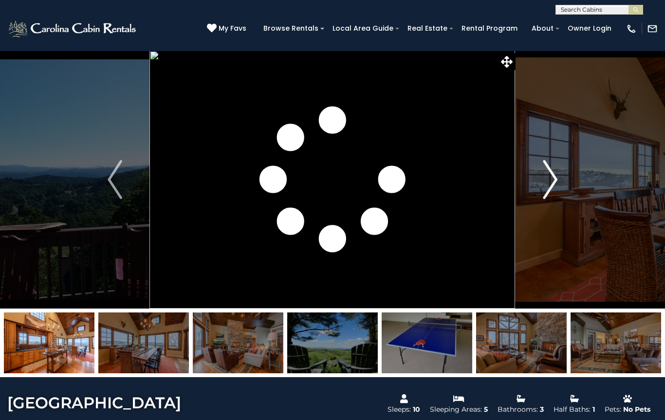
click at [551, 175] on img "Next" at bounding box center [550, 179] width 15 height 39
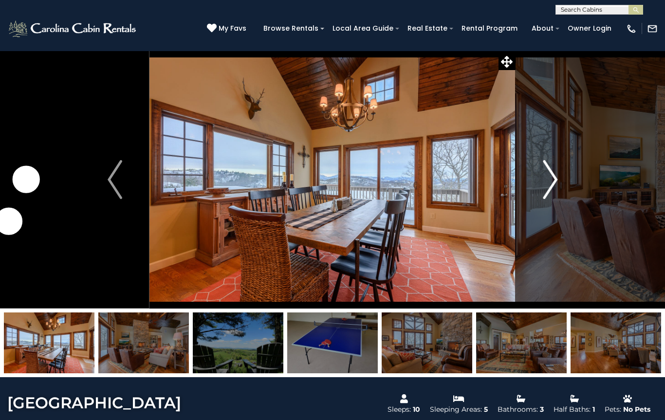
click at [539, 181] on button "Next" at bounding box center [550, 180] width 69 height 258
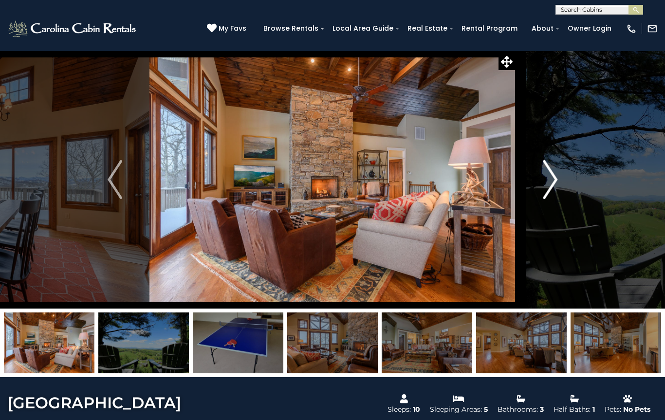
click at [540, 179] on button "Next" at bounding box center [550, 180] width 69 height 258
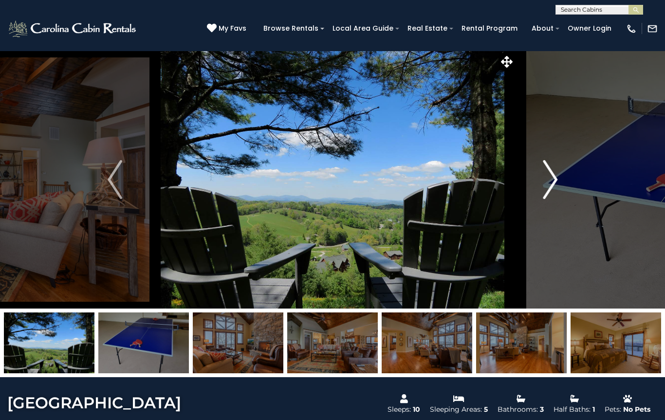
click at [544, 176] on img "Next" at bounding box center [550, 179] width 15 height 39
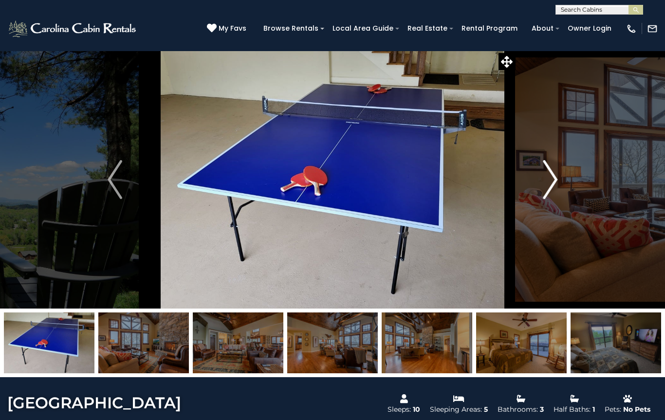
click at [540, 179] on button "Next" at bounding box center [550, 180] width 69 height 258
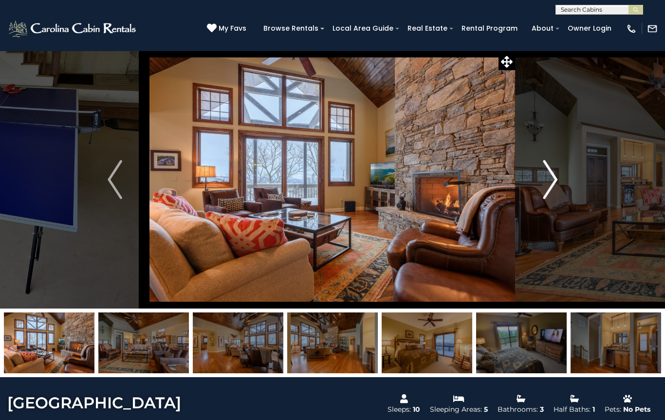
click at [543, 176] on img "Next" at bounding box center [550, 179] width 15 height 39
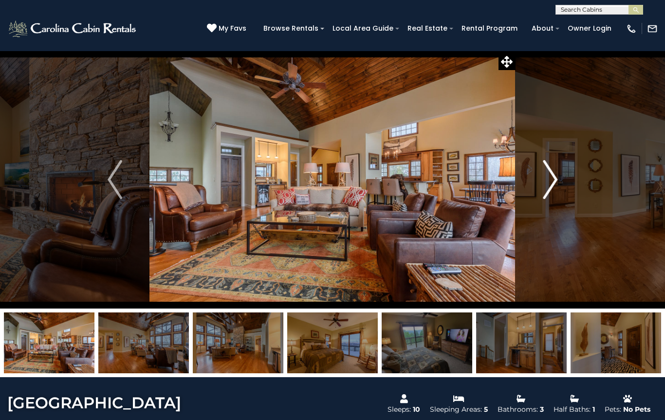
click at [539, 176] on button "Next" at bounding box center [550, 180] width 69 height 258
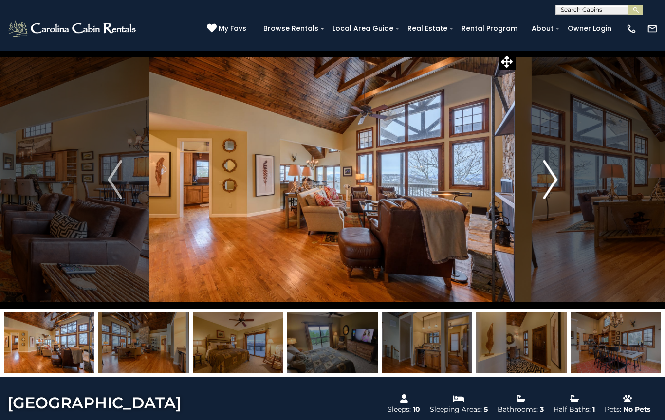
click at [534, 179] on button "Next" at bounding box center [550, 180] width 69 height 258
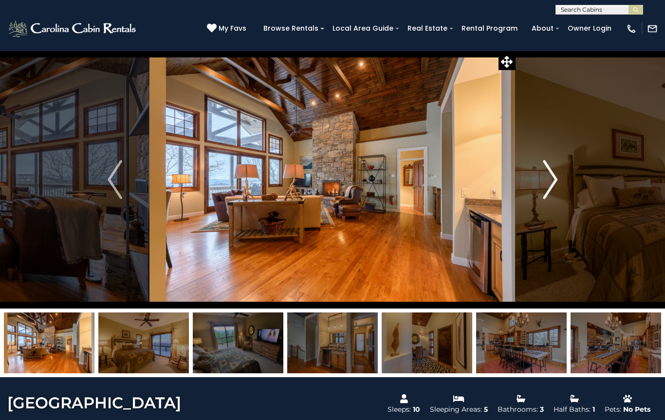
click at [542, 178] on button "Next" at bounding box center [550, 180] width 69 height 258
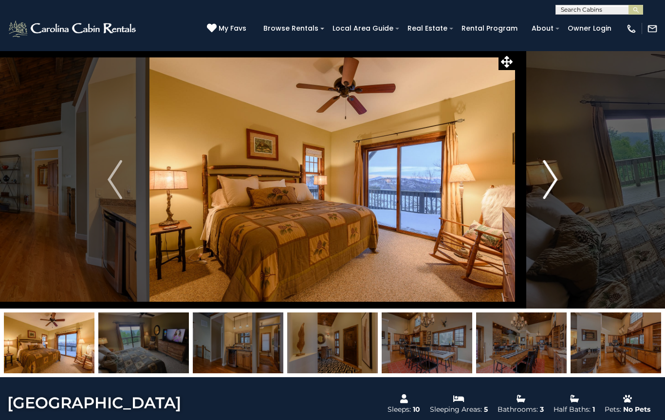
click at [539, 179] on button "Next" at bounding box center [550, 180] width 69 height 258
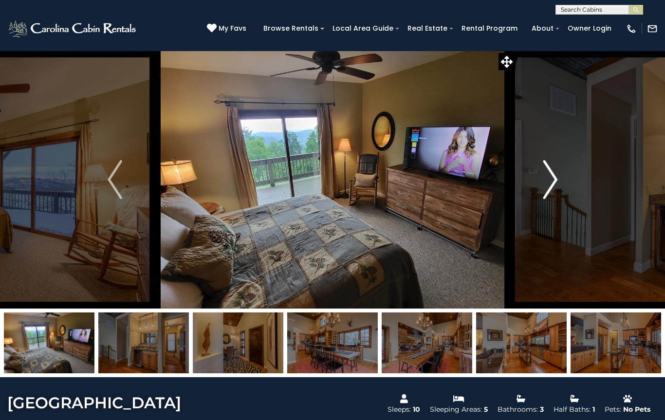
click at [536, 183] on button "Next" at bounding box center [550, 180] width 69 height 258
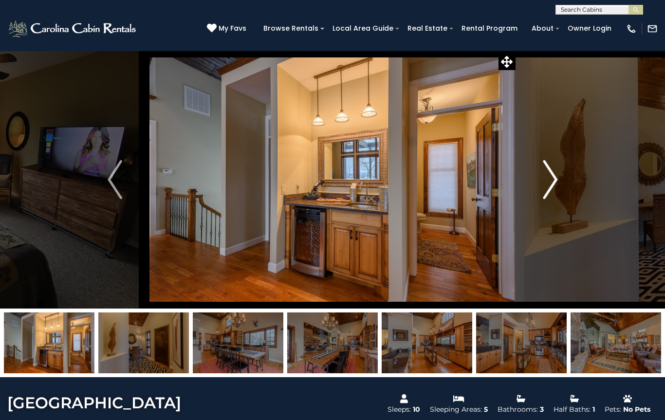
click at [534, 183] on button "Next" at bounding box center [550, 180] width 69 height 258
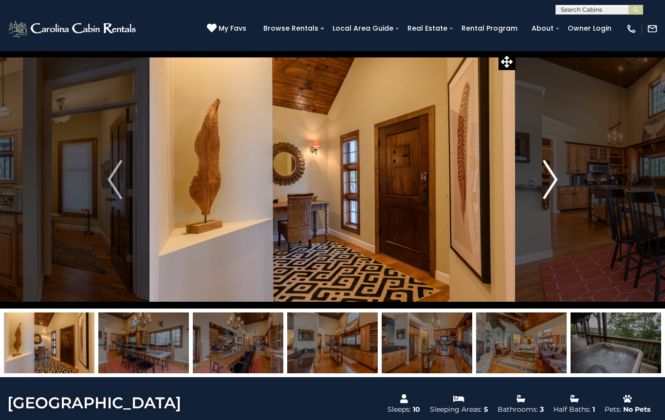
click at [533, 183] on button "Next" at bounding box center [550, 180] width 69 height 258
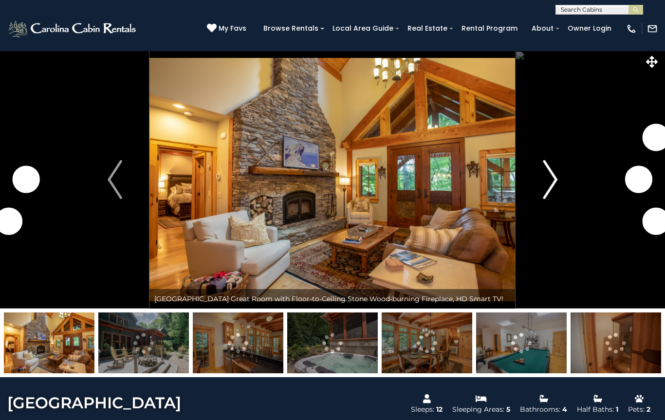
click at [545, 184] on img "Next" at bounding box center [550, 179] width 15 height 39
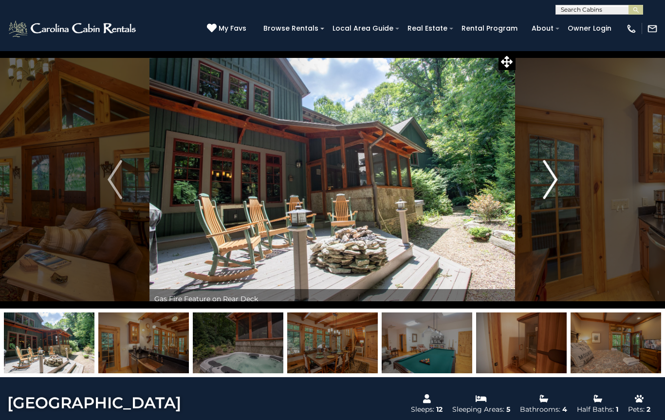
click at [546, 179] on img "Next" at bounding box center [550, 179] width 15 height 39
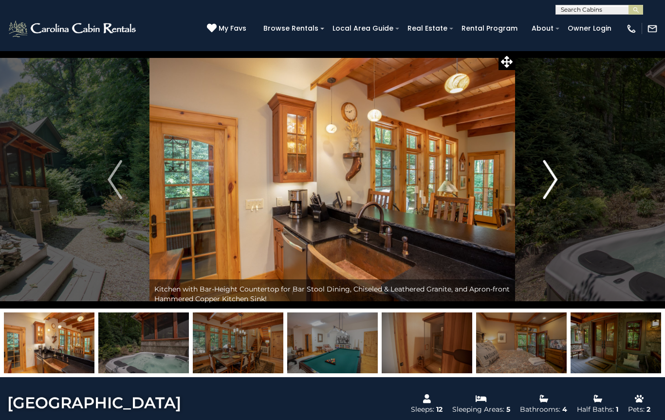
click at [546, 183] on img "Next" at bounding box center [550, 179] width 15 height 39
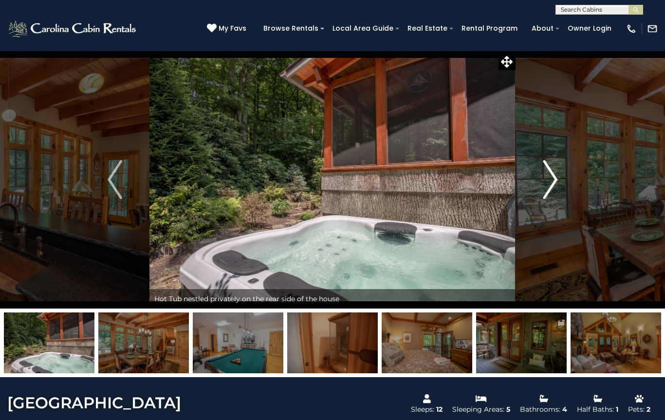
click at [544, 182] on img "Next" at bounding box center [550, 179] width 15 height 39
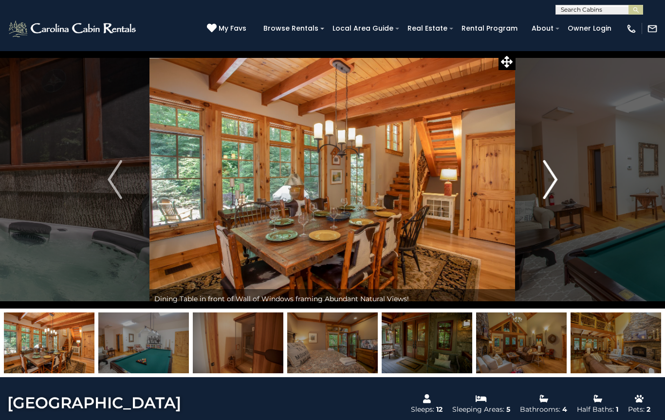
click at [549, 190] on img "Next" at bounding box center [550, 179] width 15 height 39
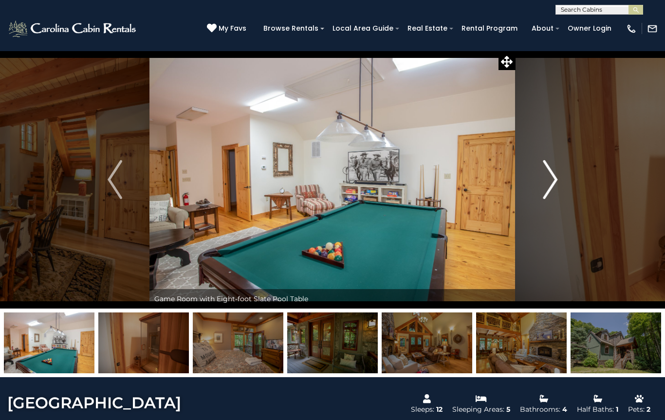
click at [547, 188] on img "Next" at bounding box center [550, 179] width 15 height 39
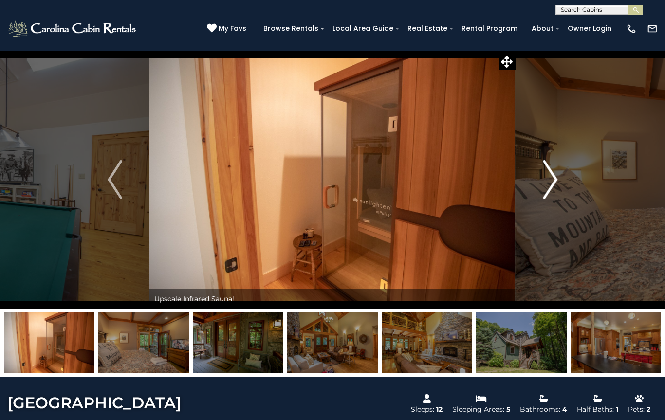
click at [550, 187] on img "Next" at bounding box center [550, 179] width 15 height 39
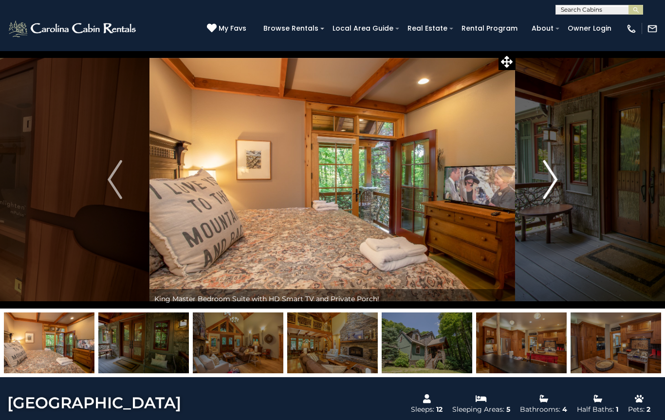
click at [548, 187] on img "Next" at bounding box center [550, 179] width 15 height 39
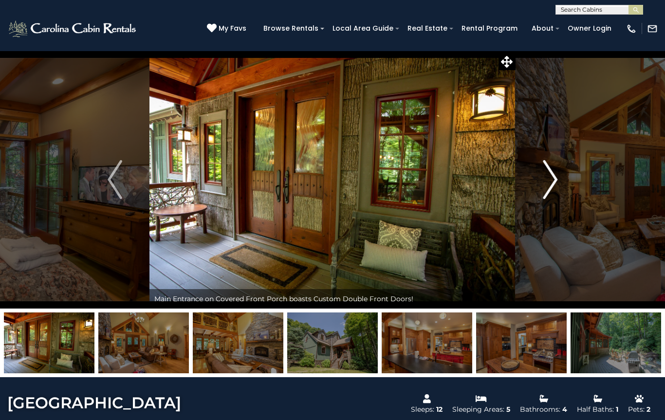
click at [548, 188] on img "Next" at bounding box center [550, 179] width 15 height 39
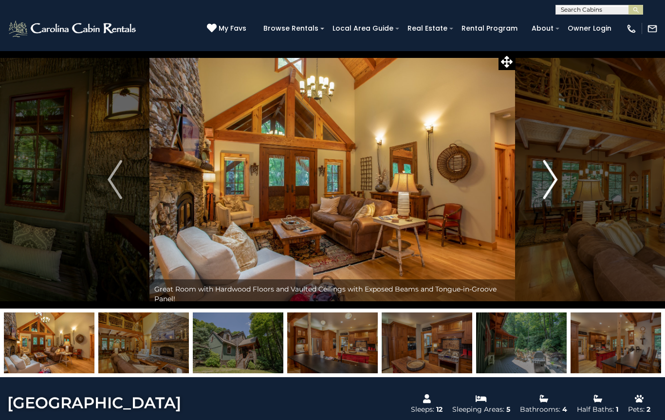
click at [549, 186] on img "Next" at bounding box center [550, 179] width 15 height 39
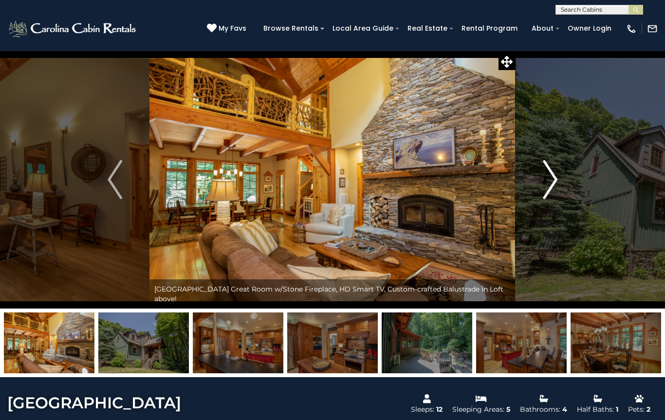
click at [552, 185] on img "Next" at bounding box center [550, 179] width 15 height 39
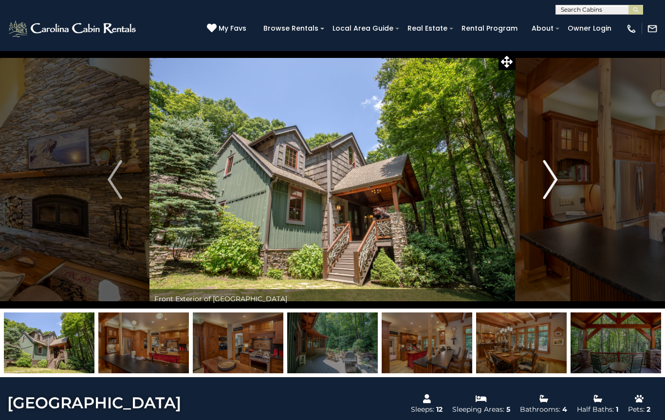
click at [549, 182] on img "Next" at bounding box center [550, 179] width 15 height 39
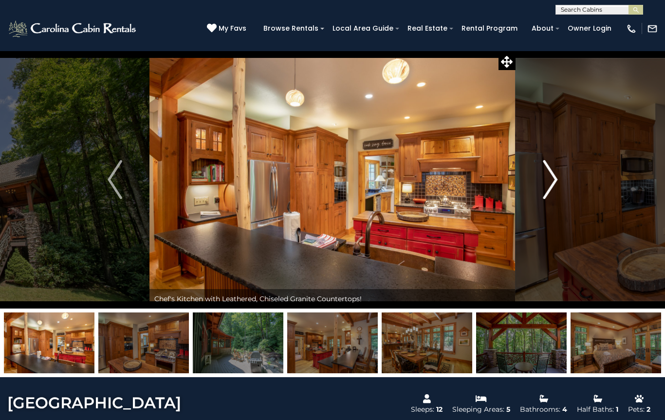
click at [552, 183] on img "Next" at bounding box center [550, 179] width 15 height 39
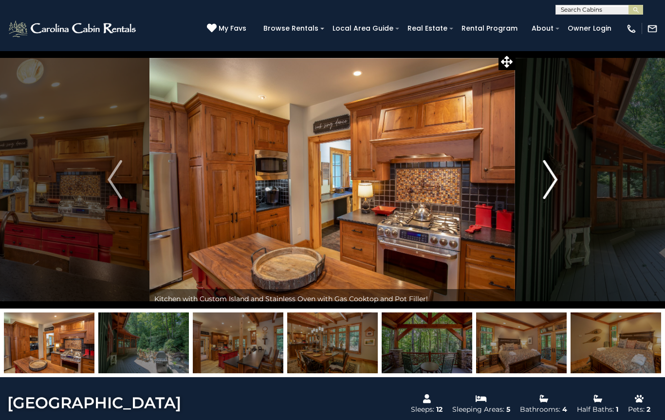
click at [544, 179] on img "Next" at bounding box center [550, 179] width 15 height 39
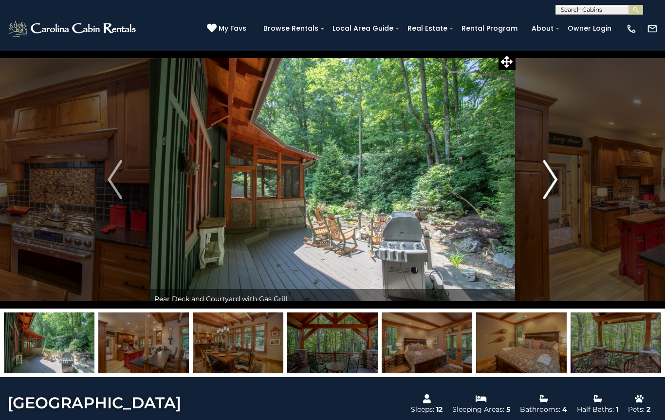
click at [543, 177] on button "Next" at bounding box center [550, 180] width 69 height 258
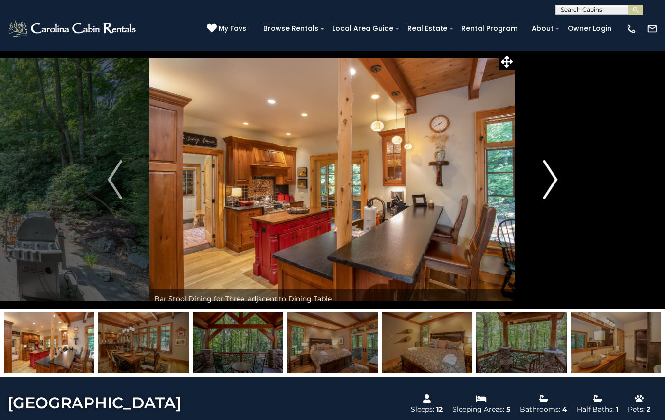
click at [539, 178] on button "Next" at bounding box center [550, 180] width 69 height 258
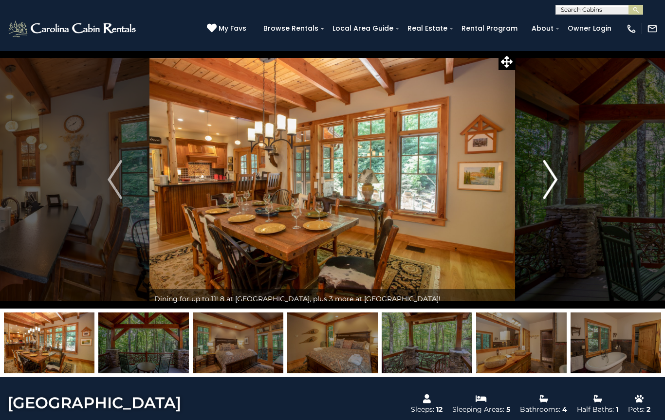
click at [542, 178] on button "Next" at bounding box center [550, 180] width 69 height 258
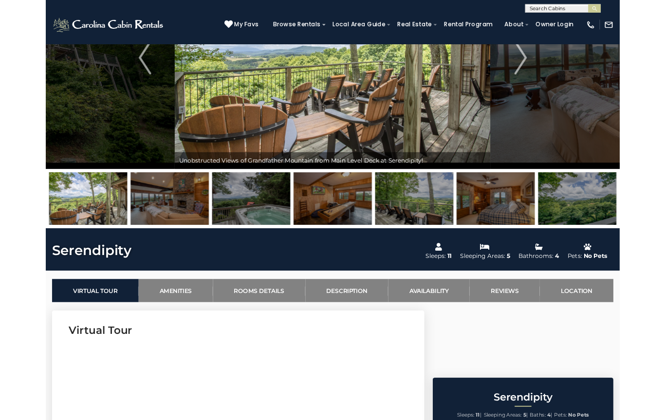
scroll to position [112, 0]
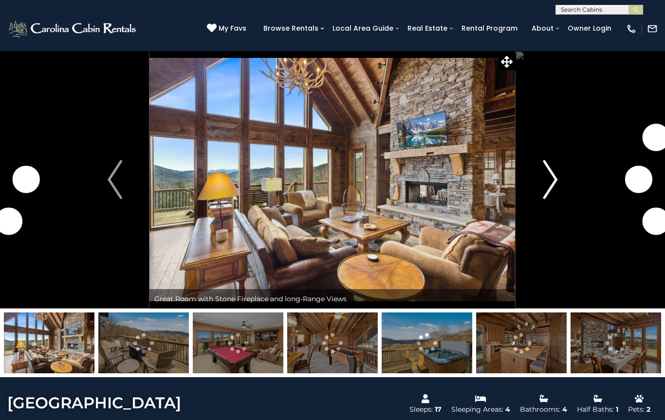
click at [542, 176] on button "Next" at bounding box center [550, 180] width 69 height 258
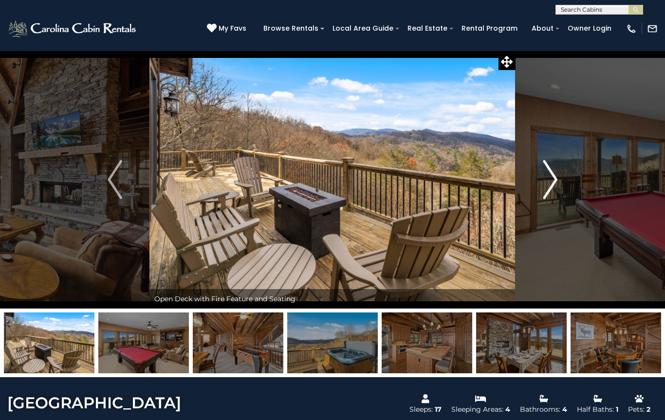
click at [548, 178] on img "Next" at bounding box center [550, 179] width 15 height 39
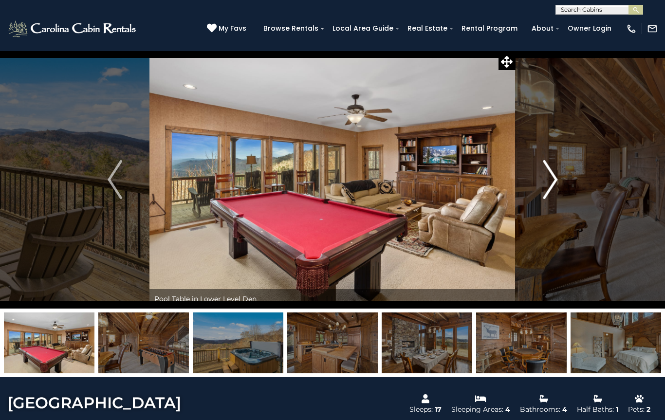
click at [546, 180] on img "Next" at bounding box center [550, 179] width 15 height 39
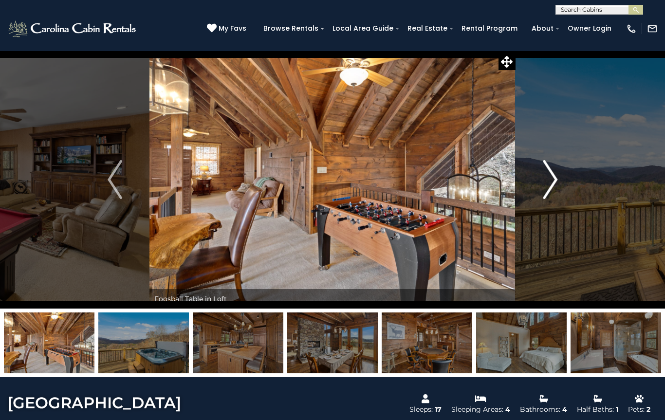
click at [546, 183] on img "Next" at bounding box center [550, 179] width 15 height 39
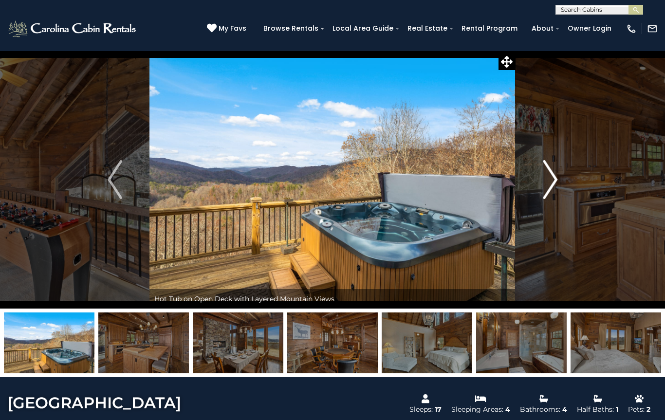
click at [550, 179] on img "Next" at bounding box center [550, 179] width 15 height 39
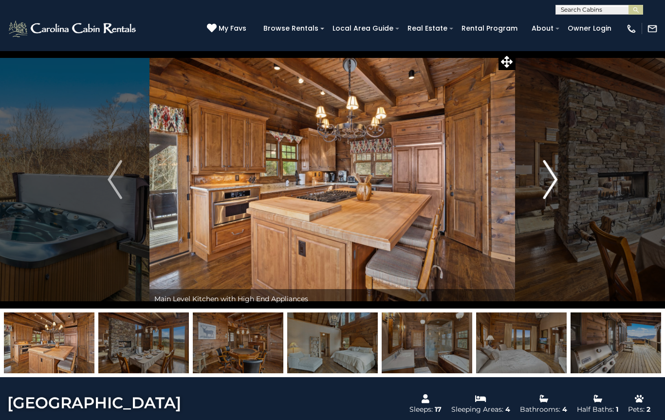
click at [550, 181] on img "Next" at bounding box center [550, 179] width 15 height 39
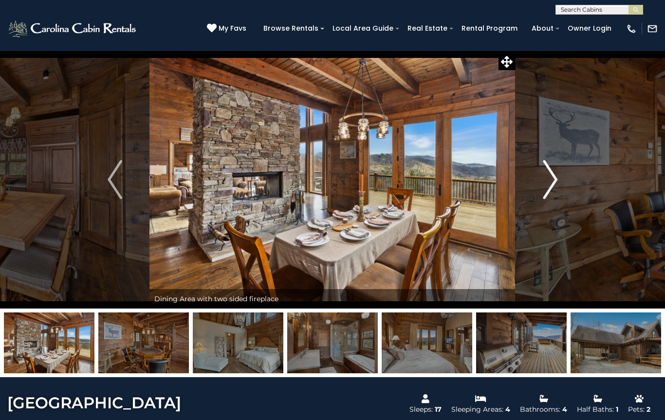
click at [547, 181] on img "Next" at bounding box center [550, 179] width 15 height 39
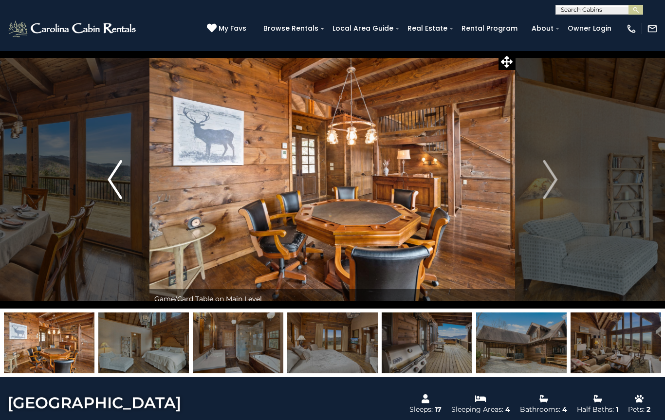
click at [107, 191] on button "Previous" at bounding box center [114, 180] width 69 height 258
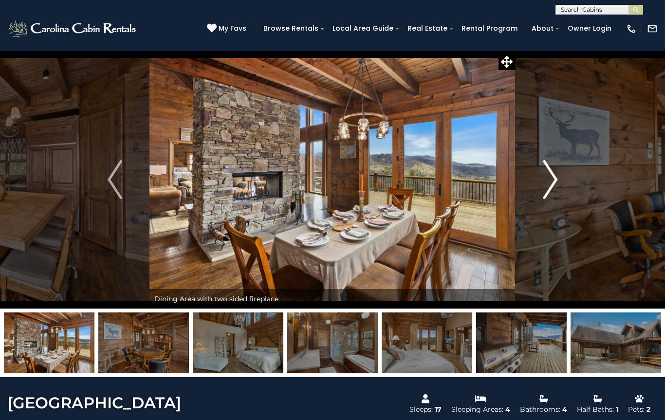
click at [548, 179] on img "Next" at bounding box center [550, 179] width 15 height 39
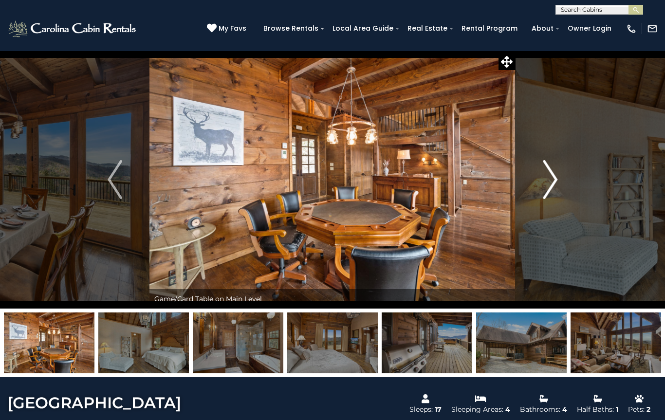
click at [546, 184] on img "Next" at bounding box center [550, 179] width 15 height 39
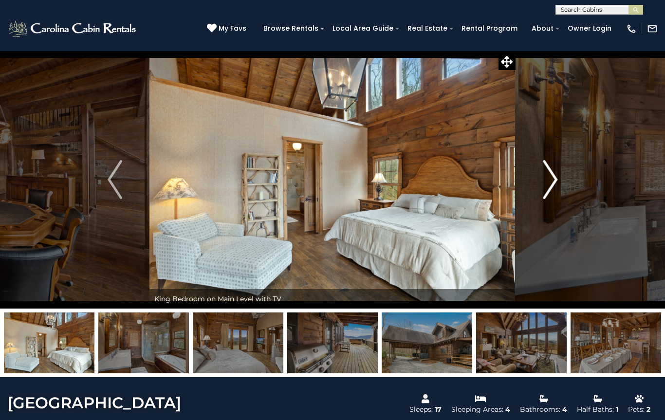
click at [539, 187] on button "Next" at bounding box center [550, 180] width 69 height 258
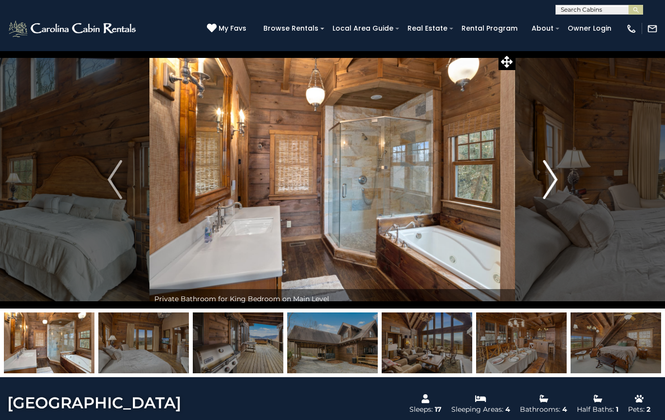
click at [537, 190] on button "Next" at bounding box center [550, 180] width 69 height 258
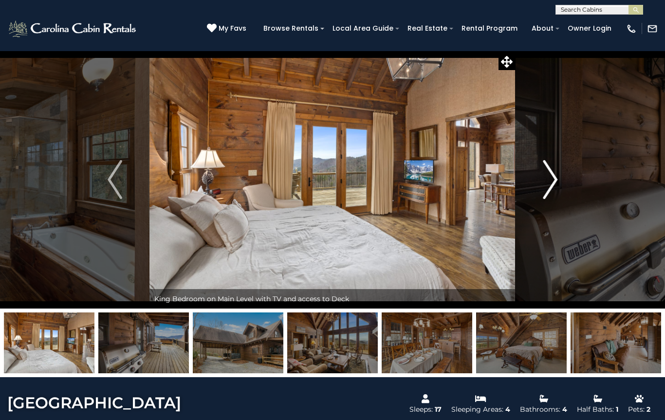
click at [538, 188] on button "Next" at bounding box center [550, 180] width 69 height 258
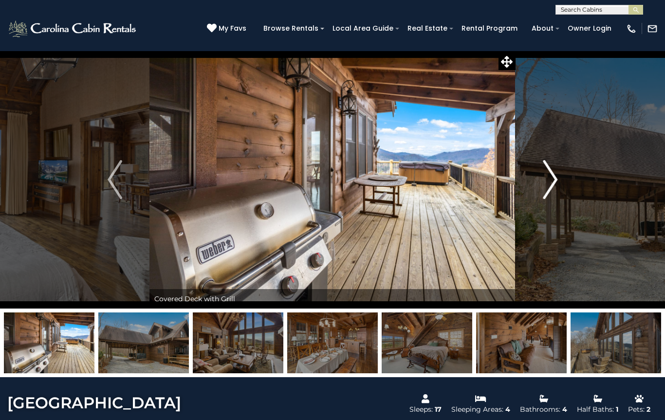
click at [538, 188] on button "Next" at bounding box center [550, 180] width 69 height 258
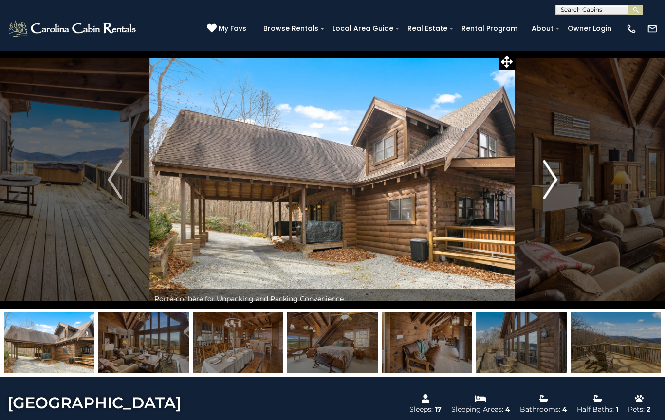
click at [536, 189] on button "Next" at bounding box center [550, 180] width 69 height 258
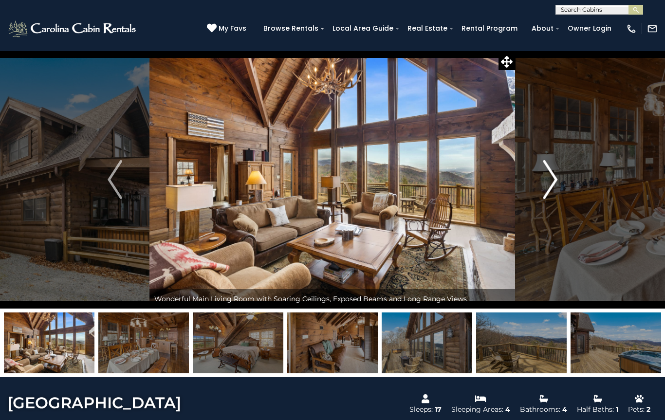
click at [533, 191] on button "Next" at bounding box center [550, 180] width 69 height 258
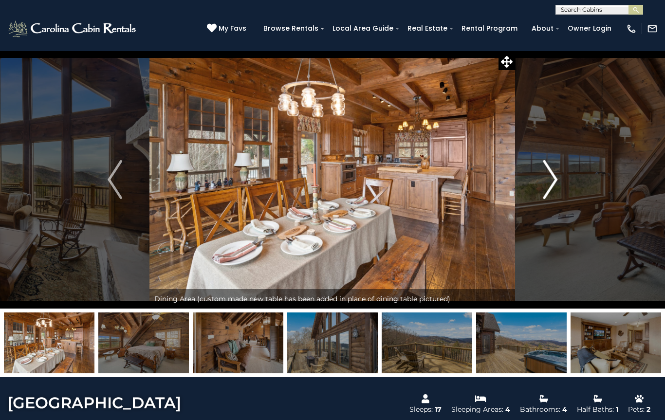
click at [531, 192] on button "Next" at bounding box center [550, 180] width 69 height 258
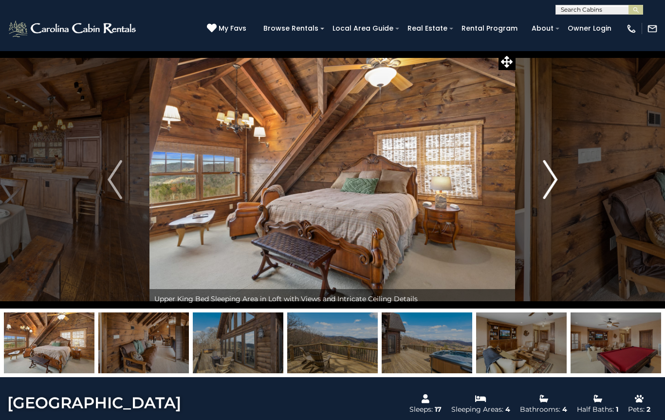
click at [530, 193] on button "Next" at bounding box center [550, 180] width 69 height 258
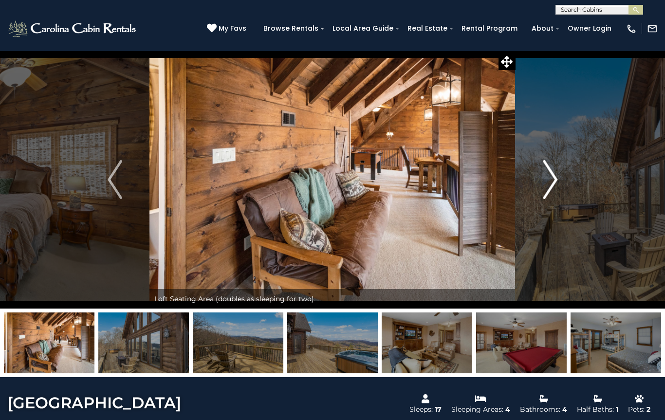
click at [529, 194] on button "Next" at bounding box center [550, 180] width 69 height 258
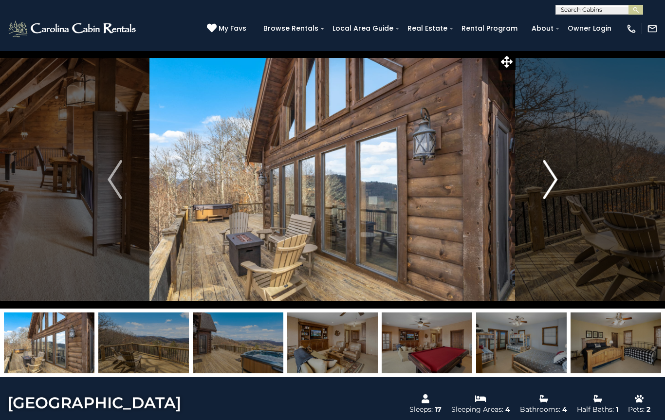
click at [528, 194] on button "Next" at bounding box center [550, 180] width 69 height 258
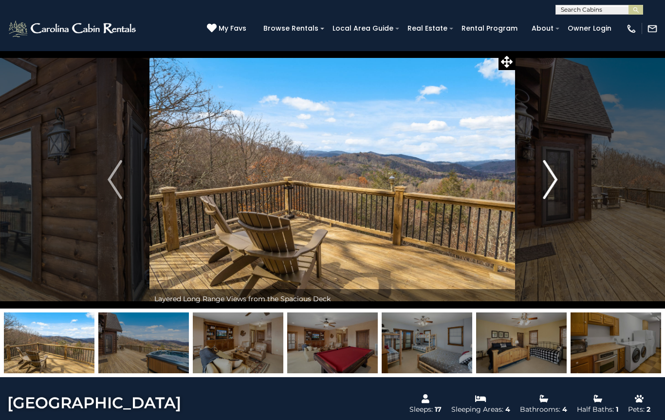
click at [528, 196] on button "Next" at bounding box center [550, 180] width 69 height 258
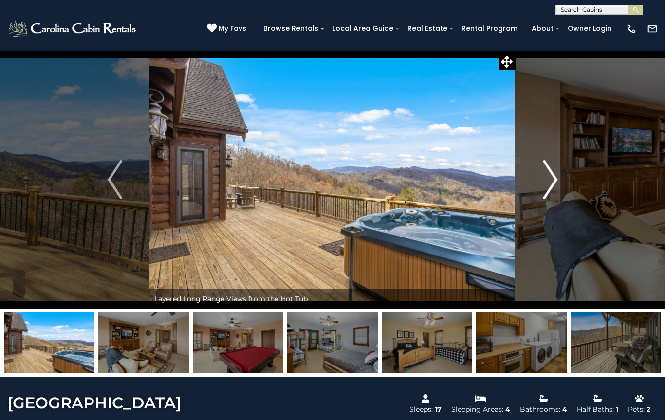
click at [529, 195] on button "Next" at bounding box center [550, 180] width 69 height 258
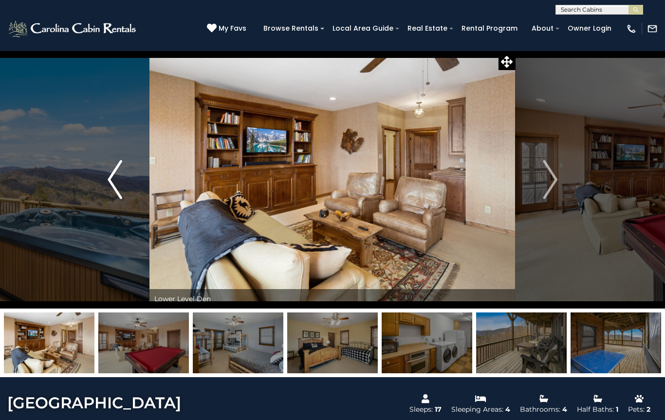
click at [123, 193] on button "Previous" at bounding box center [114, 180] width 69 height 258
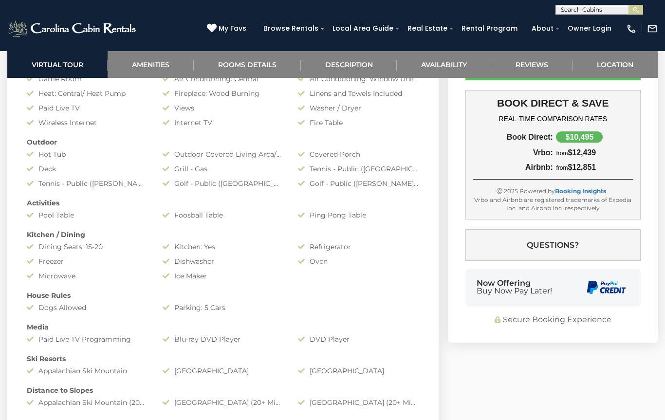
scroll to position [709, 0]
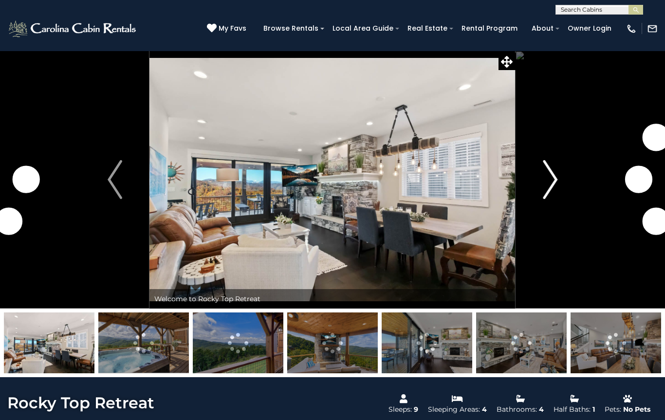
click at [541, 180] on button "Next" at bounding box center [550, 180] width 69 height 258
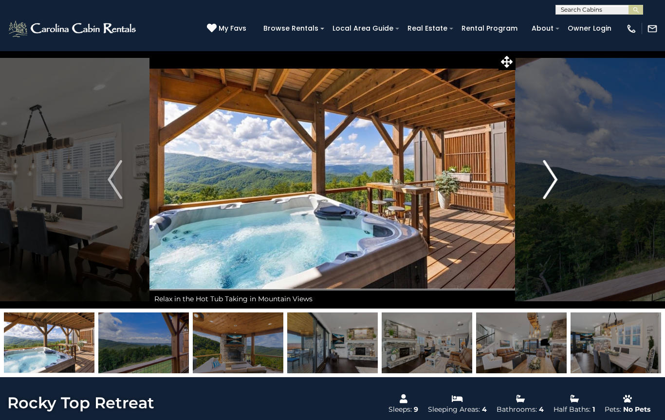
click at [541, 180] on button "Next" at bounding box center [550, 180] width 69 height 258
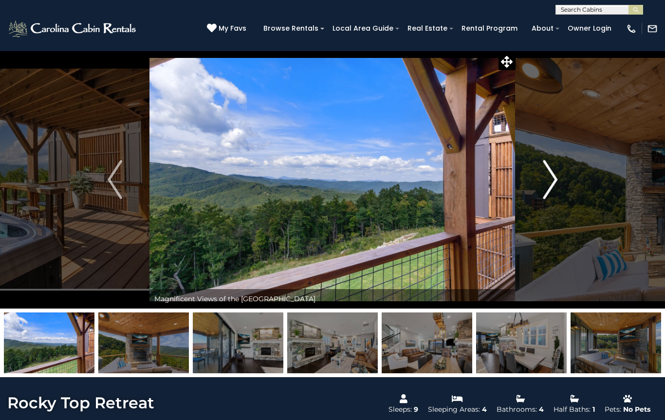
click at [539, 190] on button "Next" at bounding box center [550, 180] width 69 height 258
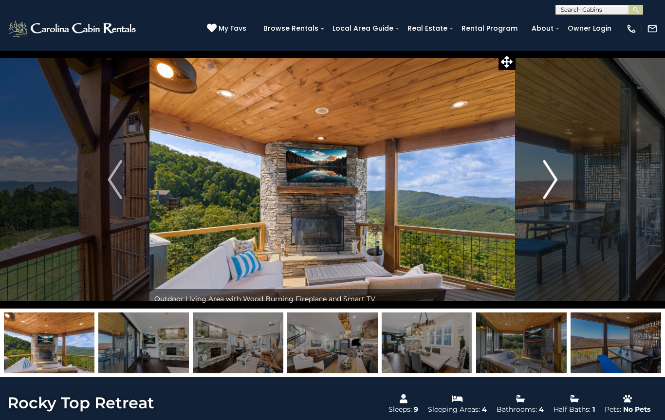
click at [543, 184] on img "Next" at bounding box center [550, 179] width 15 height 39
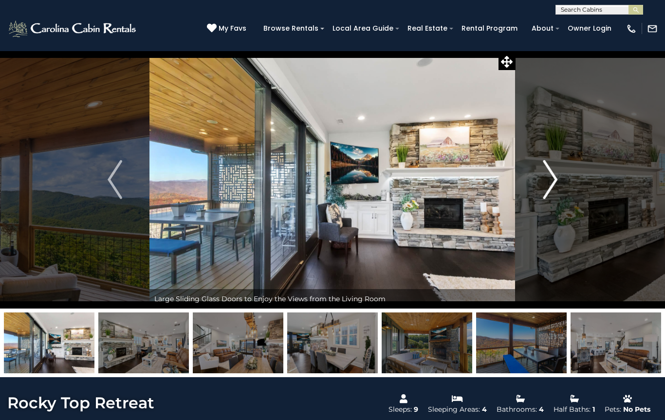
click at [538, 185] on button "Next" at bounding box center [550, 180] width 69 height 258
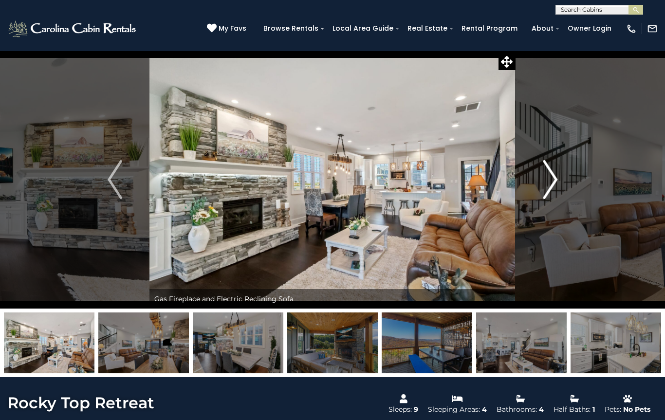
click at [538, 186] on button "Next" at bounding box center [550, 180] width 69 height 258
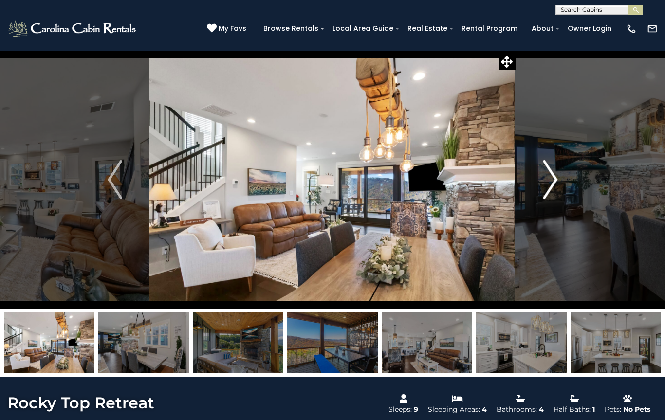
click at [540, 183] on button "Next" at bounding box center [550, 180] width 69 height 258
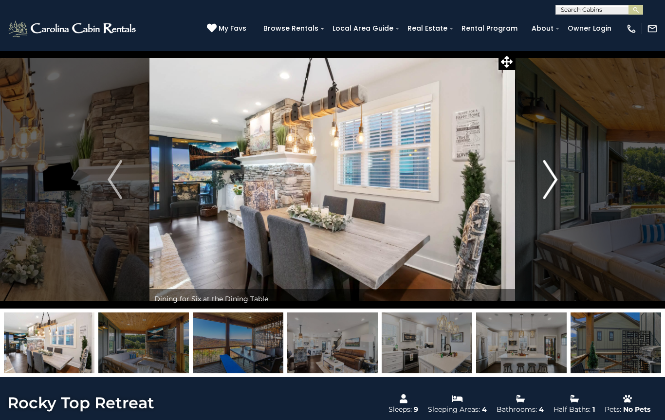
click at [536, 185] on button "Next" at bounding box center [550, 180] width 69 height 258
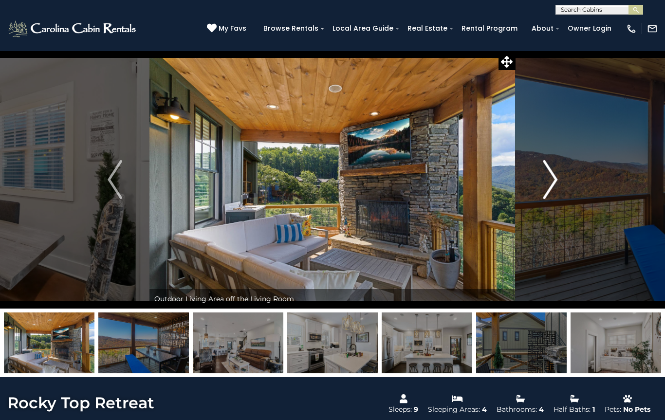
click at [534, 187] on button "Next" at bounding box center [550, 180] width 69 height 258
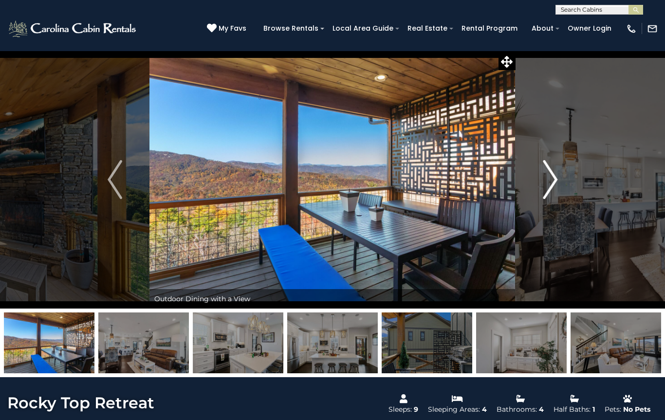
click at [533, 187] on button "Next" at bounding box center [550, 180] width 69 height 258
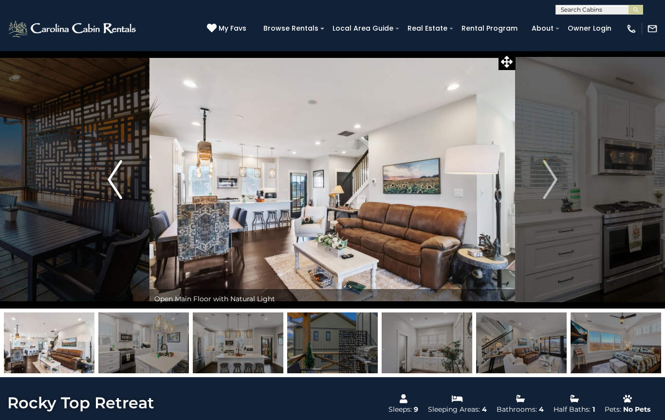
click at [115, 177] on img "Previous" at bounding box center [115, 179] width 15 height 39
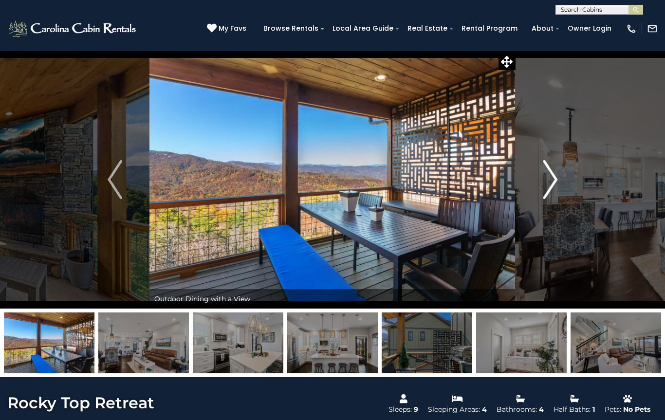
click at [532, 186] on button "Next" at bounding box center [550, 180] width 69 height 258
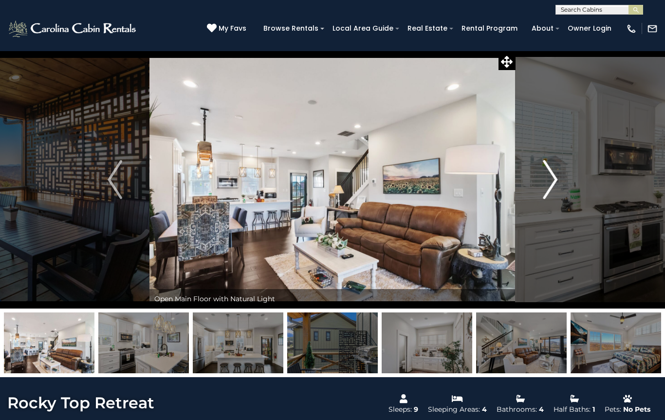
click at [531, 186] on button "Next" at bounding box center [550, 180] width 69 height 258
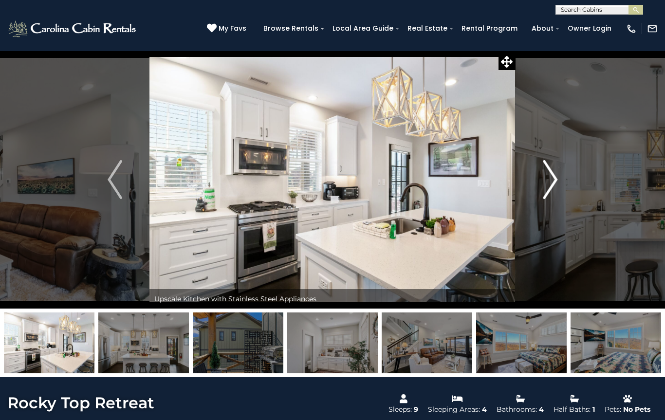
click at [532, 183] on button "Next" at bounding box center [550, 180] width 69 height 258
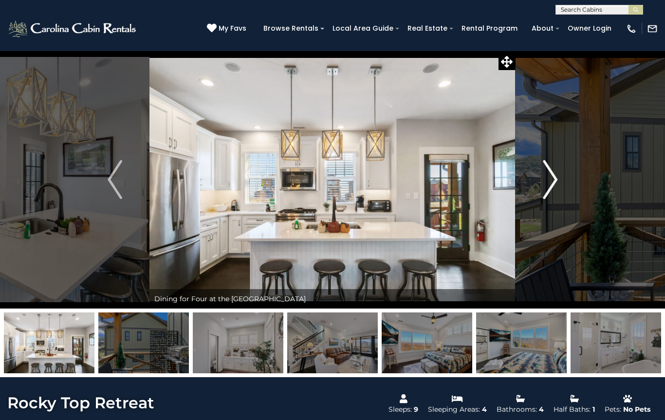
click at [530, 184] on button "Next" at bounding box center [550, 180] width 69 height 258
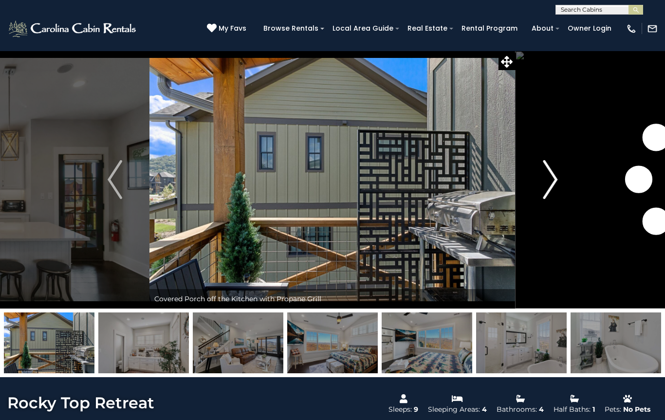
click at [529, 184] on button "Next" at bounding box center [550, 180] width 69 height 258
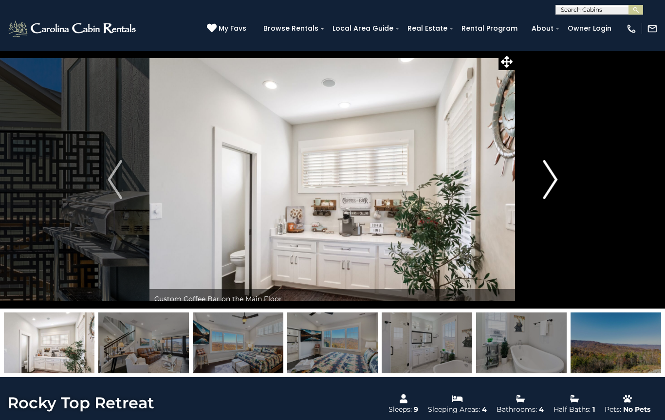
click at [526, 188] on button "Next" at bounding box center [550, 180] width 69 height 258
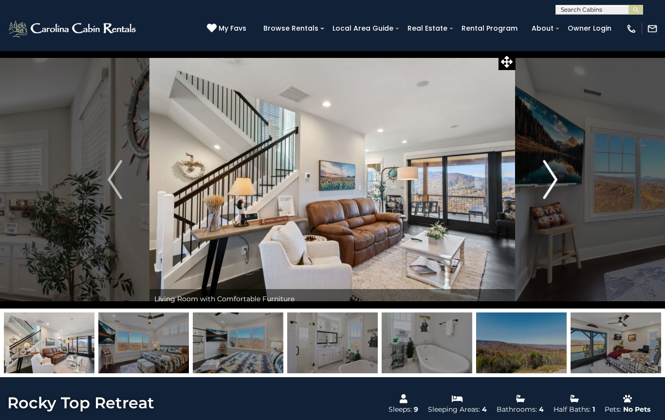
click at [526, 188] on button "Next" at bounding box center [550, 180] width 69 height 258
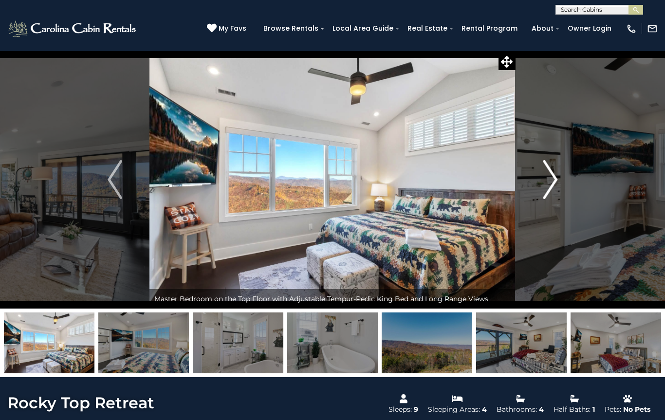
click at [523, 189] on button "Next" at bounding box center [550, 180] width 69 height 258
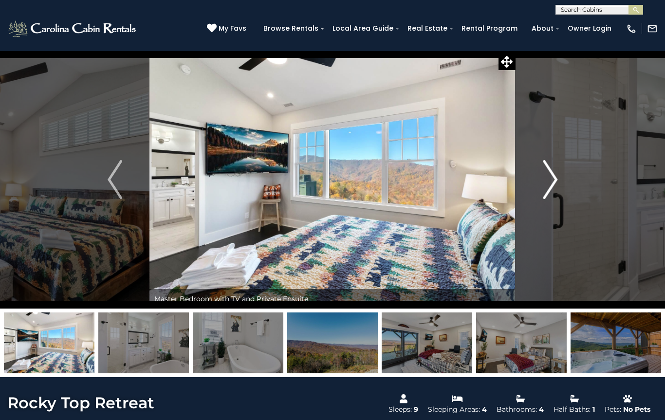
click at [521, 192] on button "Next" at bounding box center [550, 180] width 69 height 258
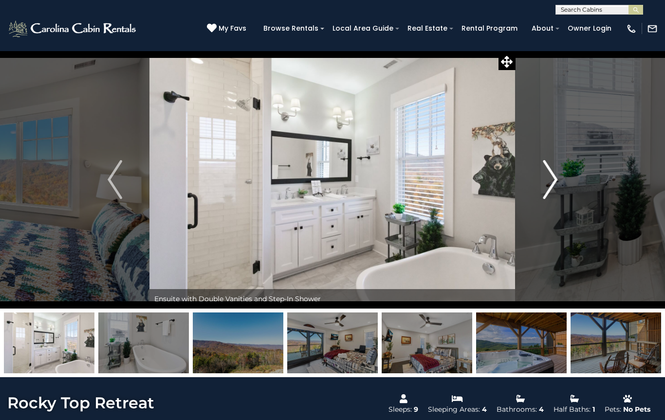
click at [521, 192] on button "Next" at bounding box center [550, 180] width 69 height 258
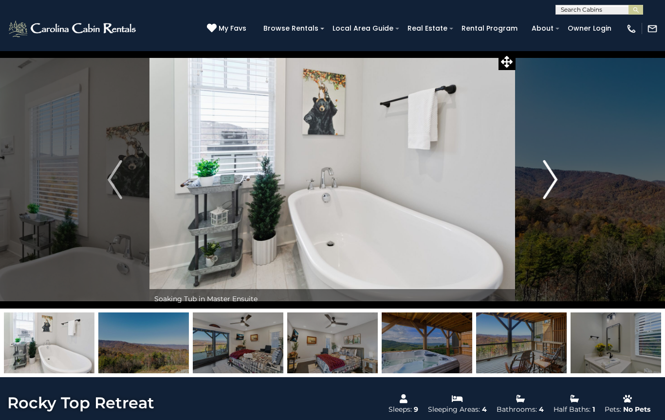
click at [523, 190] on button "Next" at bounding box center [550, 180] width 69 height 258
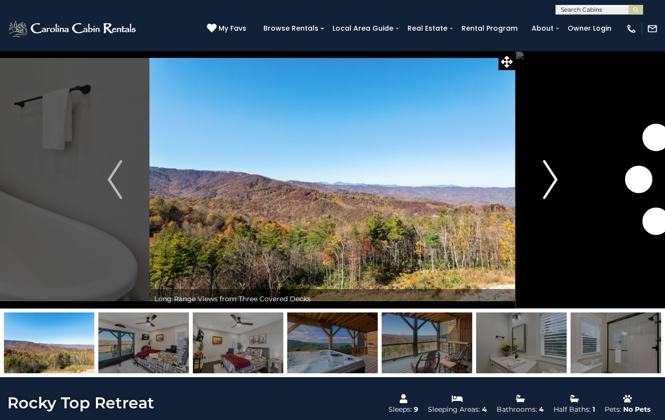
click at [523, 190] on button "Next" at bounding box center [550, 180] width 69 height 258
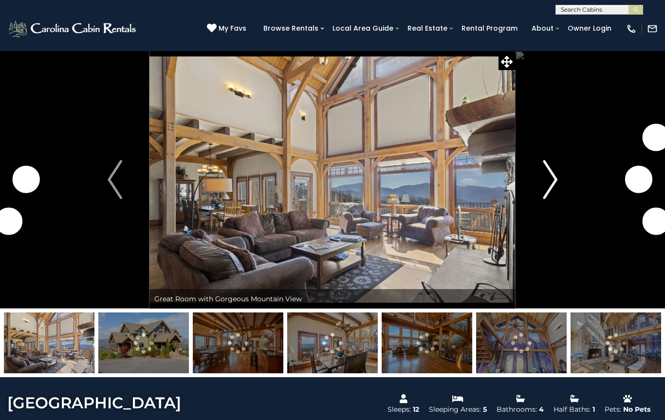
click at [542, 182] on button "Next" at bounding box center [550, 180] width 69 height 258
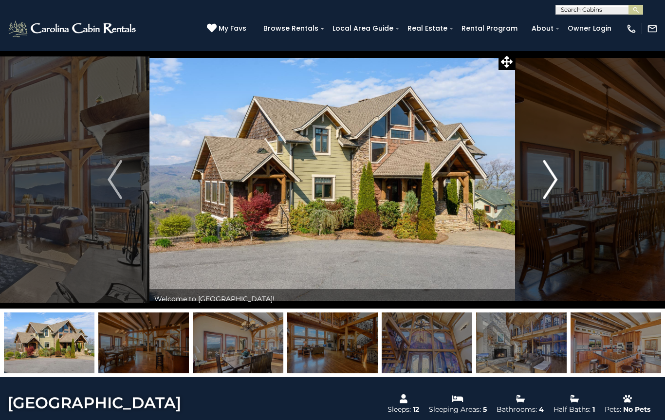
click at [546, 184] on img "Next" at bounding box center [550, 179] width 15 height 39
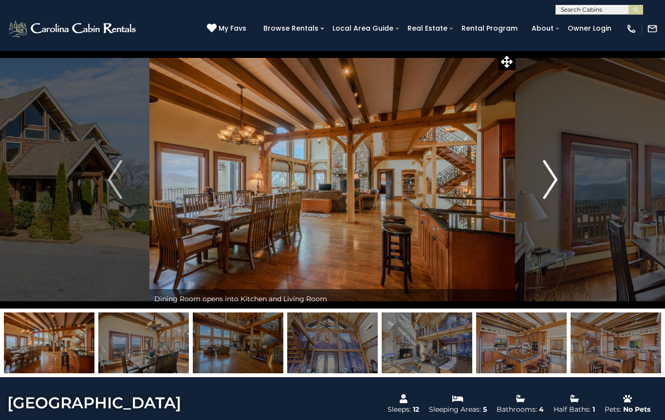
click at [540, 184] on button "Next" at bounding box center [550, 180] width 69 height 258
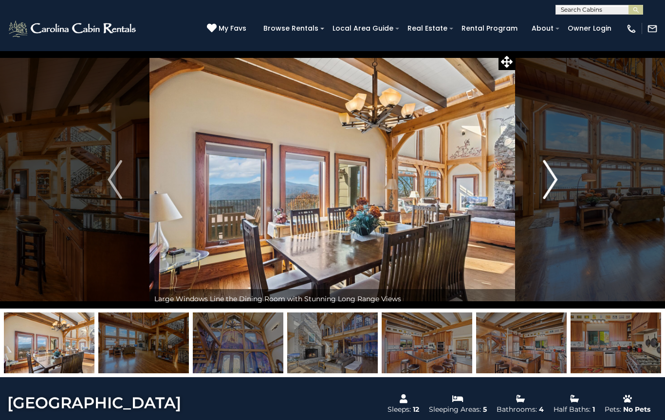
click at [540, 186] on button "Next" at bounding box center [550, 180] width 69 height 258
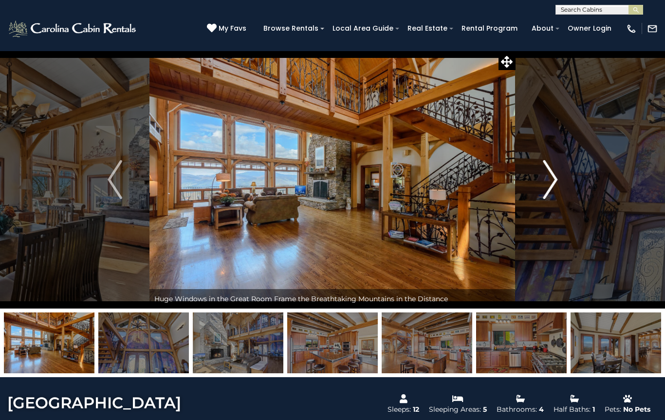
click at [545, 182] on img "Next" at bounding box center [550, 179] width 15 height 39
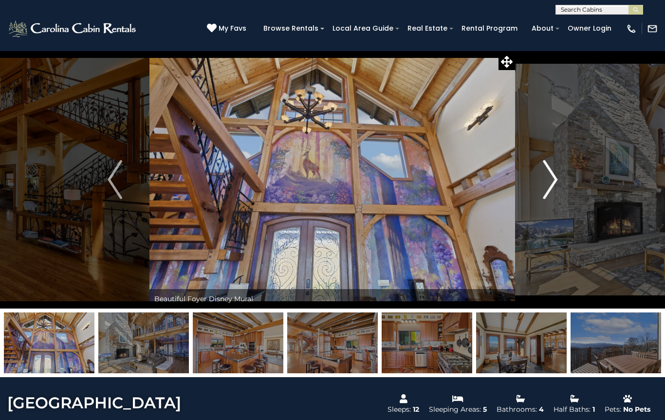
click at [538, 188] on button "Next" at bounding box center [550, 180] width 69 height 258
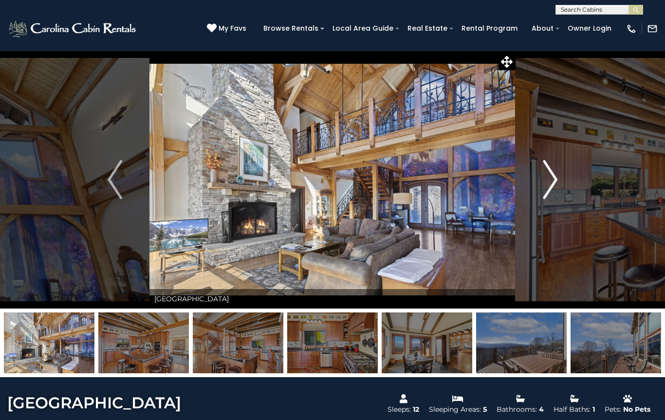
click at [536, 186] on button "Next" at bounding box center [550, 180] width 69 height 258
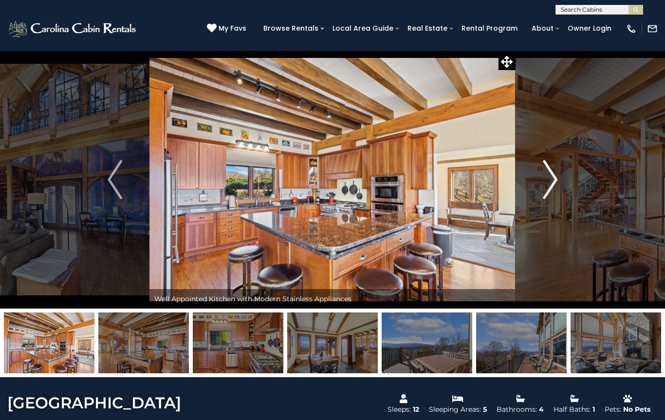
click at [534, 188] on button "Next" at bounding box center [550, 180] width 69 height 258
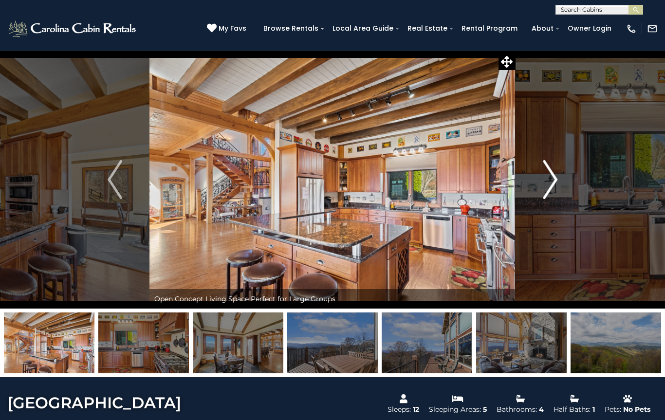
click at [532, 189] on button "Next" at bounding box center [550, 180] width 69 height 258
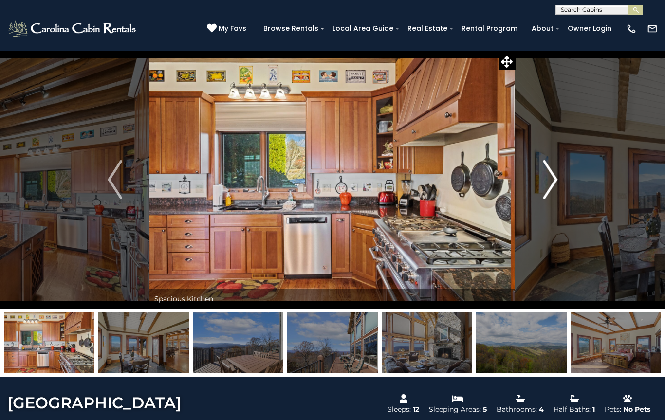
click at [540, 191] on button "Next" at bounding box center [550, 180] width 69 height 258
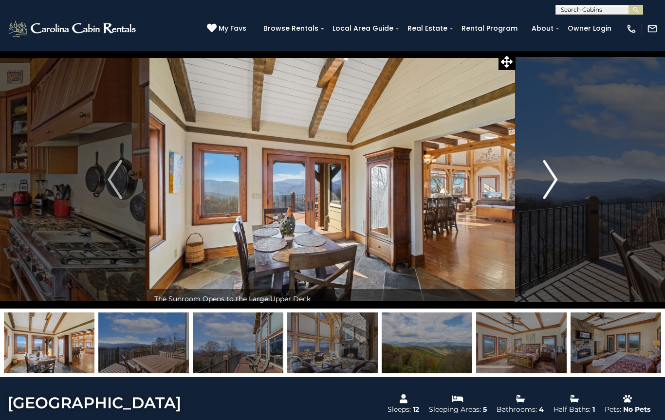
click at [541, 191] on button "Next" at bounding box center [550, 180] width 69 height 258
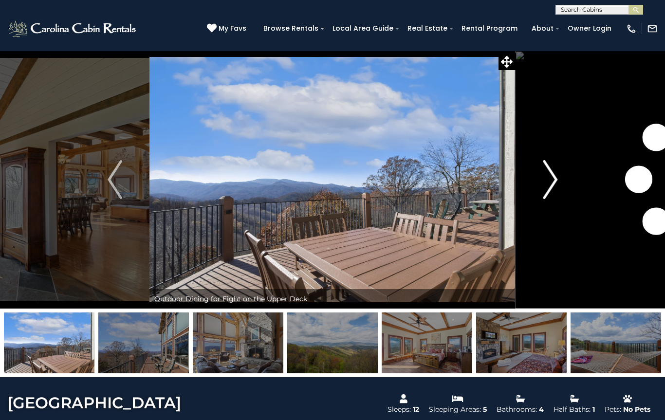
click at [539, 191] on button "Next" at bounding box center [550, 180] width 69 height 258
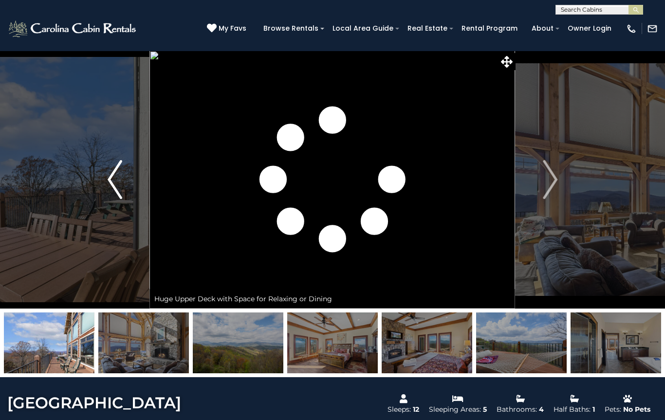
click at [118, 182] on img "Previous" at bounding box center [115, 179] width 15 height 39
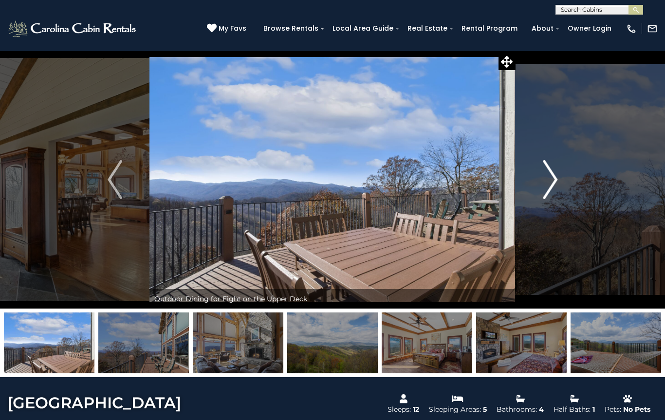
click at [540, 190] on button "Next" at bounding box center [550, 180] width 69 height 258
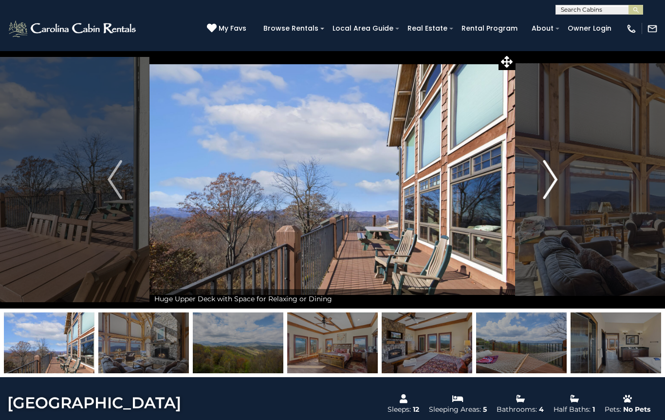
click at [548, 185] on img "Next" at bounding box center [550, 179] width 15 height 39
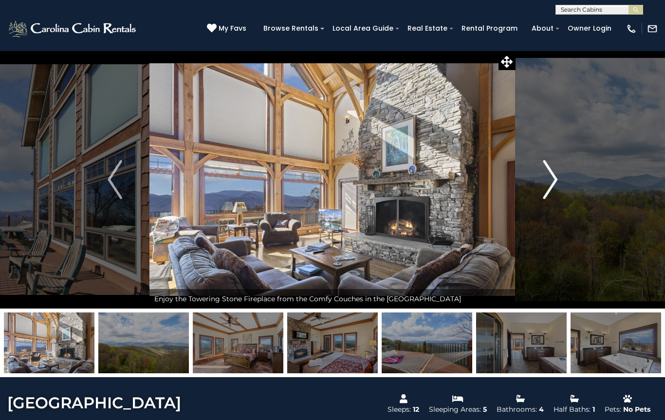
click at [547, 187] on img "Next" at bounding box center [550, 179] width 15 height 39
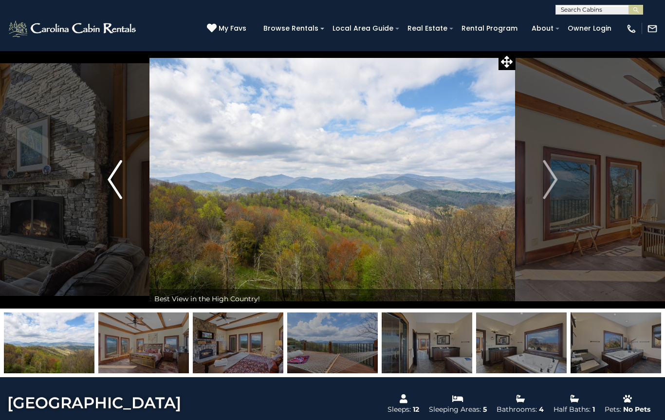
click at [114, 182] on img "Previous" at bounding box center [115, 179] width 15 height 39
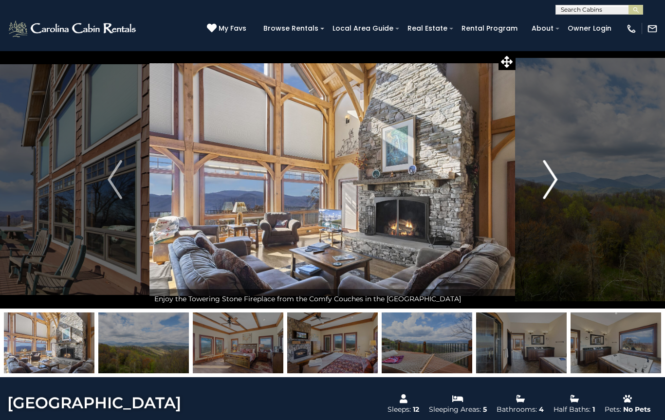
click at [550, 183] on img "Next" at bounding box center [550, 179] width 15 height 39
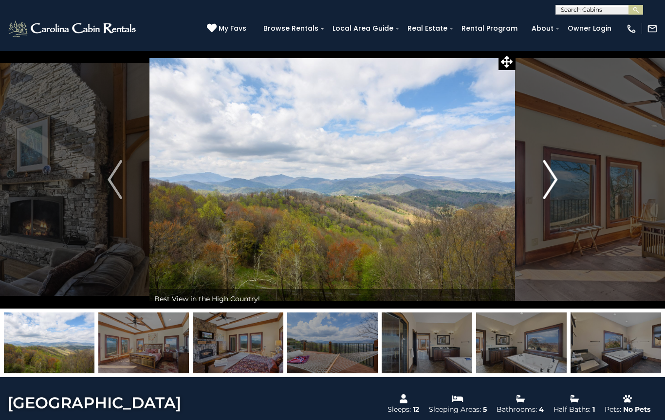
click at [545, 184] on img "Next" at bounding box center [550, 179] width 15 height 39
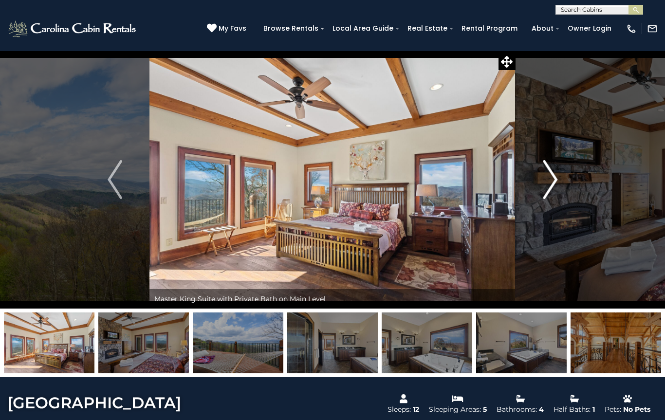
click at [540, 186] on button "Next" at bounding box center [550, 180] width 69 height 258
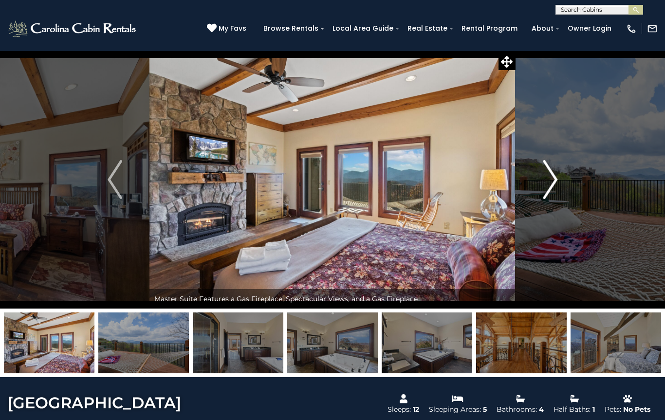
click at [541, 185] on button "Next" at bounding box center [550, 180] width 69 height 258
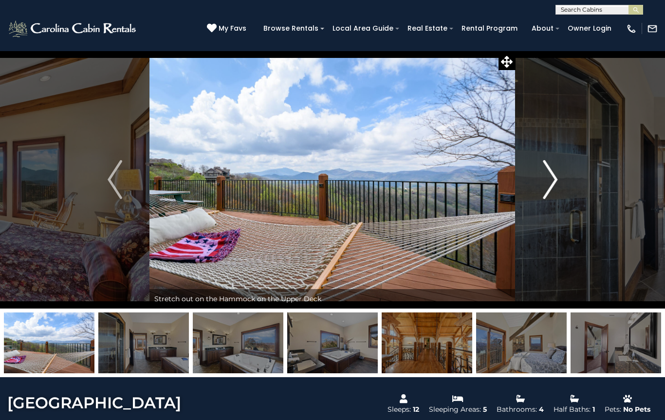
click at [543, 184] on button "Next" at bounding box center [550, 180] width 69 height 258
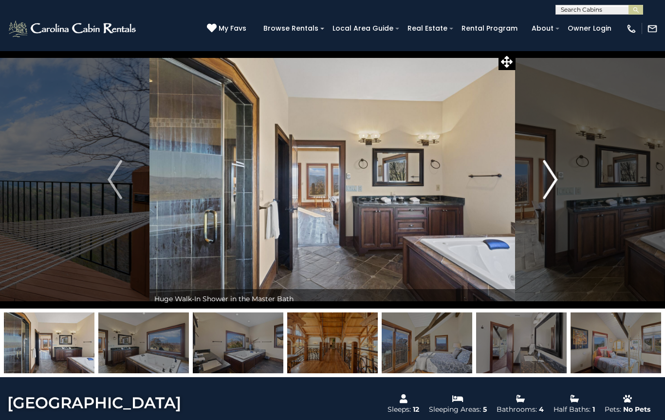
click at [544, 186] on img "Next" at bounding box center [550, 179] width 15 height 39
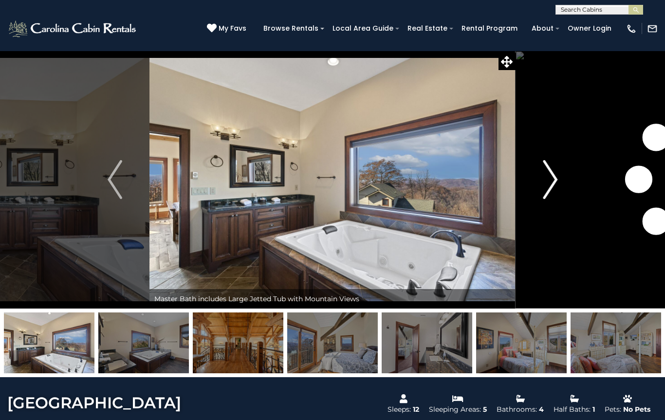
click at [545, 185] on img "Next" at bounding box center [550, 179] width 15 height 39
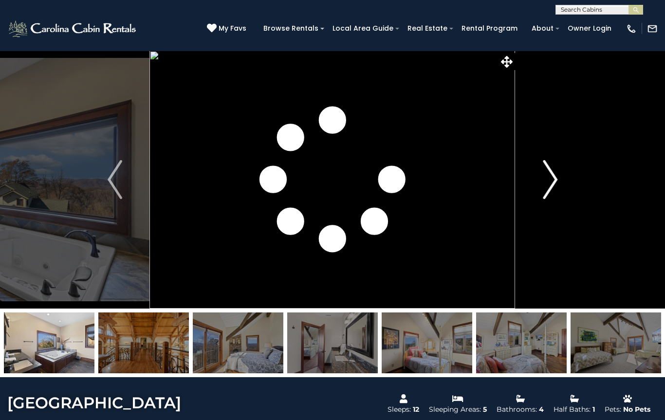
click at [542, 187] on button "Next" at bounding box center [550, 180] width 69 height 258
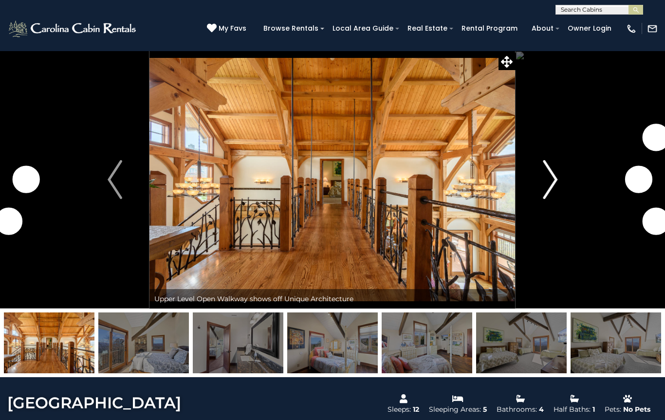
click at [540, 188] on button "Next" at bounding box center [550, 180] width 69 height 258
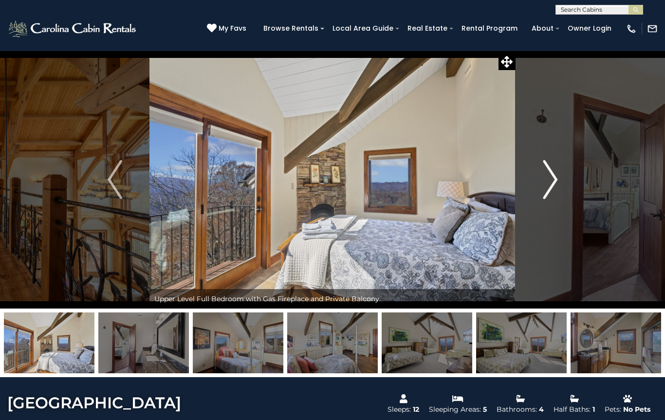
click at [538, 189] on button "Next" at bounding box center [550, 180] width 69 height 258
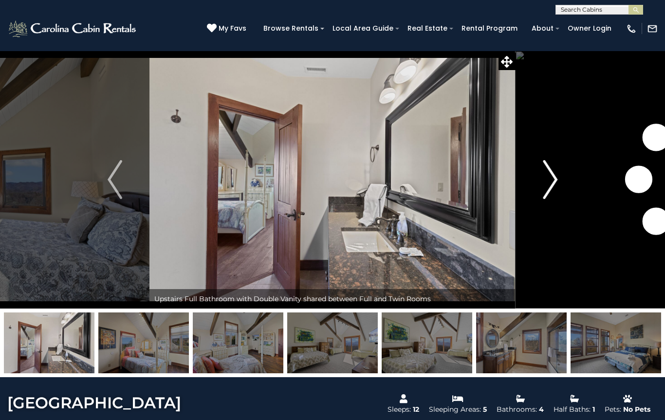
click at [538, 191] on button "Next" at bounding box center [550, 180] width 69 height 258
click at [536, 191] on button "Next" at bounding box center [550, 180] width 69 height 258
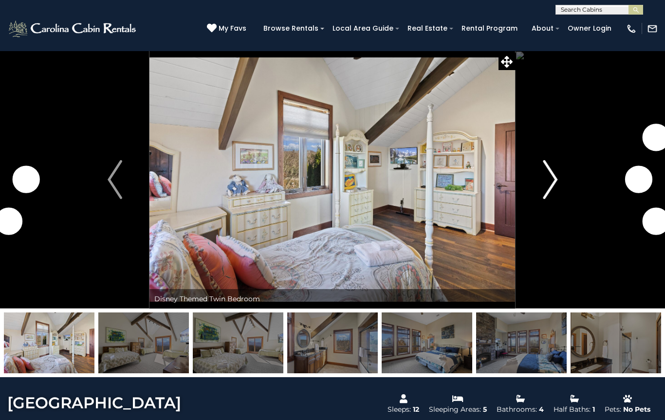
click at [536, 191] on button "Next" at bounding box center [550, 180] width 69 height 258
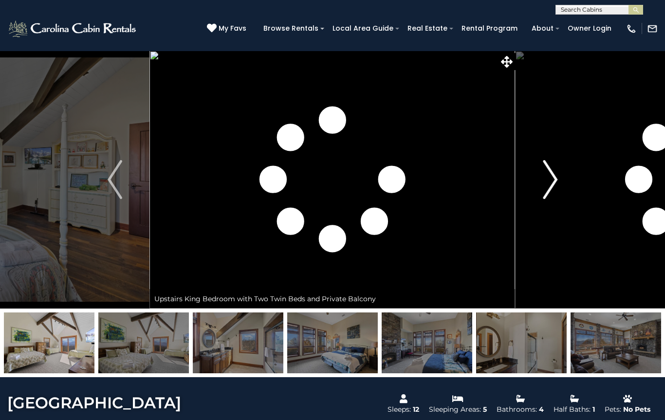
click at [535, 191] on button "Next" at bounding box center [550, 180] width 69 height 258
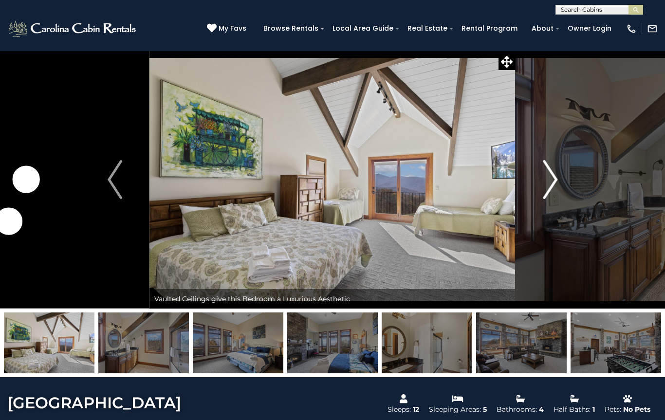
click at [535, 191] on button "Next" at bounding box center [550, 180] width 69 height 258
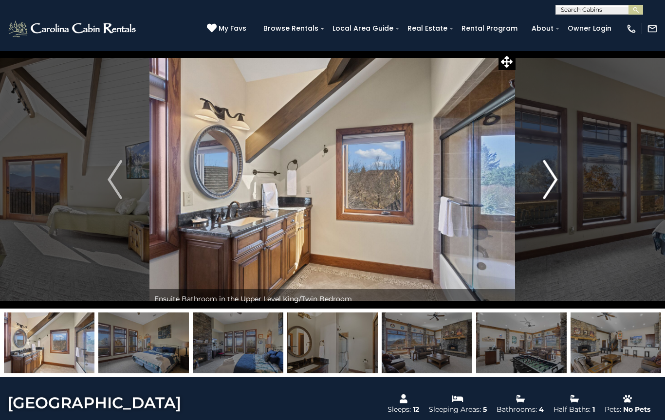
click at [534, 191] on button "Next" at bounding box center [550, 180] width 69 height 258
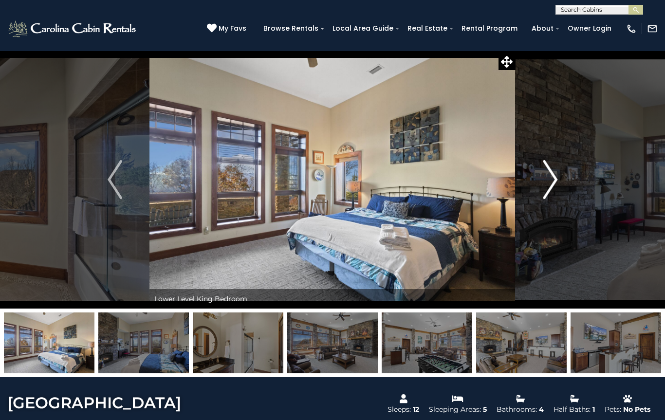
click at [534, 191] on button "Next" at bounding box center [550, 180] width 69 height 258
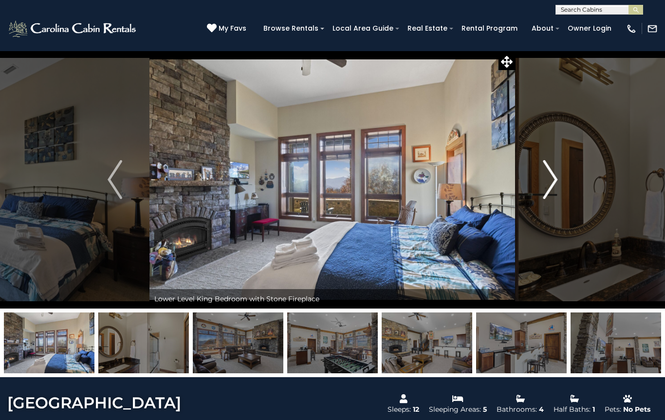
click at [534, 191] on button "Next" at bounding box center [550, 180] width 69 height 258
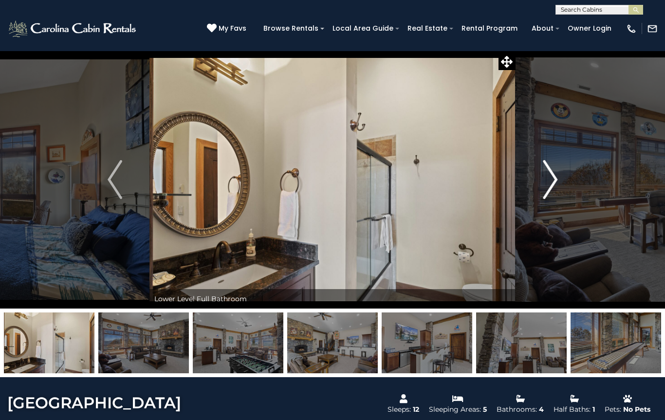
click at [533, 191] on button "Next" at bounding box center [550, 180] width 69 height 258
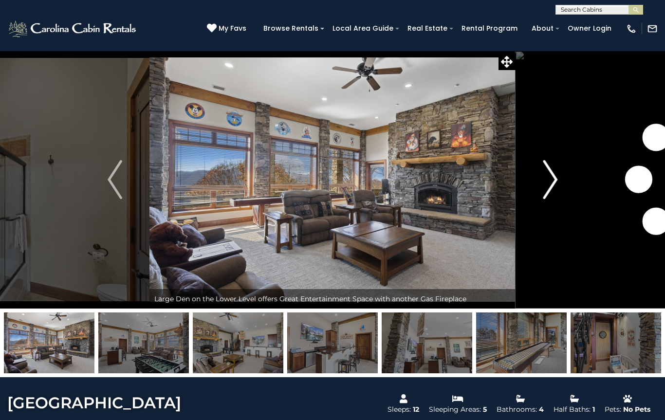
click at [532, 192] on button "Next" at bounding box center [550, 180] width 69 height 258
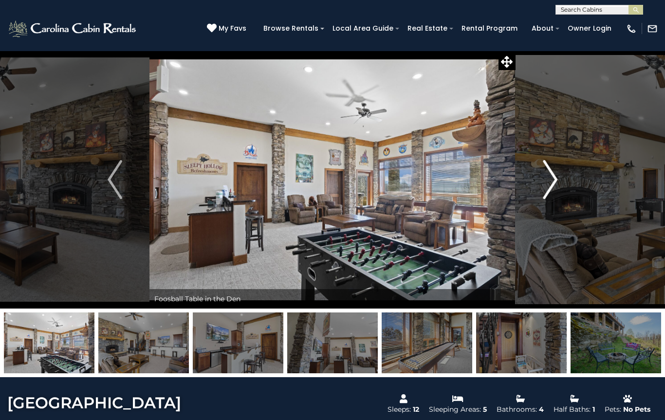
click at [533, 191] on button "Next" at bounding box center [550, 180] width 69 height 258
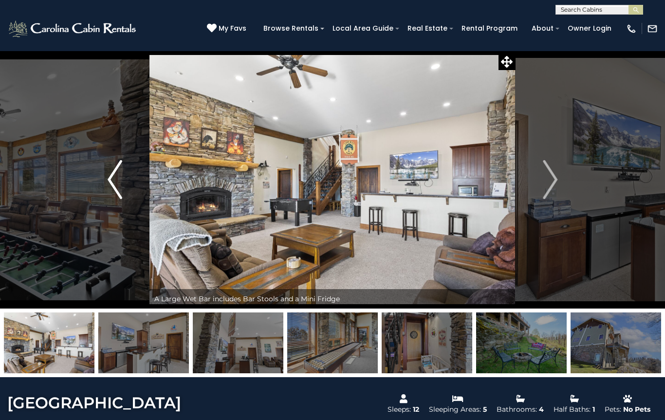
click at [118, 184] on img "Previous" at bounding box center [115, 179] width 15 height 39
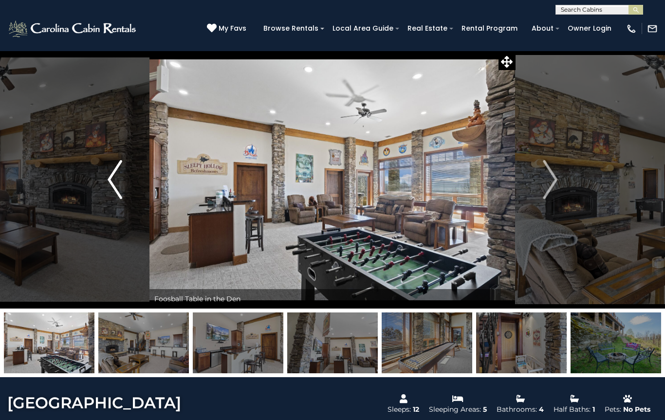
click at [121, 182] on img "Previous" at bounding box center [115, 179] width 15 height 39
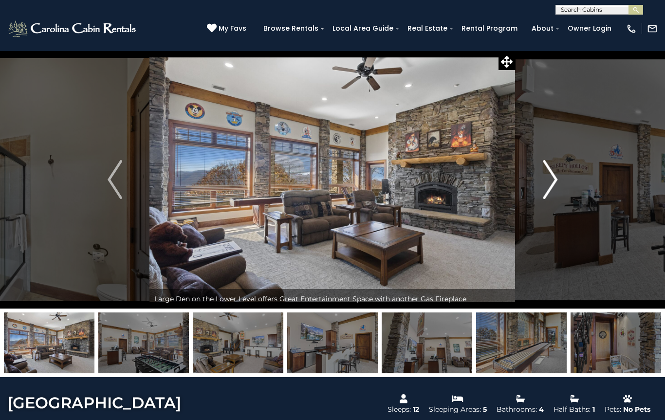
click at [542, 183] on button "Next" at bounding box center [550, 180] width 69 height 258
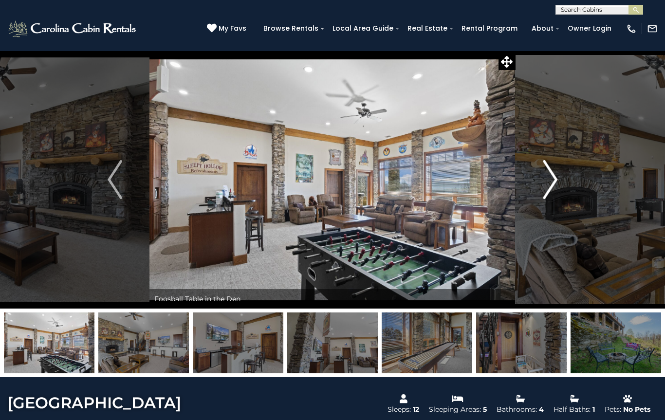
click at [539, 185] on button "Next" at bounding box center [550, 180] width 69 height 258
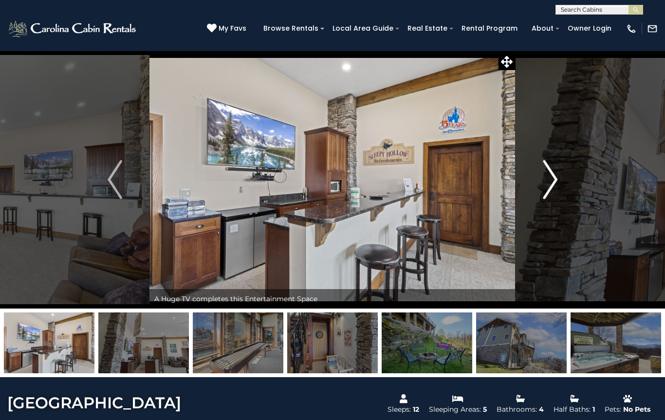
click at [538, 185] on button "Next" at bounding box center [550, 180] width 69 height 258
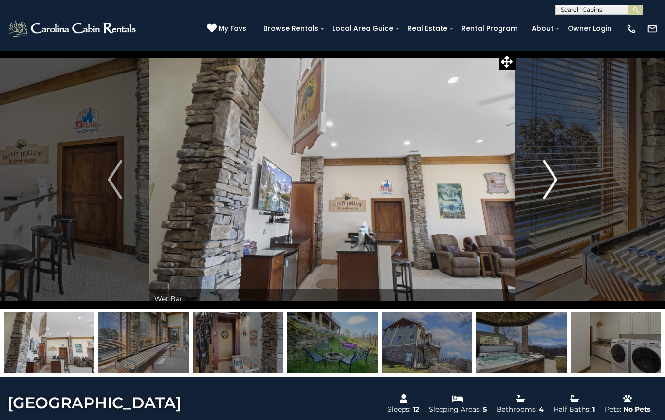
click at [539, 183] on button "Next" at bounding box center [550, 180] width 69 height 258
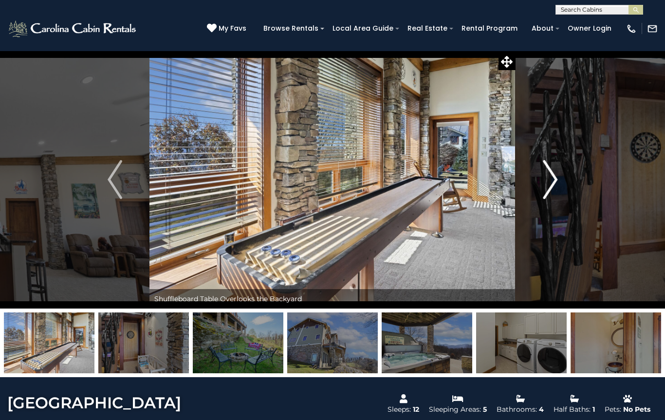
click at [537, 183] on button "Next" at bounding box center [550, 180] width 69 height 258
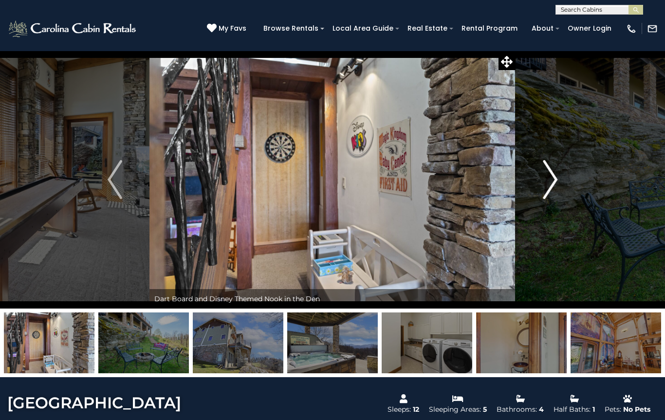
click at [536, 182] on button "Next" at bounding box center [550, 180] width 69 height 258
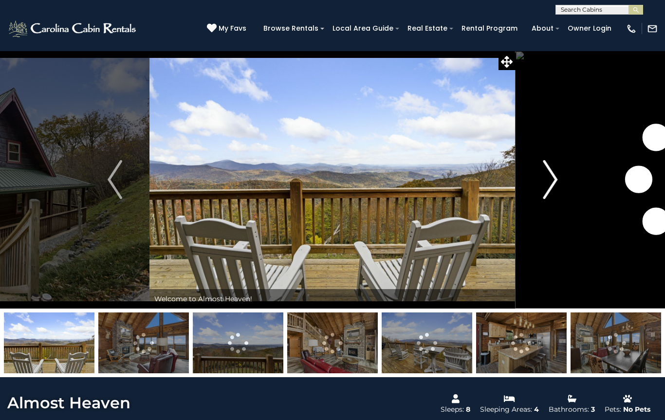
click at [546, 187] on img "Next" at bounding box center [550, 179] width 15 height 39
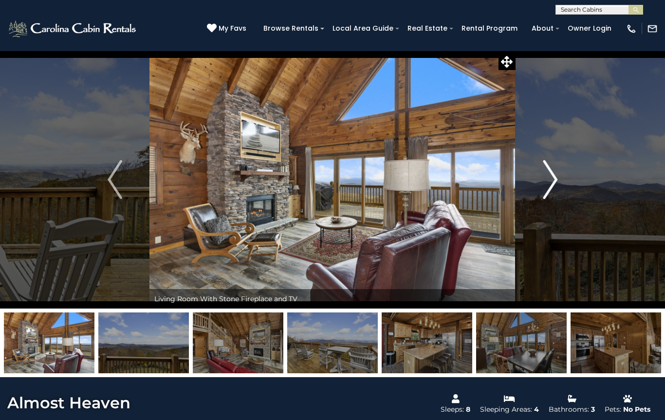
click at [546, 176] on img "Next" at bounding box center [550, 179] width 15 height 39
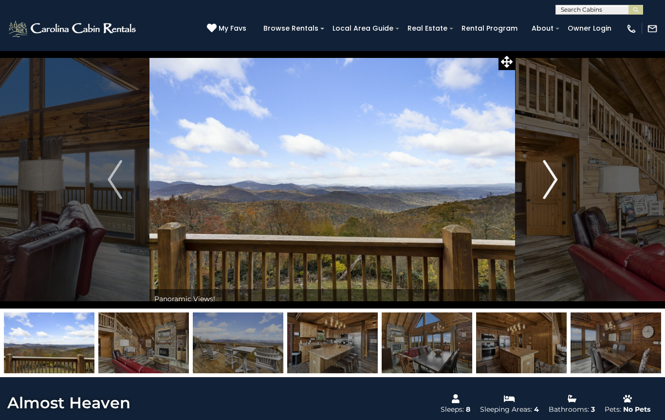
click at [541, 178] on button "Next" at bounding box center [550, 180] width 69 height 258
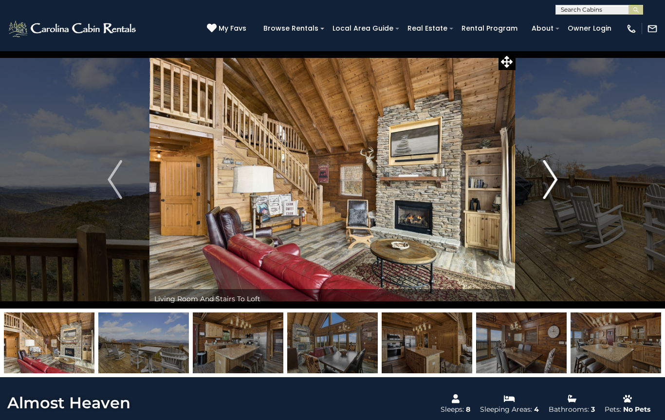
click at [536, 182] on button "Next" at bounding box center [550, 180] width 69 height 258
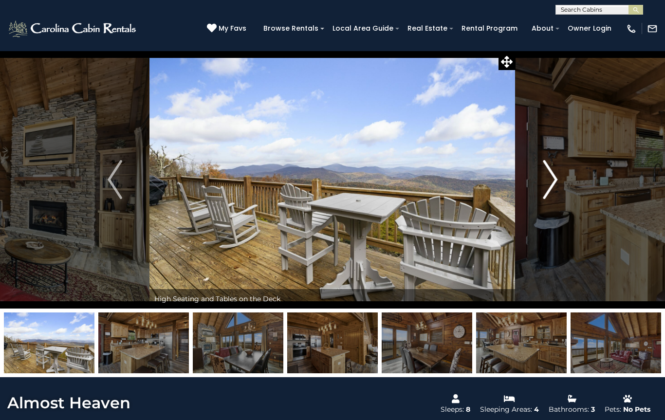
click at [534, 184] on button "Next" at bounding box center [550, 180] width 69 height 258
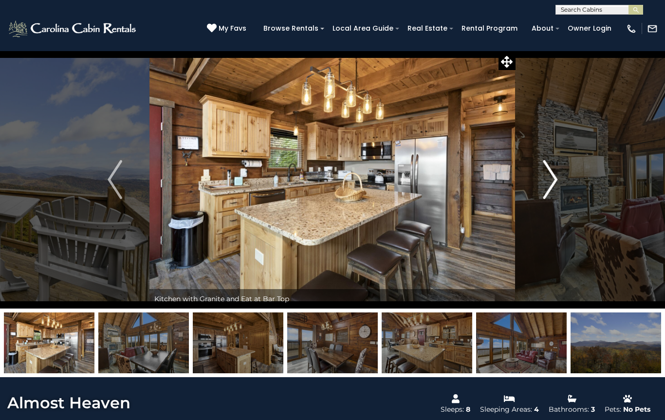
click at [530, 185] on button "Next" at bounding box center [550, 180] width 69 height 258
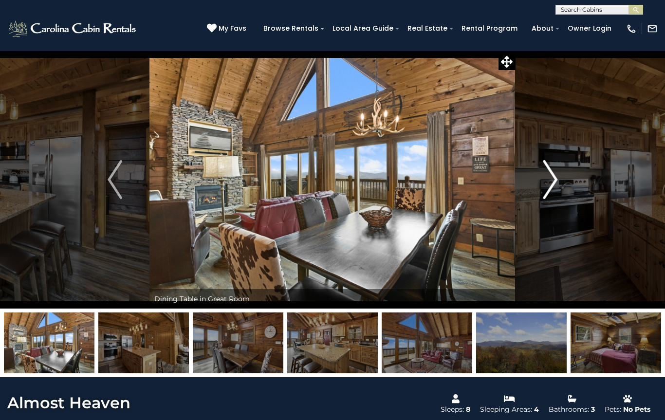
click at [527, 188] on button "Next" at bounding box center [550, 180] width 69 height 258
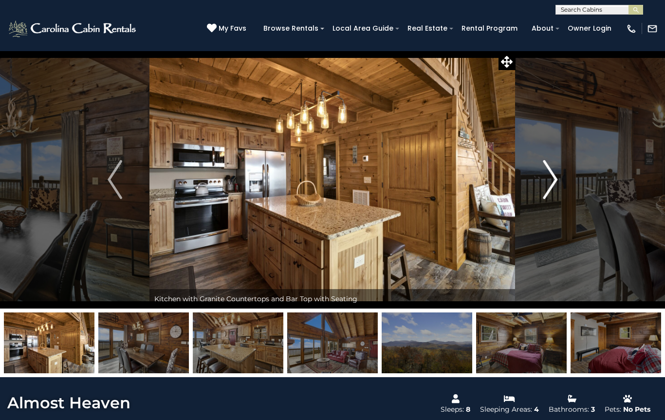
click at [527, 188] on button "Next" at bounding box center [550, 180] width 69 height 258
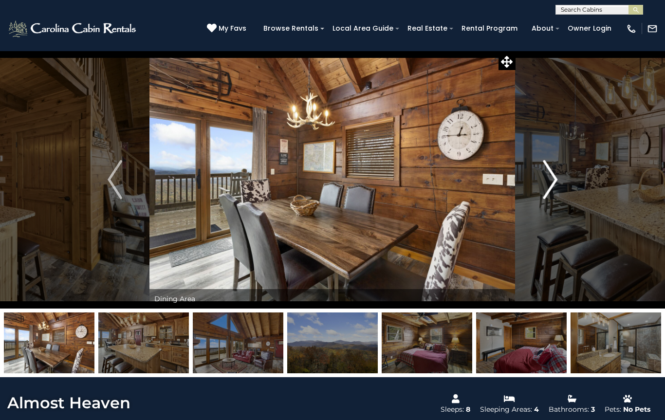
click at [527, 189] on button "Next" at bounding box center [550, 180] width 69 height 258
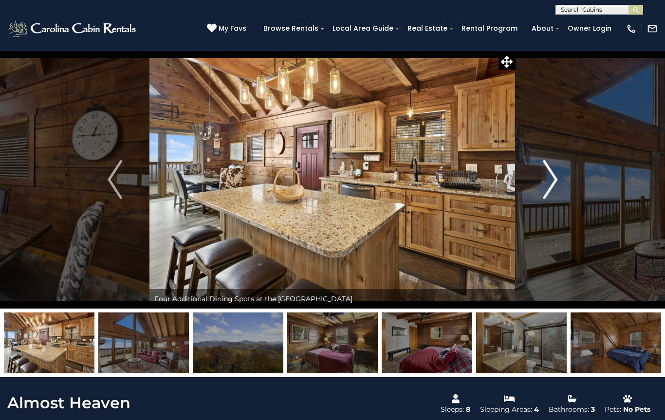
click at [525, 192] on button "Next" at bounding box center [550, 180] width 69 height 258
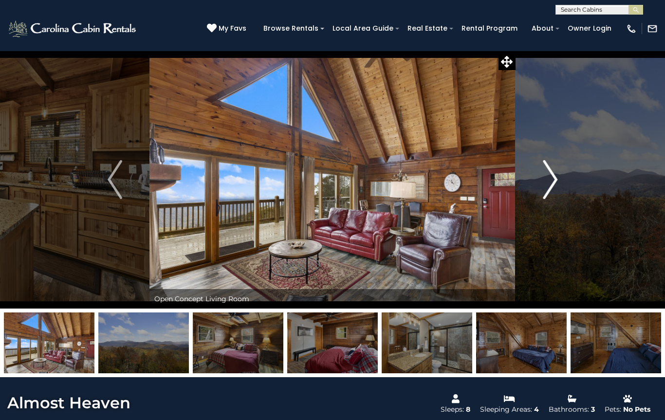
click at [524, 191] on button "Next" at bounding box center [550, 180] width 69 height 258
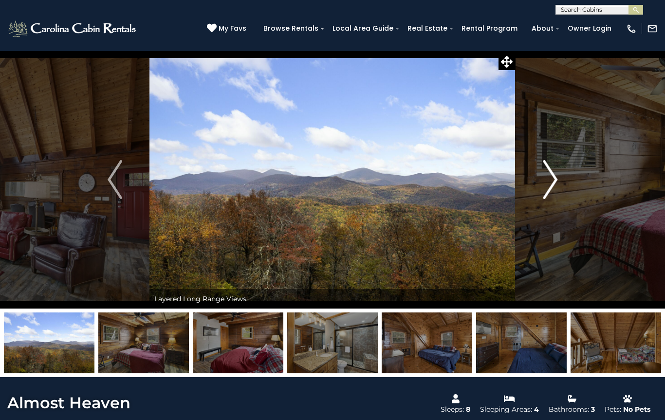
click at [521, 192] on button "Next" at bounding box center [550, 180] width 69 height 258
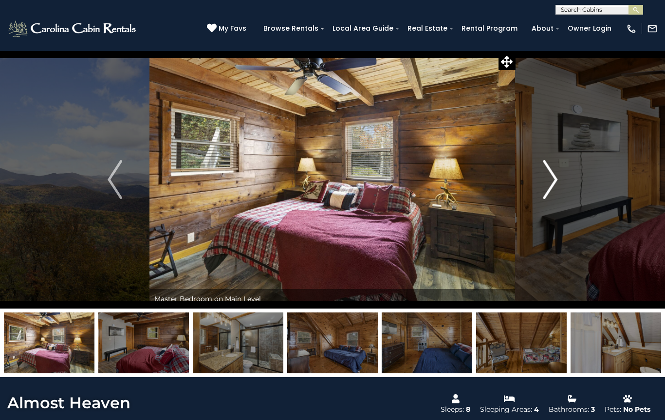
click at [522, 191] on button "Next" at bounding box center [550, 180] width 69 height 258
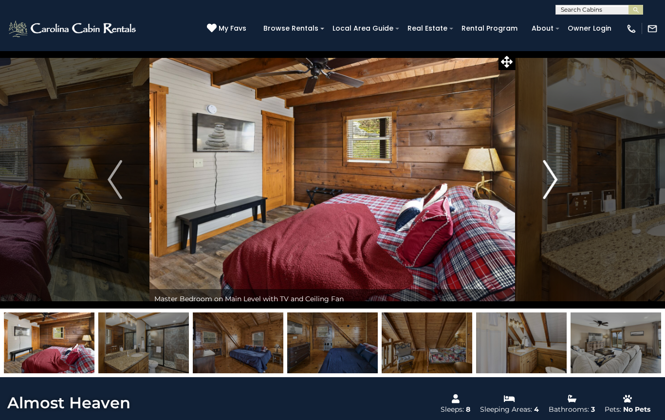
click at [522, 190] on button "Next" at bounding box center [550, 180] width 69 height 258
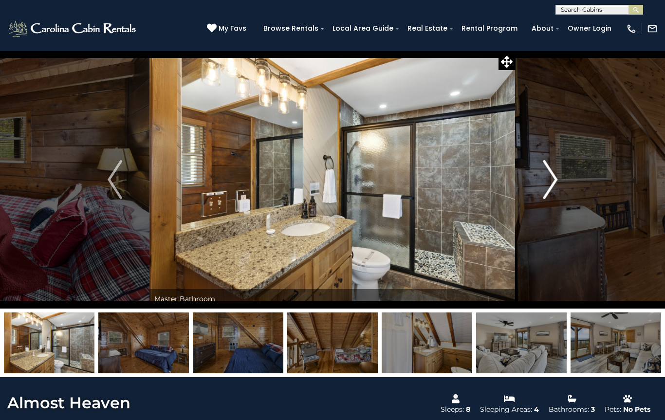
click at [521, 191] on button "Next" at bounding box center [550, 180] width 69 height 258
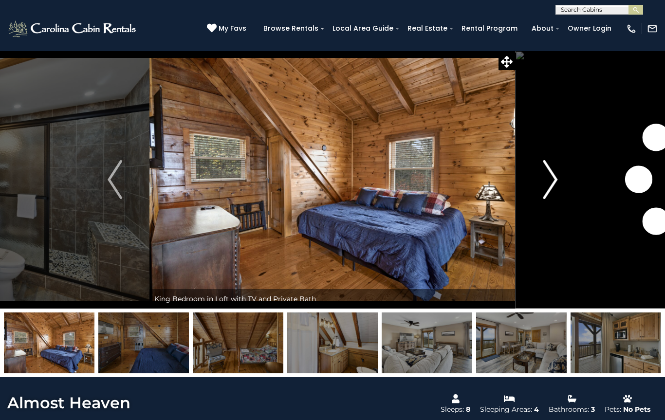
click at [521, 191] on button "Next" at bounding box center [550, 180] width 69 height 258
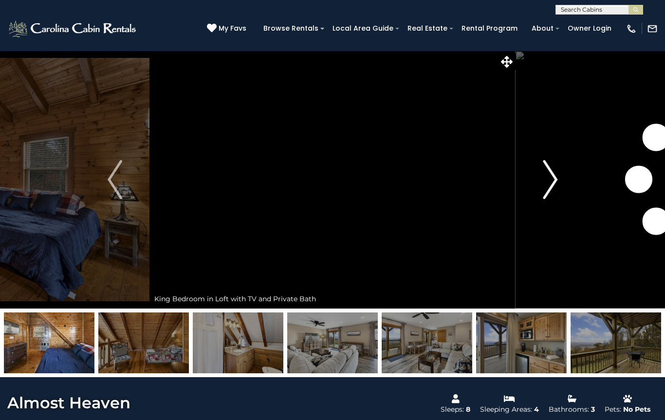
click at [520, 191] on button "Next" at bounding box center [550, 180] width 69 height 258
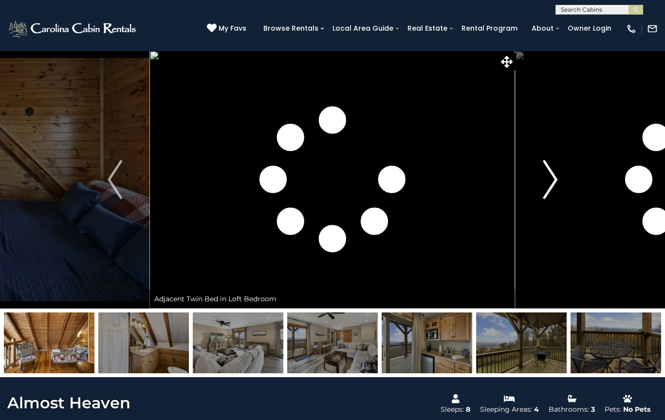
click at [520, 191] on button "Next" at bounding box center [550, 180] width 69 height 258
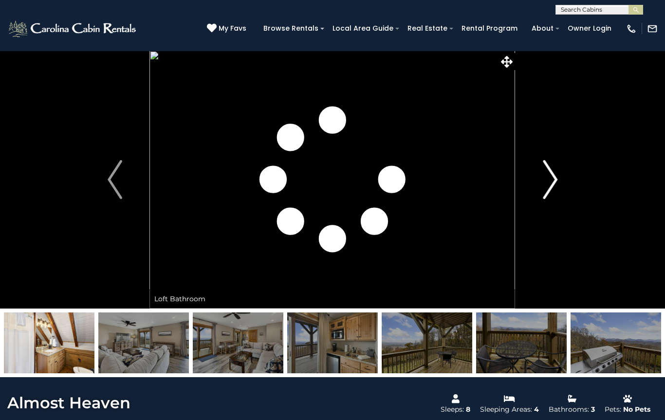
click at [520, 191] on button "Next" at bounding box center [550, 180] width 69 height 258
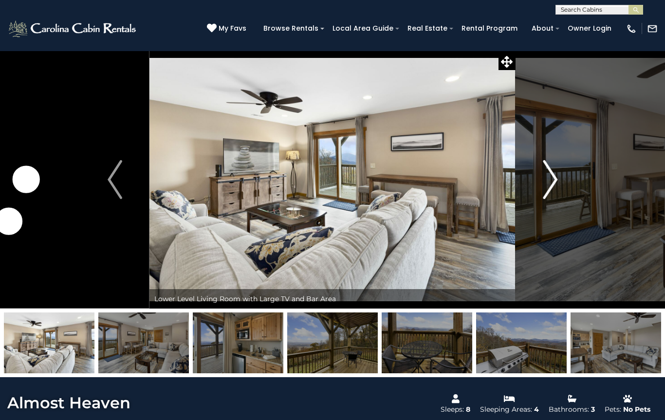
click at [517, 193] on button "Next" at bounding box center [550, 180] width 69 height 258
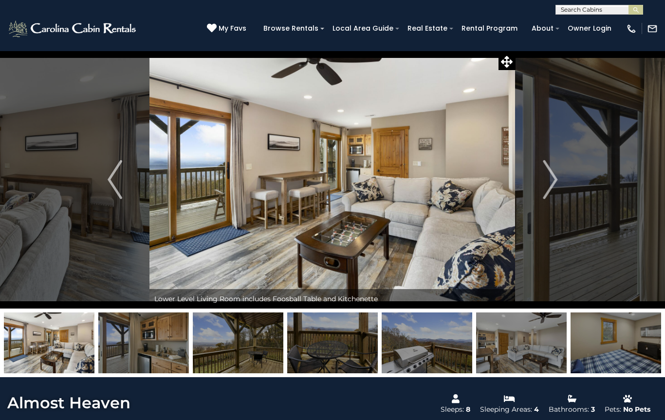
click at [514, 193] on img at bounding box center [333, 180] width 366 height 258
click at [511, 194] on img at bounding box center [333, 180] width 366 height 258
click at [547, 180] on img "Next" at bounding box center [550, 179] width 15 height 39
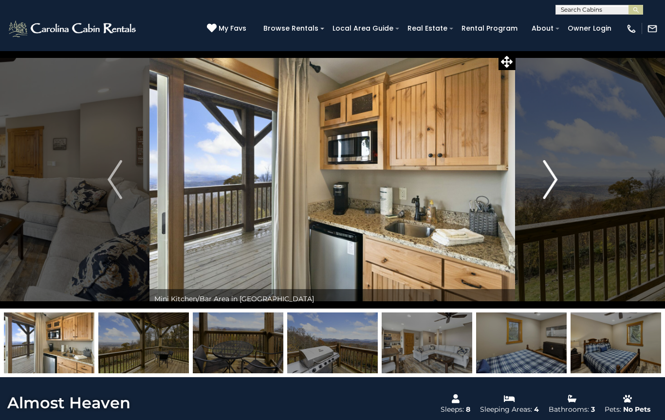
click at [541, 183] on button "Next" at bounding box center [550, 180] width 69 height 258
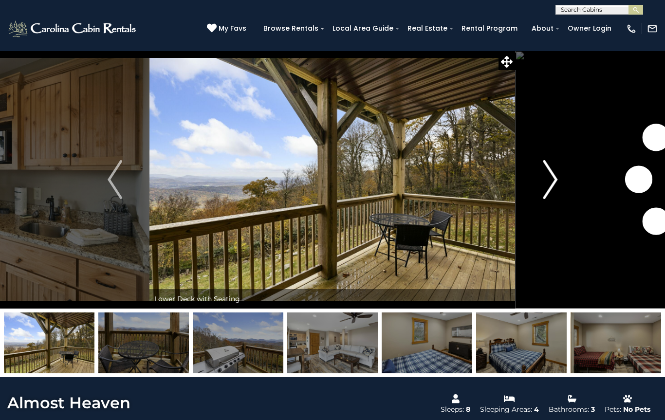
click at [534, 187] on button "Next" at bounding box center [550, 180] width 69 height 258
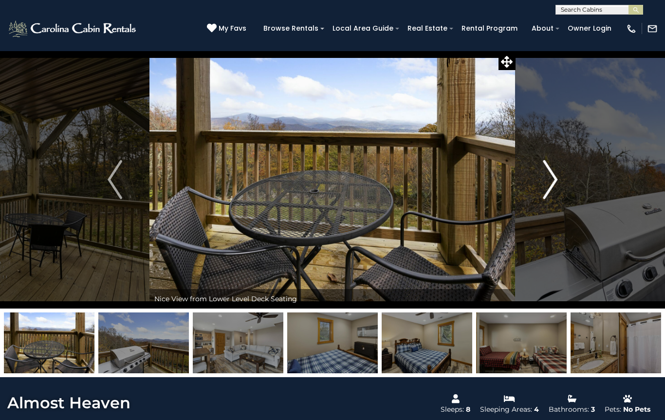
click at [531, 187] on button "Next" at bounding box center [550, 180] width 69 height 258
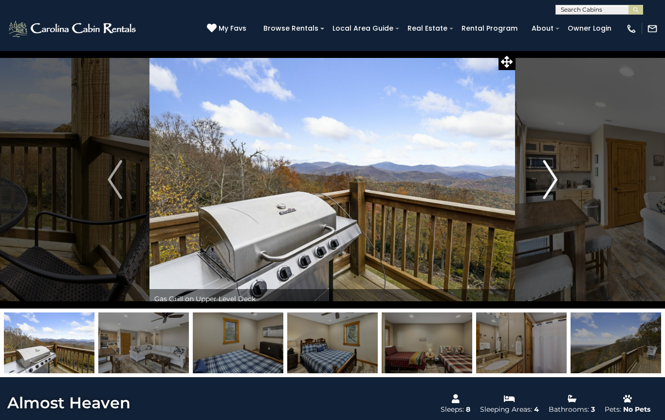
click at [529, 187] on button "Next" at bounding box center [550, 180] width 69 height 258
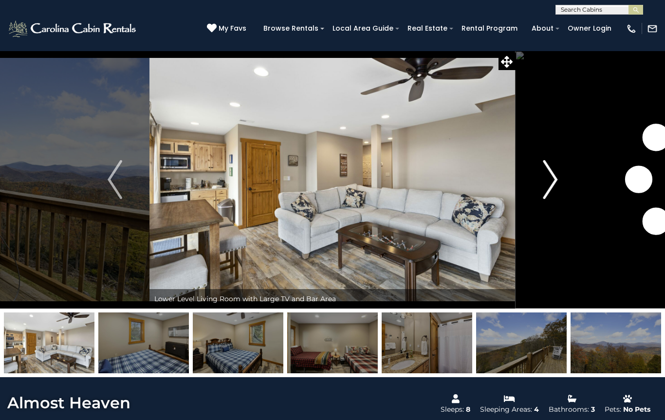
click at [528, 187] on button "Next" at bounding box center [550, 180] width 69 height 258
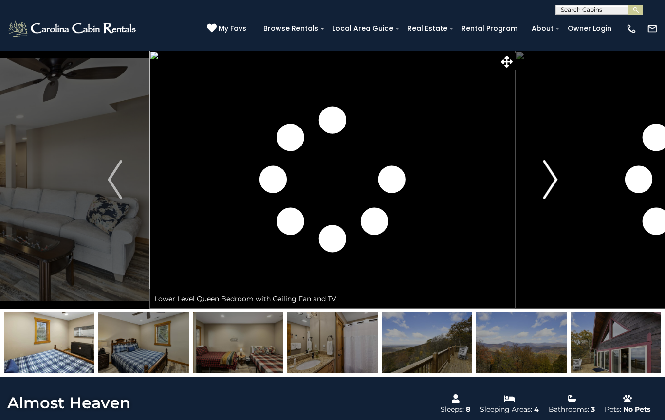
click at [527, 187] on button "Next" at bounding box center [550, 180] width 69 height 258
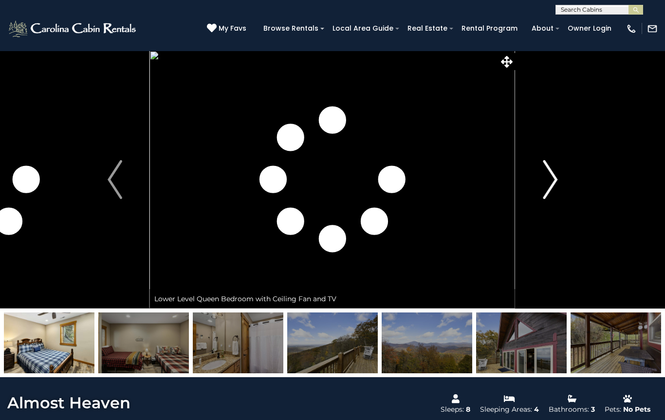
click at [527, 188] on button "Next" at bounding box center [550, 180] width 69 height 258
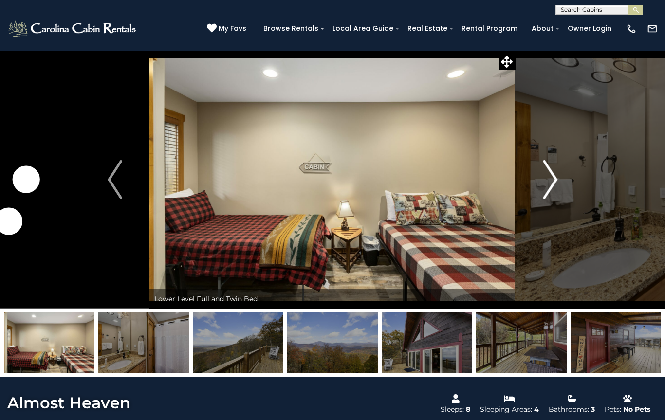
click at [528, 187] on button "Next" at bounding box center [550, 180] width 69 height 258
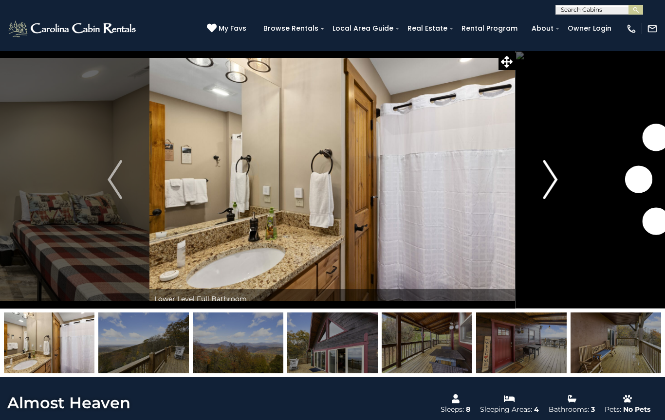
click at [525, 189] on button "Next" at bounding box center [550, 180] width 69 height 258
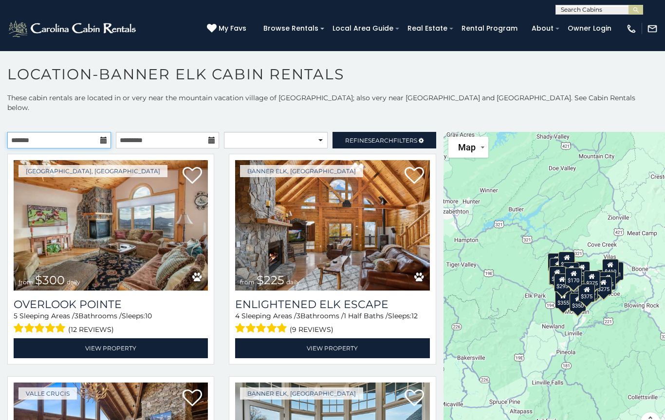
click at [53, 138] on input "text" at bounding box center [59, 140] width 104 height 17
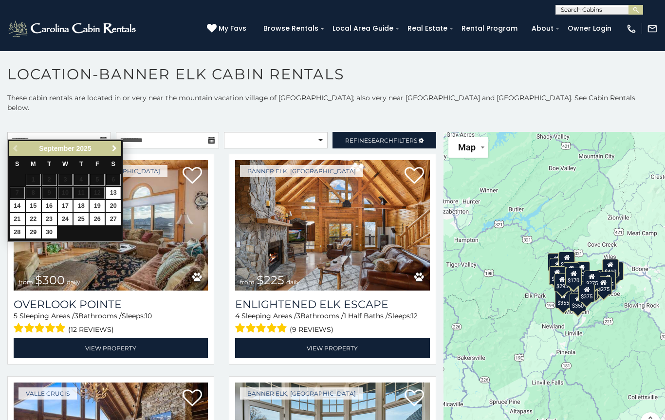
click at [112, 153] on link "Next" at bounding box center [114, 149] width 12 height 12
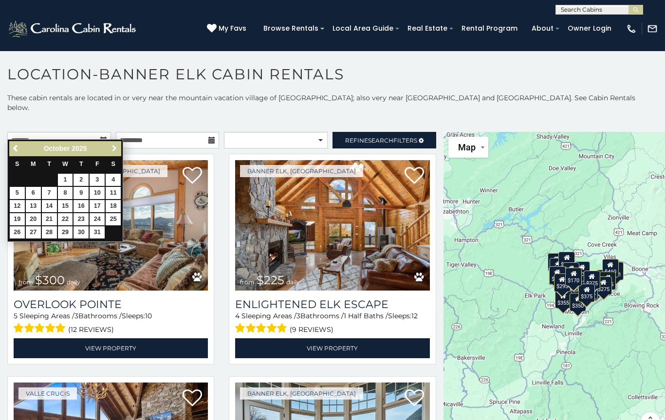
click at [112, 149] on span "Next" at bounding box center [115, 149] width 8 height 8
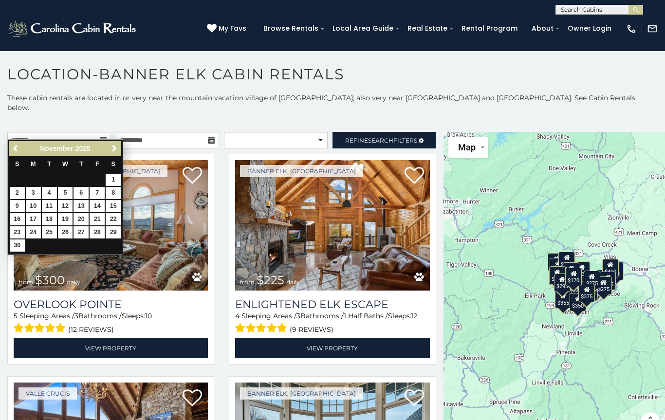
click at [113, 153] on link "Next" at bounding box center [114, 149] width 12 height 12
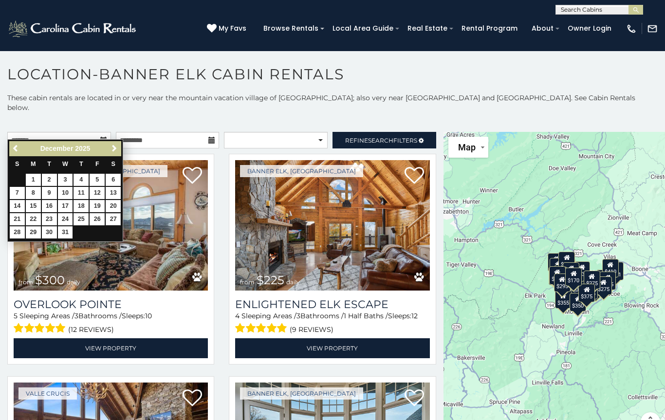
click at [113, 221] on link "27" at bounding box center [113, 219] width 15 height 12
type input "**********"
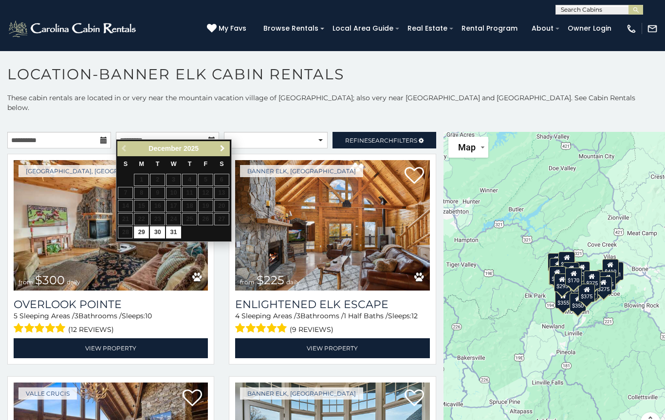
click at [218, 146] on link "Next" at bounding box center [223, 149] width 12 height 12
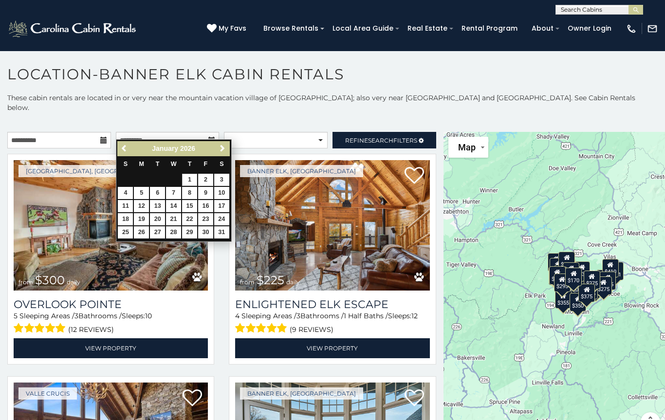
click at [188, 180] on link "1" at bounding box center [189, 180] width 15 height 12
type input "**********"
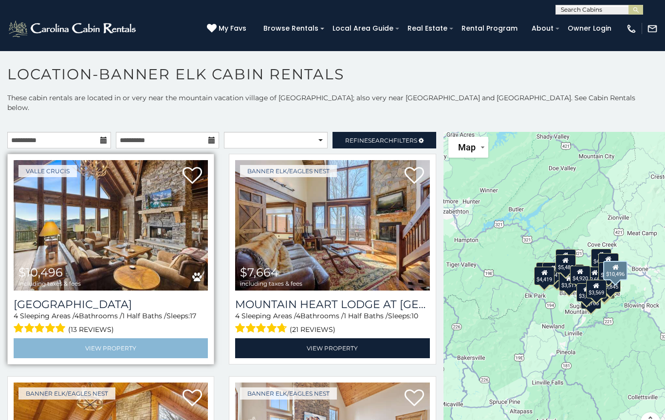
click at [27, 340] on link "View Property" at bounding box center [111, 349] width 194 height 20
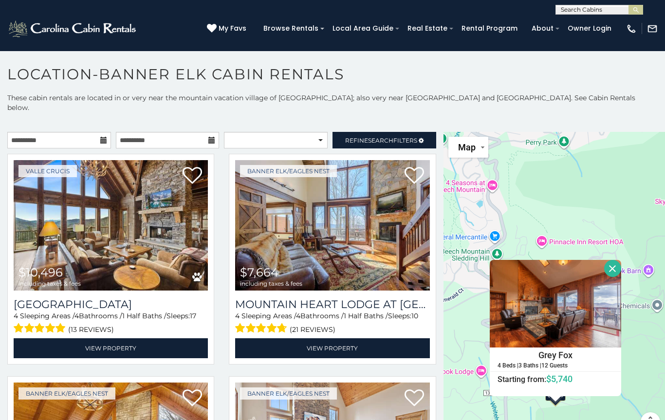
click at [594, 349] on h4 "Grey Fox" at bounding box center [555, 355] width 131 height 15
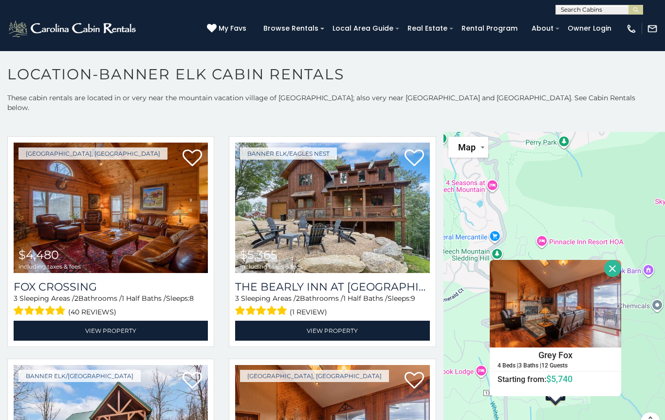
scroll to position [464, 0]
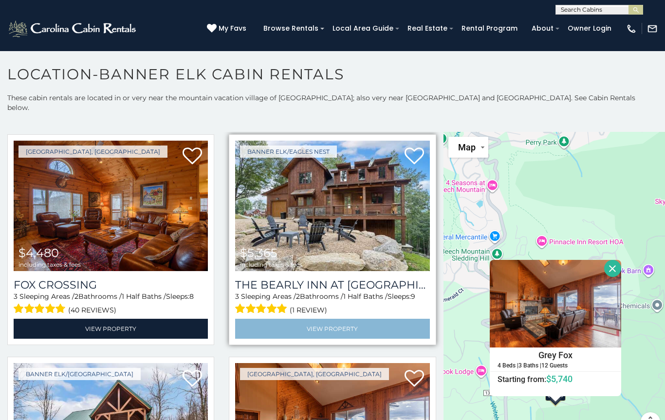
click at [252, 326] on link "View Property" at bounding box center [332, 329] width 194 height 20
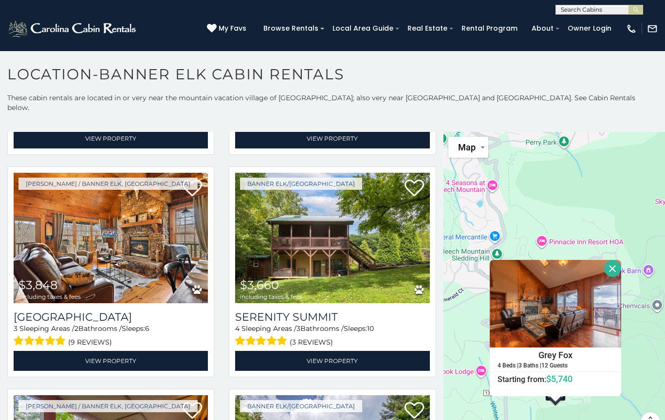
scroll to position [1101, 0]
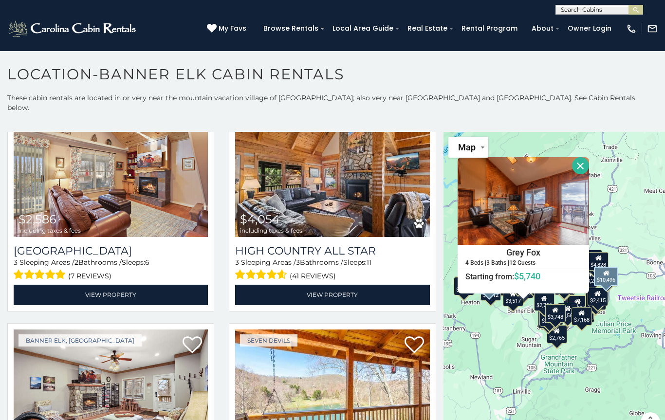
scroll to position [1610, 0]
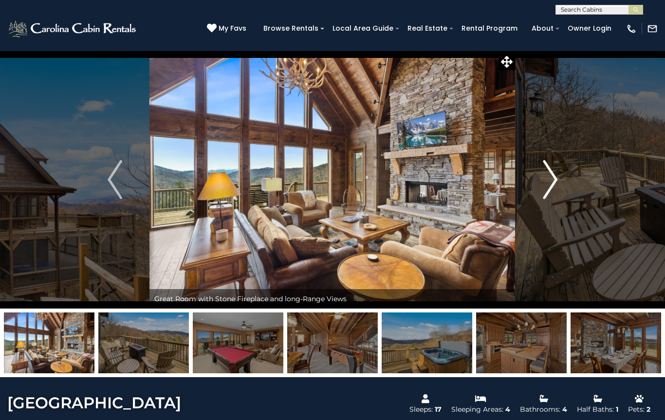
click at [542, 178] on button "Next" at bounding box center [550, 180] width 69 height 258
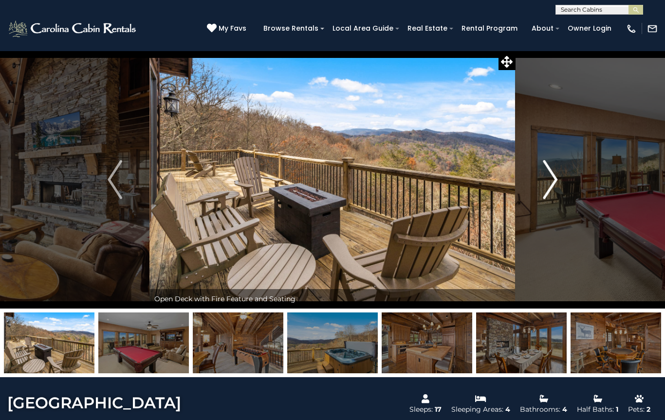
click at [546, 184] on img "Next" at bounding box center [550, 179] width 15 height 39
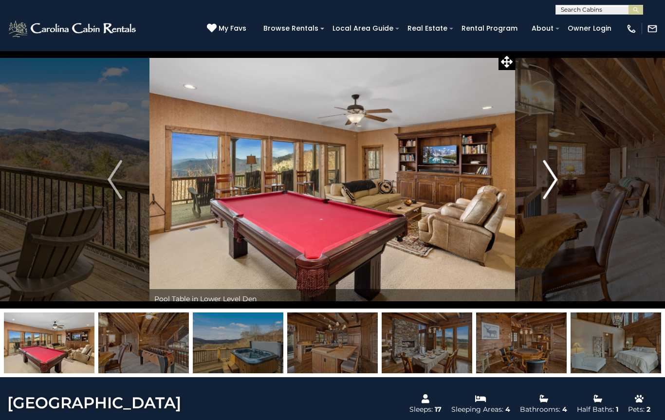
click at [548, 194] on img "Next" at bounding box center [550, 179] width 15 height 39
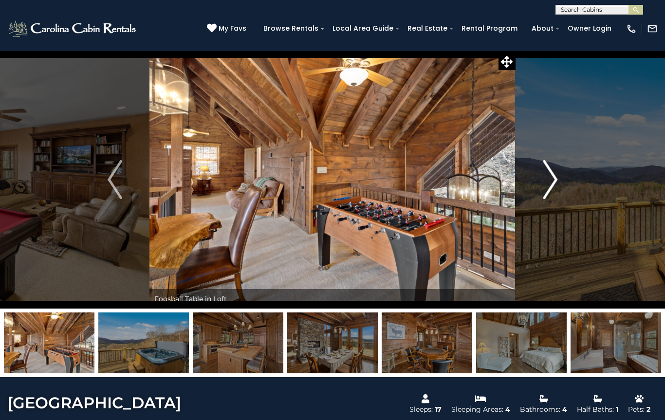
click at [533, 199] on button "Next" at bounding box center [550, 180] width 69 height 258
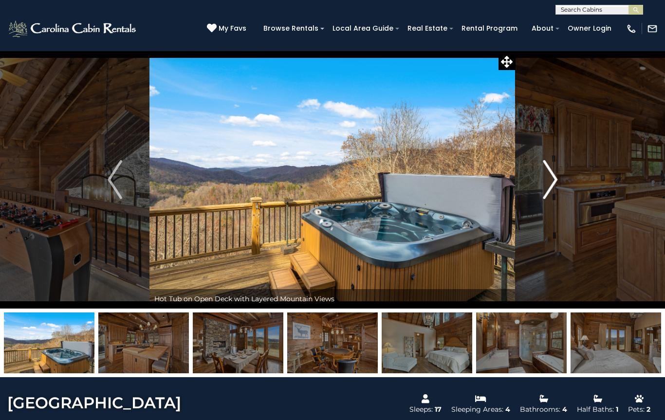
click at [537, 199] on button "Next" at bounding box center [550, 180] width 69 height 258
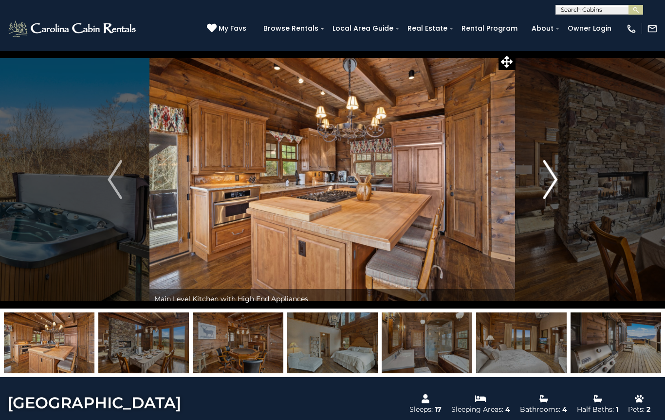
click at [535, 188] on button "Next" at bounding box center [550, 180] width 69 height 258
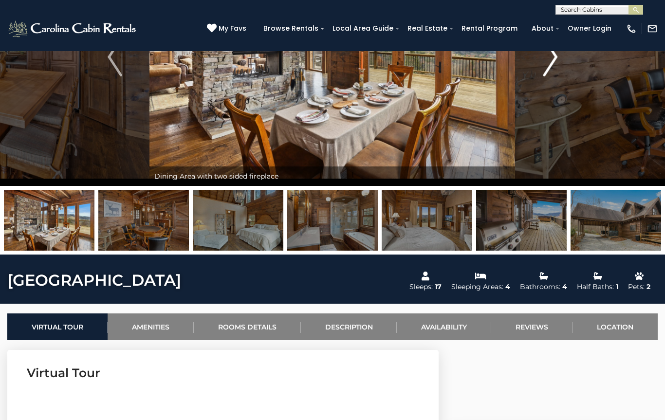
scroll to position [122, 0]
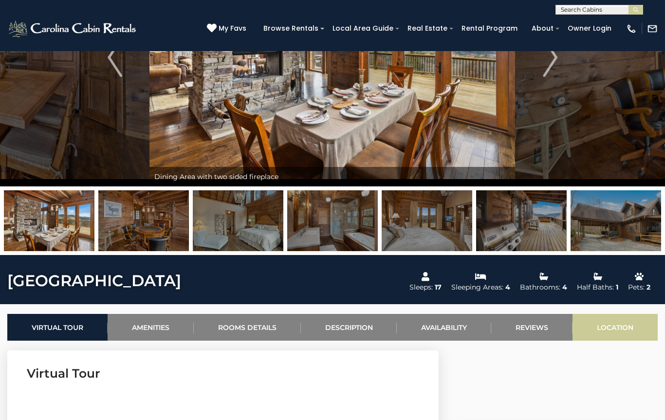
click at [637, 335] on link "Location" at bounding box center [615, 327] width 85 height 27
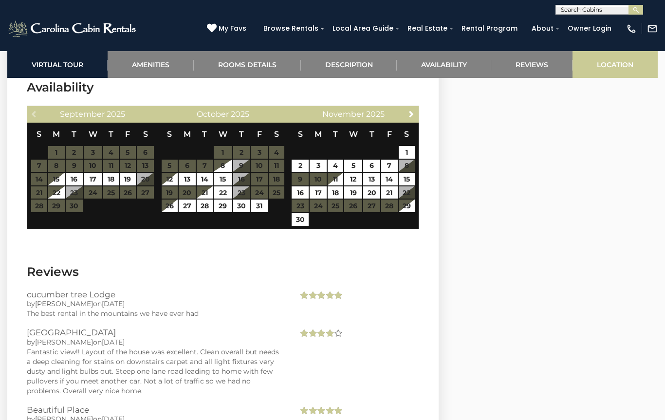
scroll to position [1991, 0]
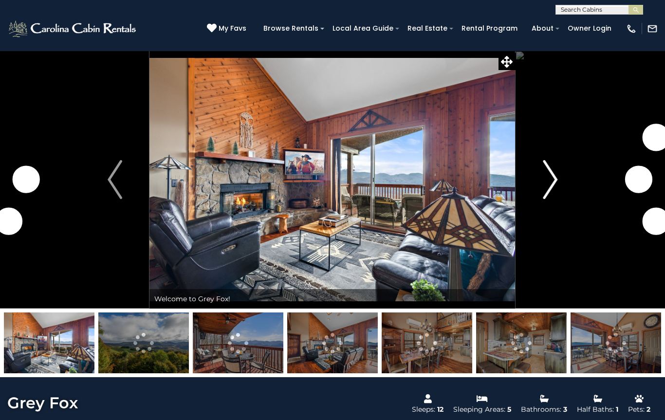
click at [542, 185] on button "Next" at bounding box center [550, 180] width 69 height 258
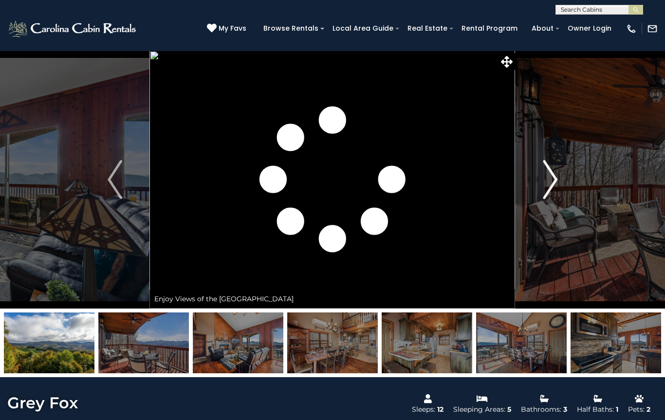
click at [545, 184] on img "Next" at bounding box center [550, 179] width 15 height 39
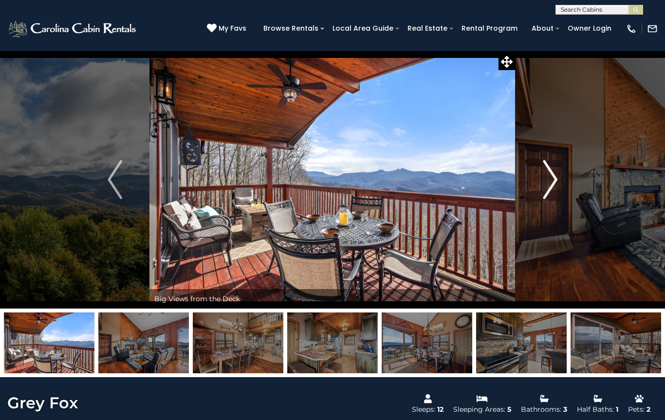
click at [535, 187] on button "Next" at bounding box center [550, 180] width 69 height 258
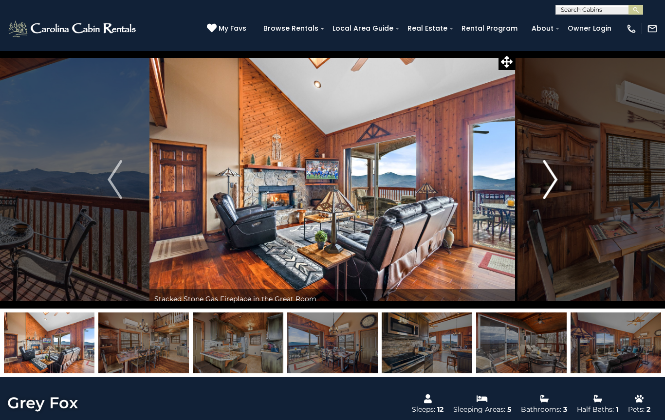
click at [534, 186] on button "Next" at bounding box center [550, 180] width 69 height 258
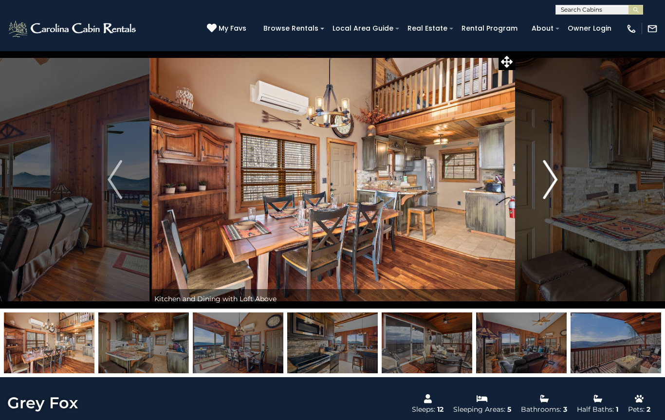
click at [531, 184] on button "Next" at bounding box center [550, 180] width 69 height 258
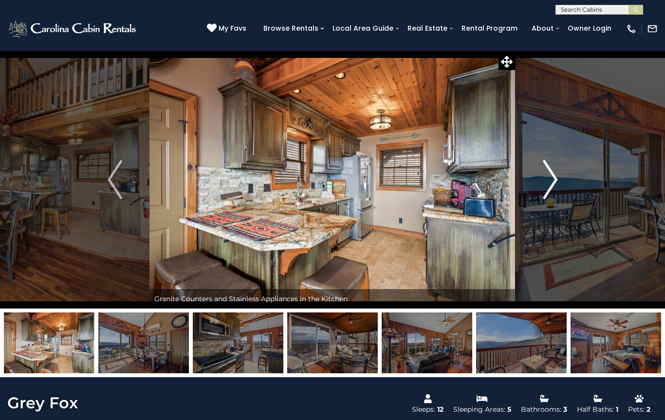
click at [527, 179] on button "Next" at bounding box center [550, 180] width 69 height 258
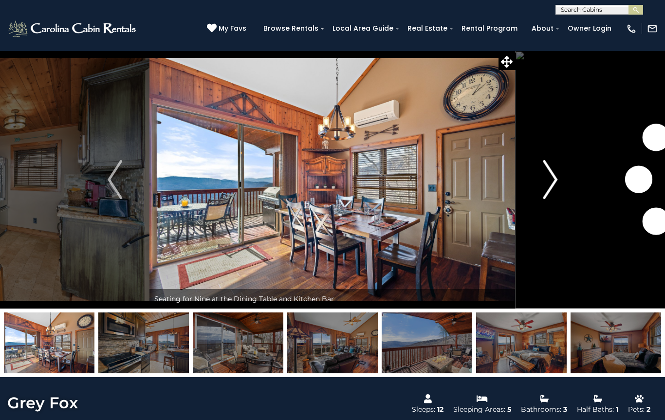
click at [526, 181] on button "Next" at bounding box center [550, 180] width 69 height 258
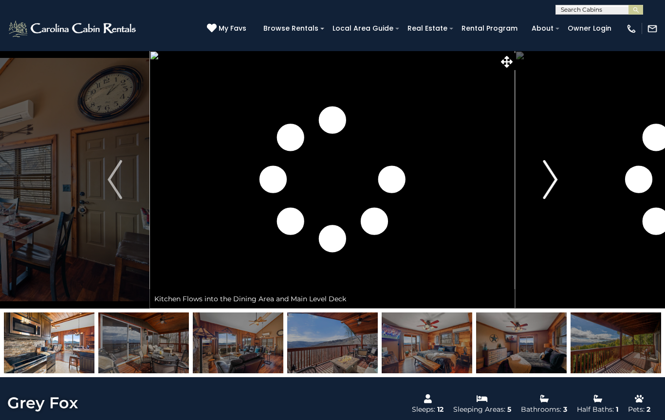
click at [526, 180] on button "Next" at bounding box center [550, 180] width 69 height 258
click at [525, 181] on button "Next" at bounding box center [550, 180] width 69 height 258
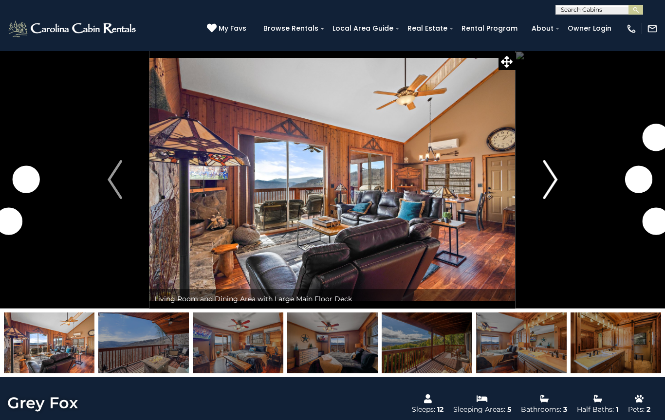
click at [525, 181] on button "Next" at bounding box center [550, 180] width 69 height 258
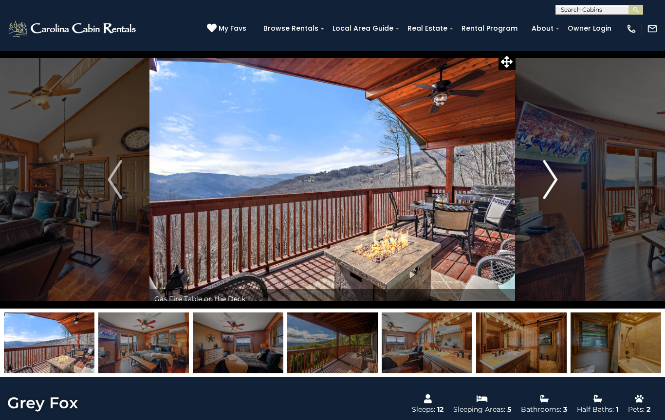
click at [533, 179] on button "Next" at bounding box center [550, 180] width 69 height 258
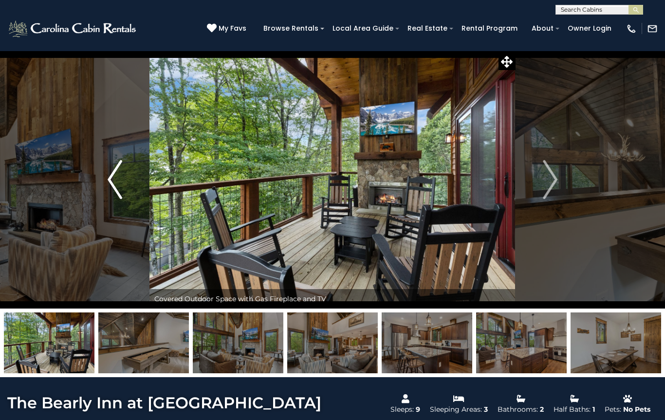
click at [119, 181] on img "Previous" at bounding box center [115, 179] width 15 height 39
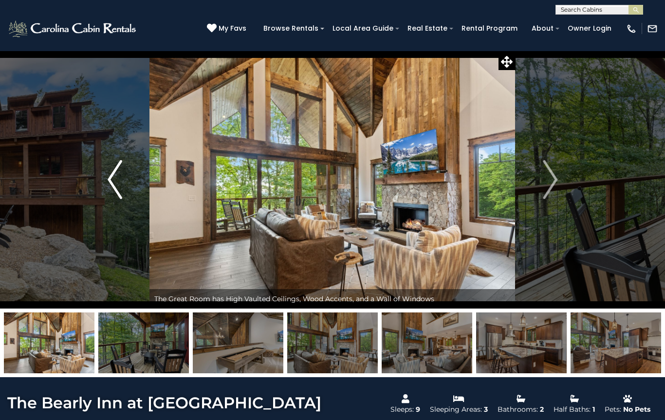
click at [118, 179] on img "Previous" at bounding box center [115, 179] width 15 height 39
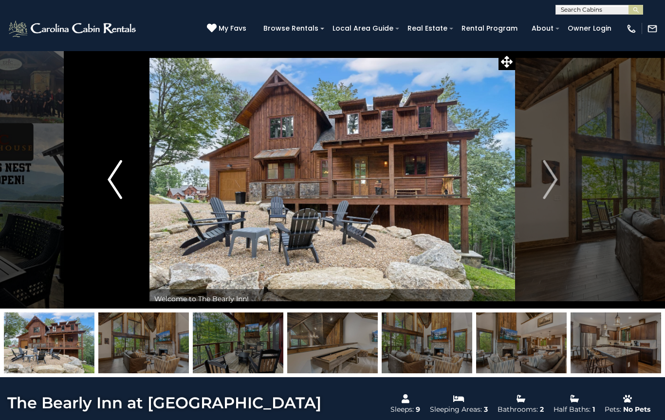
click at [128, 176] on button "Previous" at bounding box center [114, 180] width 69 height 258
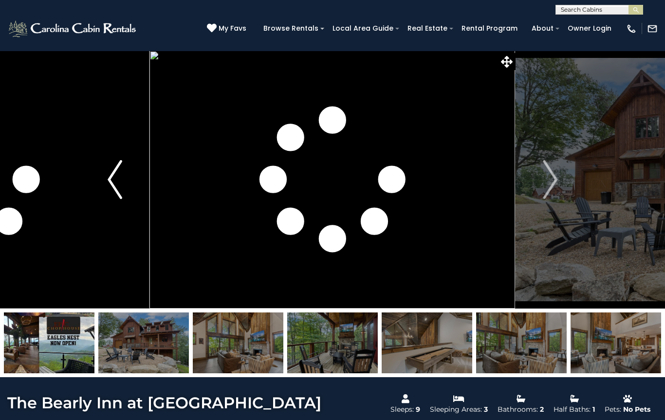
click at [120, 180] on img "Previous" at bounding box center [115, 179] width 15 height 39
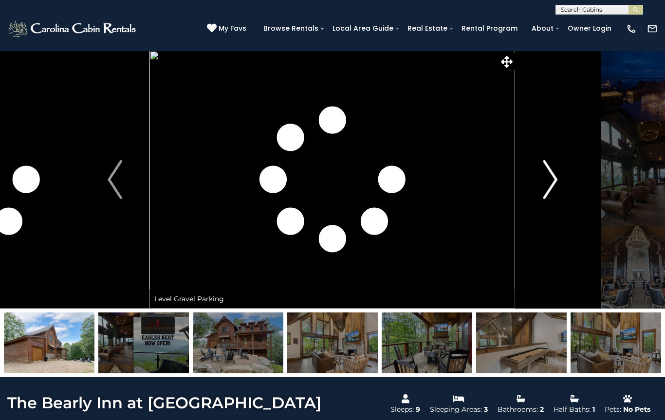
click at [558, 185] on button "Next" at bounding box center [550, 180] width 69 height 258
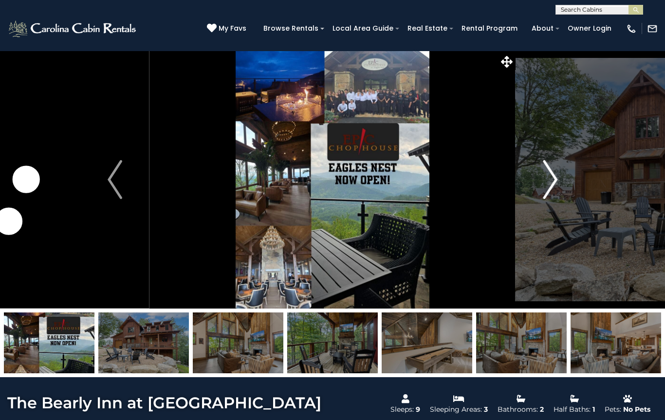
click at [550, 188] on img "Next" at bounding box center [550, 179] width 15 height 39
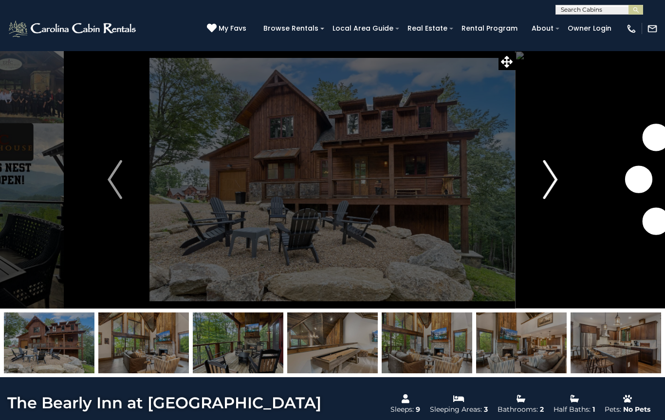
click at [547, 189] on img "Next" at bounding box center [550, 179] width 15 height 39
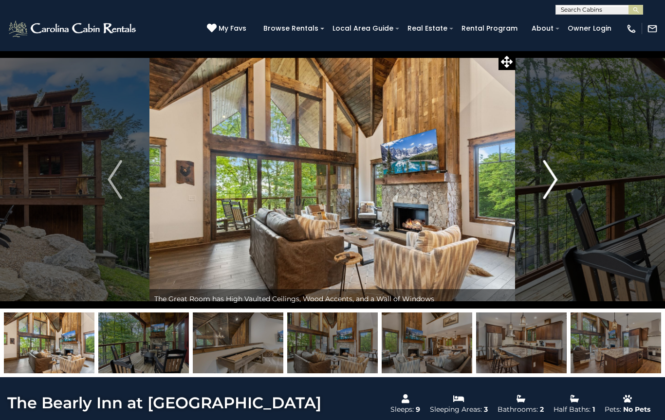
click at [545, 190] on img "Next" at bounding box center [550, 179] width 15 height 39
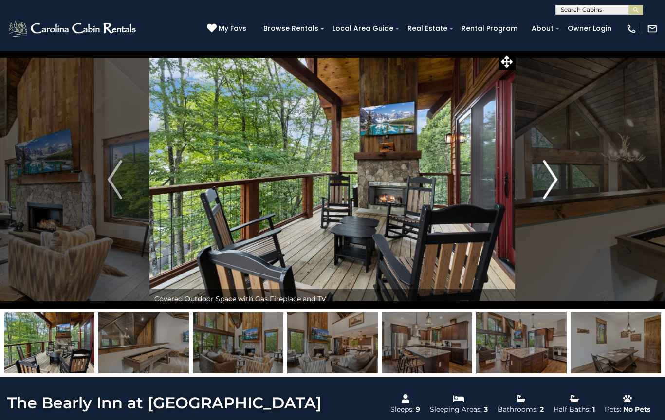
click at [546, 188] on img "Next" at bounding box center [550, 179] width 15 height 39
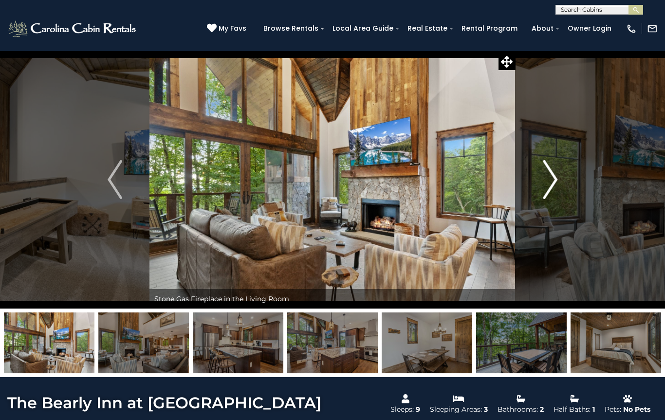
click at [546, 188] on img "Next" at bounding box center [550, 179] width 15 height 39
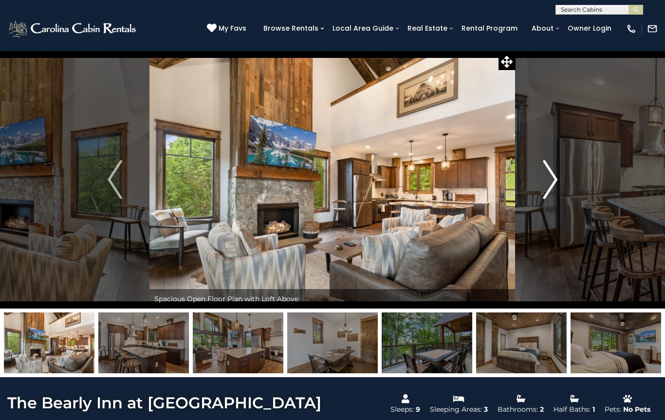
click at [541, 191] on button "Next" at bounding box center [550, 180] width 69 height 258
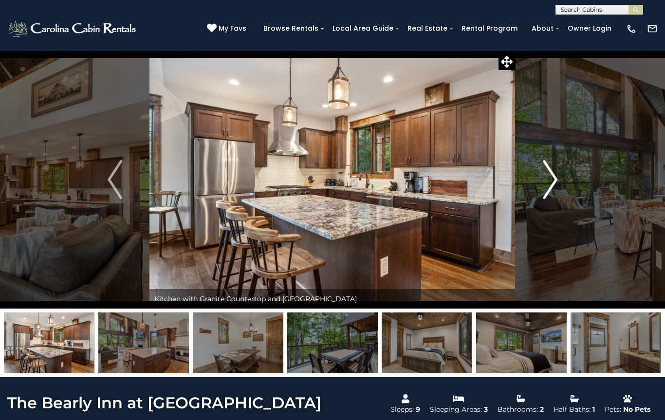
click at [546, 186] on img "Next" at bounding box center [550, 179] width 15 height 39
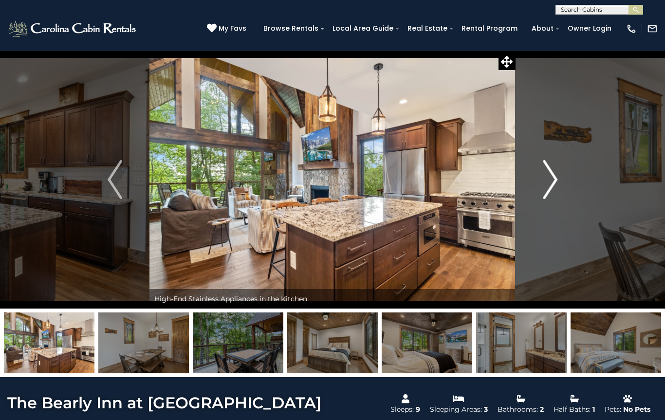
click at [540, 185] on button "Next" at bounding box center [550, 180] width 69 height 258
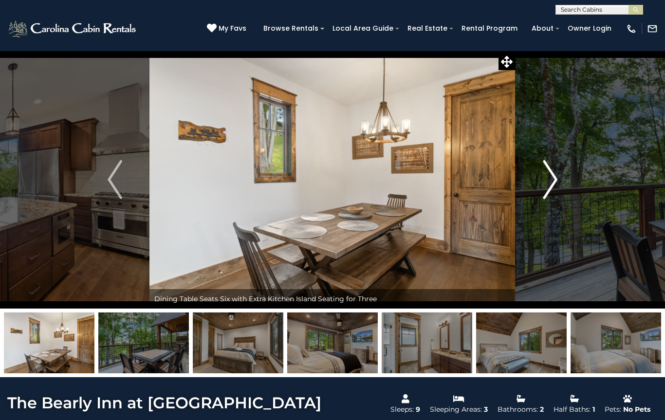
click at [547, 179] on img "Next" at bounding box center [550, 179] width 15 height 39
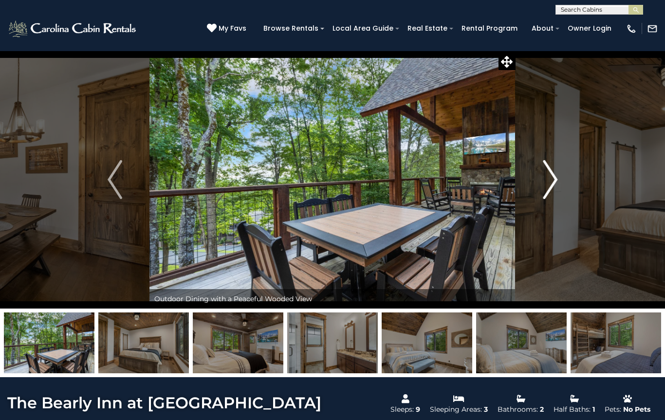
click at [542, 183] on button "Next" at bounding box center [550, 180] width 69 height 258
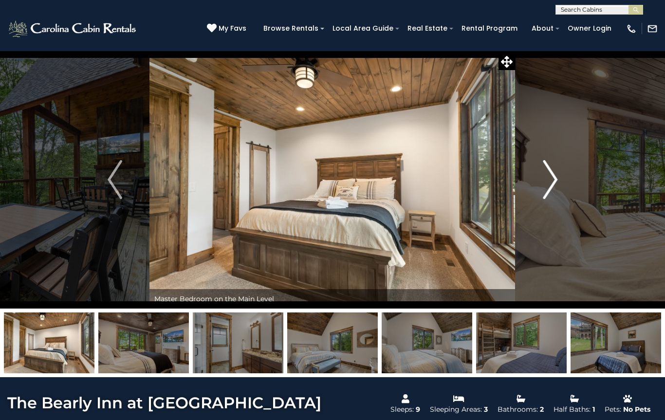
click at [540, 184] on button "Next" at bounding box center [550, 180] width 69 height 258
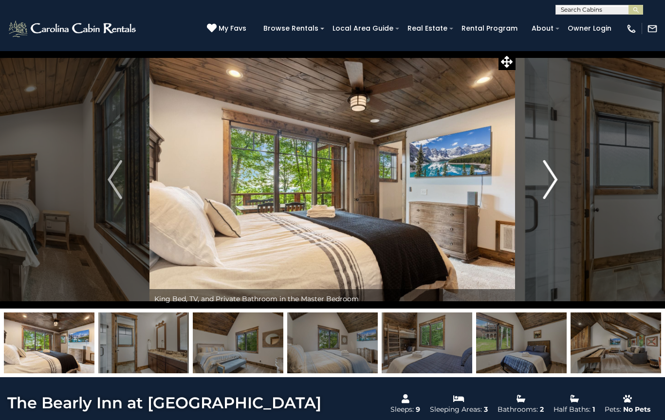
click at [545, 182] on img "Next" at bounding box center [550, 179] width 15 height 39
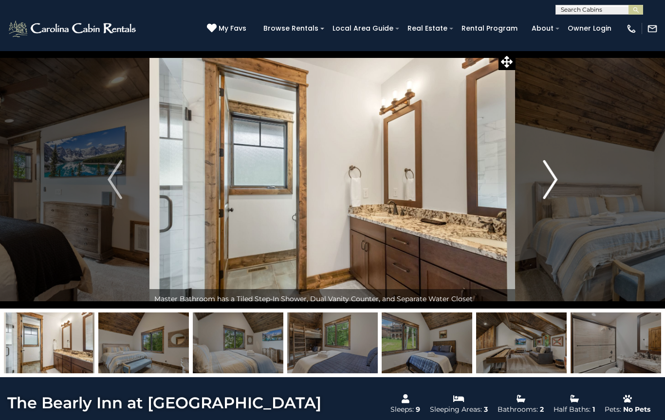
click at [540, 185] on button "Next" at bounding box center [550, 180] width 69 height 258
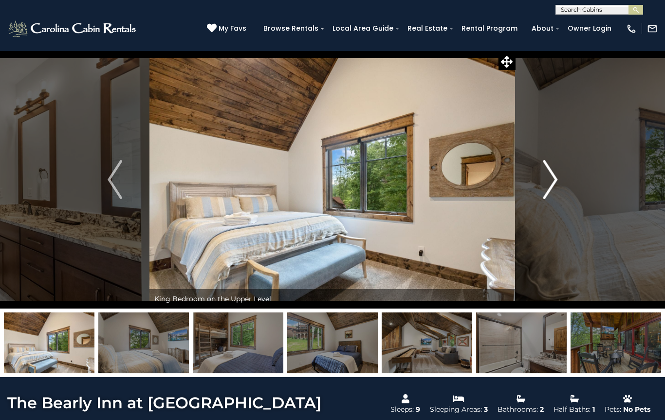
click at [540, 189] on button "Next" at bounding box center [550, 180] width 69 height 258
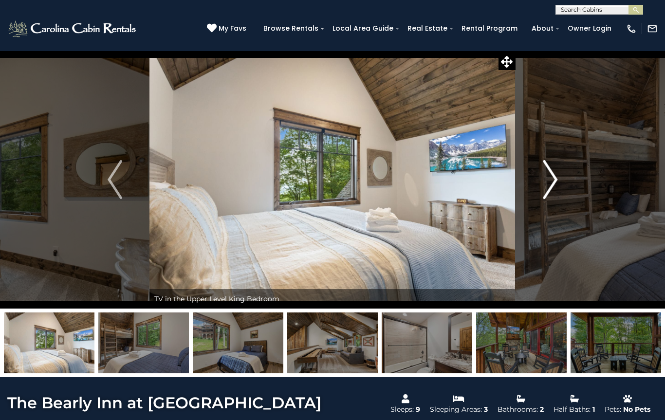
click at [540, 188] on button "Next" at bounding box center [550, 180] width 69 height 258
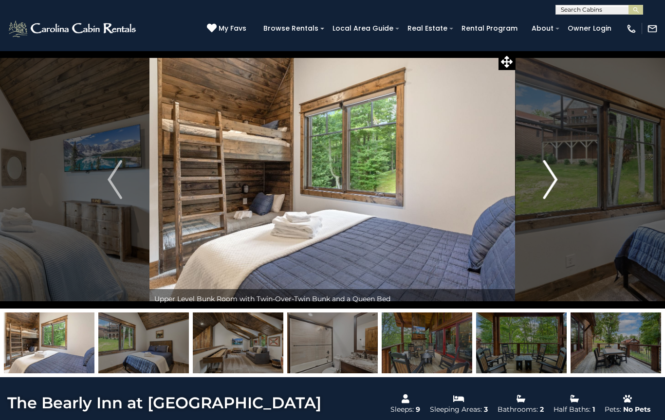
click at [540, 187] on button "Next" at bounding box center [550, 180] width 69 height 258
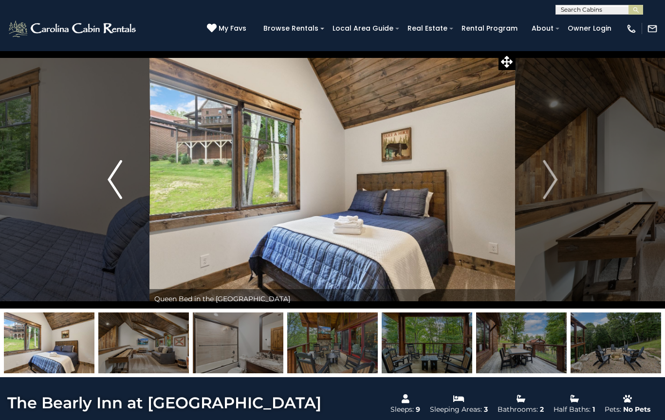
click at [118, 169] on img "Previous" at bounding box center [115, 179] width 15 height 39
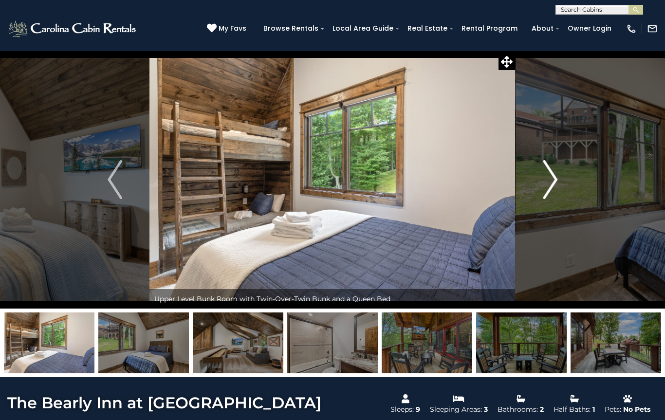
click at [546, 185] on img "Next" at bounding box center [550, 179] width 15 height 39
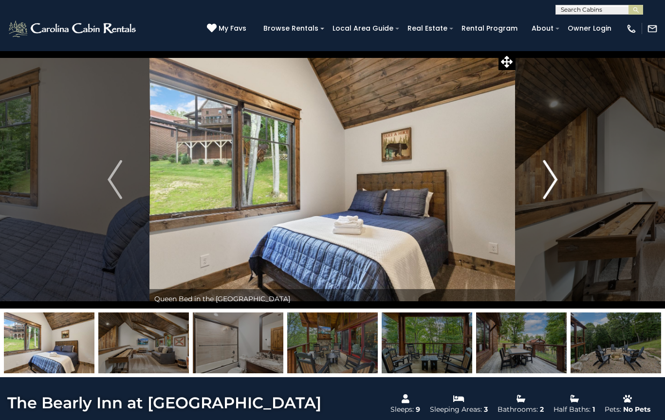
click at [542, 193] on button "Next" at bounding box center [550, 180] width 69 height 258
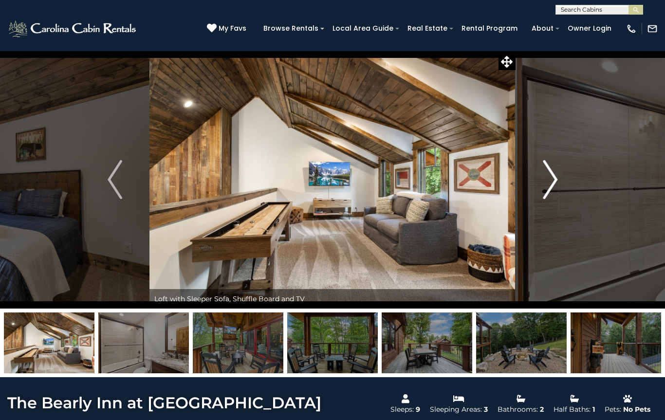
click at [533, 188] on button "Next" at bounding box center [550, 180] width 69 height 258
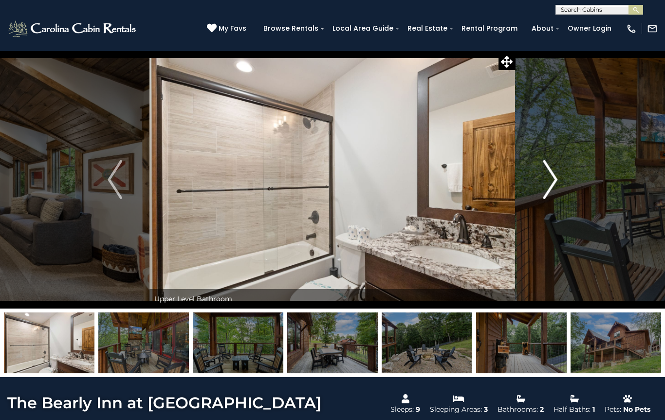
click at [538, 197] on button "Next" at bounding box center [550, 180] width 69 height 258
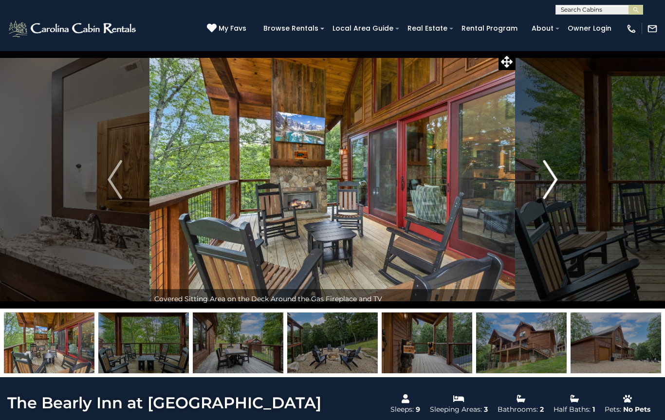
click at [541, 184] on button "Next" at bounding box center [550, 180] width 69 height 258
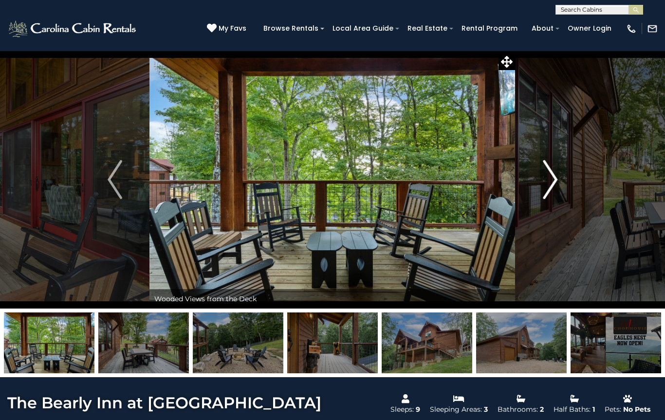
click at [544, 186] on img "Next" at bounding box center [550, 179] width 15 height 39
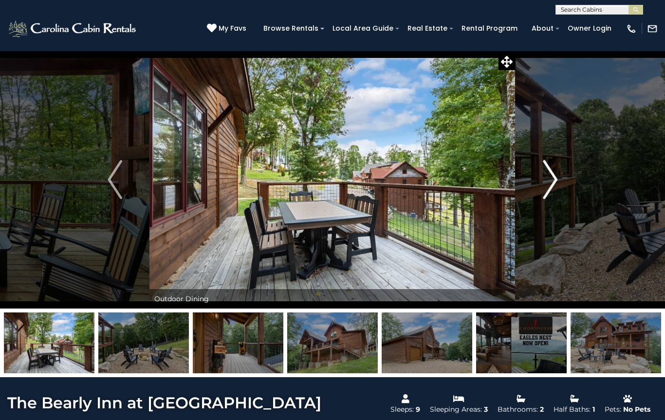
click at [546, 181] on img "Next" at bounding box center [550, 179] width 15 height 39
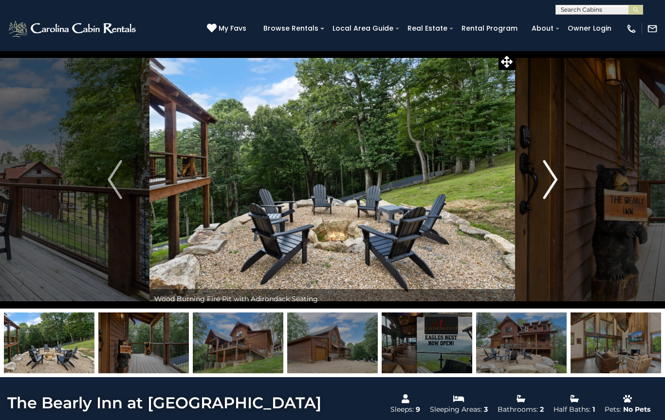
click at [553, 190] on img "Next" at bounding box center [550, 179] width 15 height 39
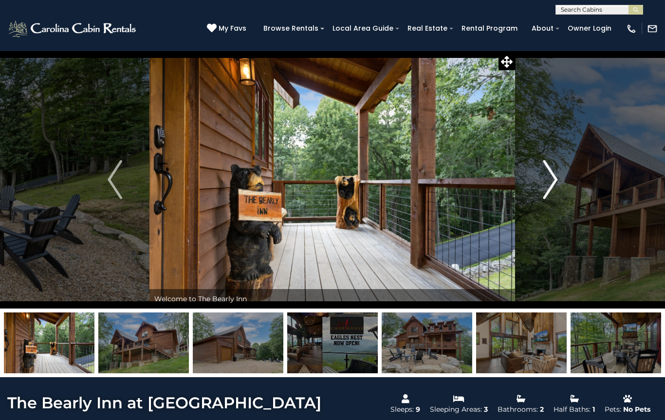
click at [550, 186] on img "Next" at bounding box center [550, 179] width 15 height 39
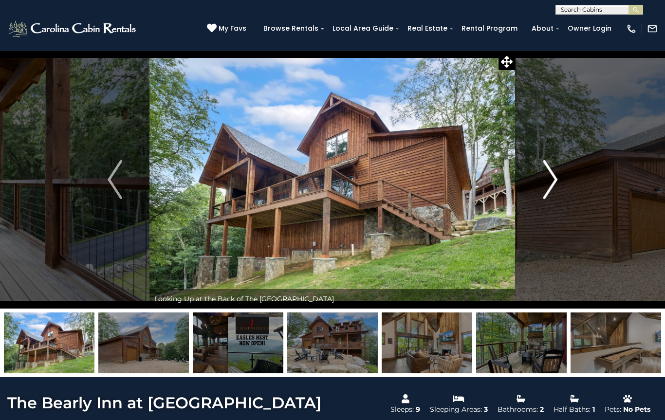
click at [546, 186] on img "Next" at bounding box center [550, 179] width 15 height 39
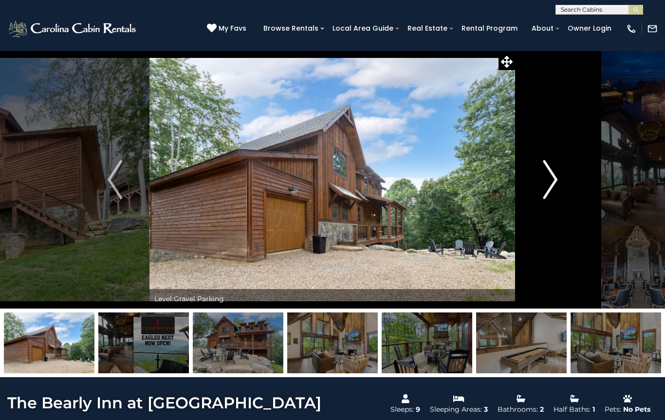
click at [546, 185] on img "Next" at bounding box center [550, 179] width 15 height 39
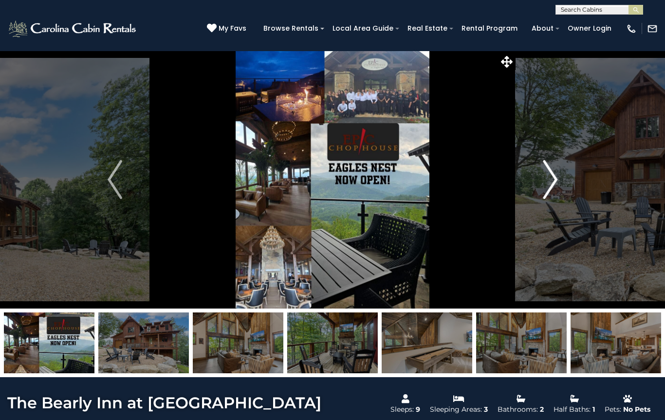
click at [551, 183] on img "Next" at bounding box center [550, 179] width 15 height 39
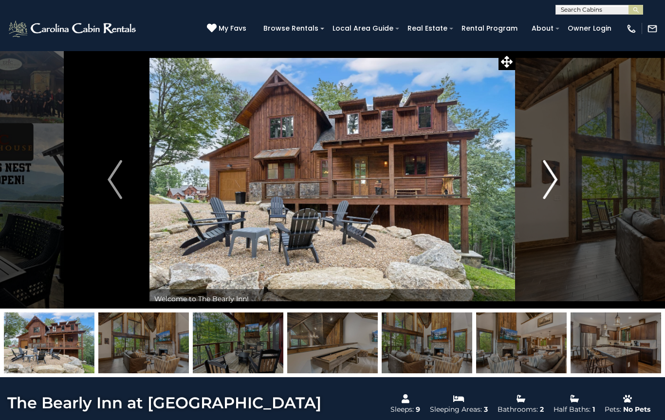
click at [542, 184] on button "Next" at bounding box center [550, 180] width 69 height 258
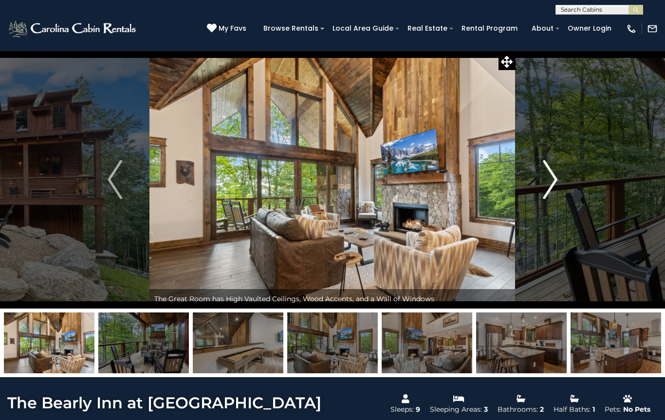
click at [547, 182] on img "Next" at bounding box center [550, 179] width 15 height 39
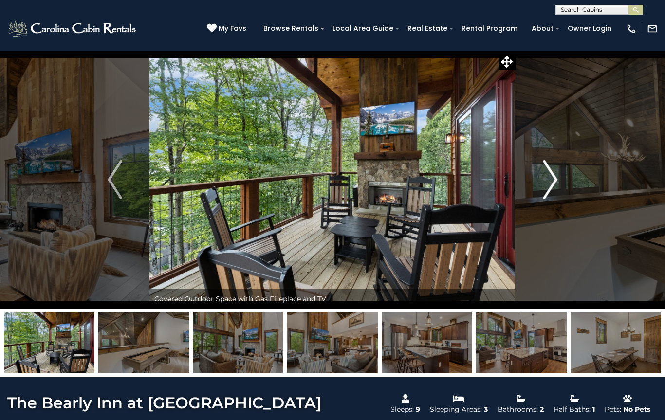
click at [544, 185] on img "Next" at bounding box center [550, 179] width 15 height 39
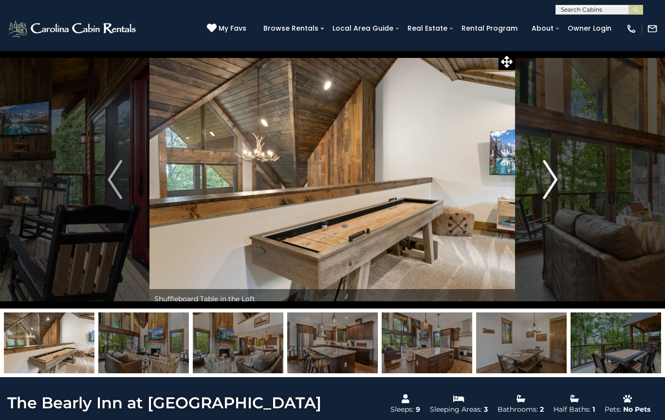
click at [542, 183] on button "Next" at bounding box center [550, 180] width 69 height 258
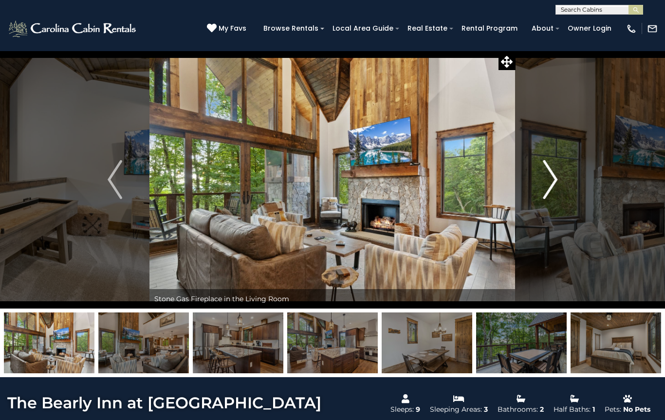
click at [547, 181] on img "Next" at bounding box center [550, 179] width 15 height 39
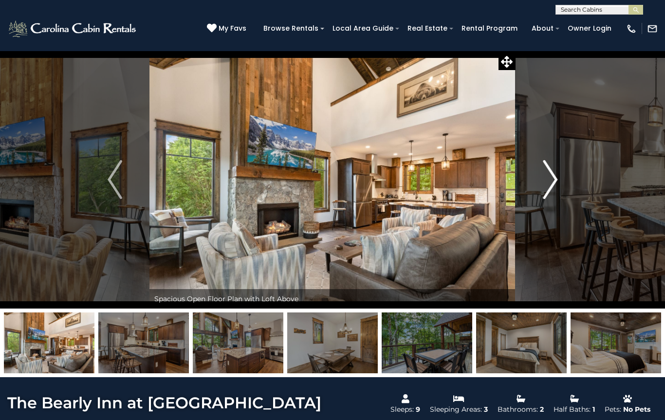
click at [542, 185] on button "Next" at bounding box center [550, 180] width 69 height 258
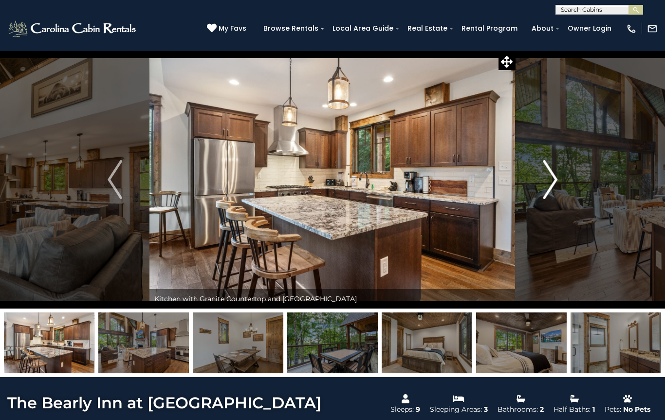
click at [541, 183] on button "Next" at bounding box center [550, 180] width 69 height 258
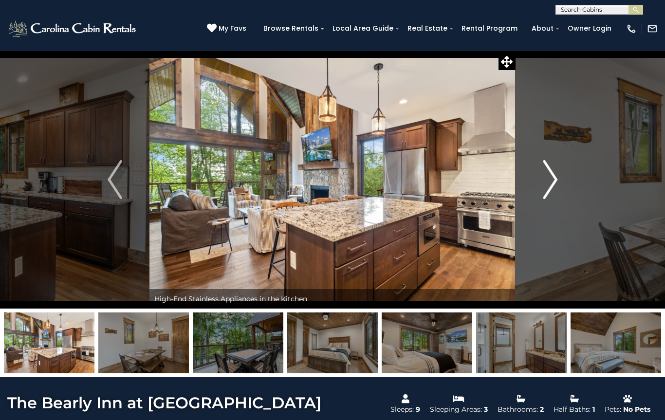
click at [539, 185] on button "Next" at bounding box center [550, 180] width 69 height 258
click at [538, 187] on button "Next" at bounding box center [550, 180] width 69 height 258
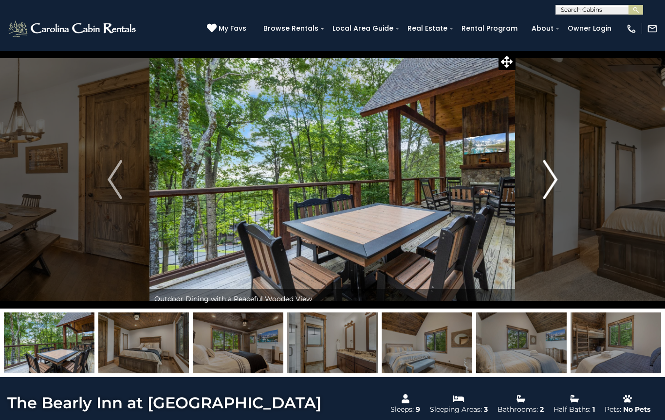
click at [537, 184] on button "Next" at bounding box center [550, 180] width 69 height 258
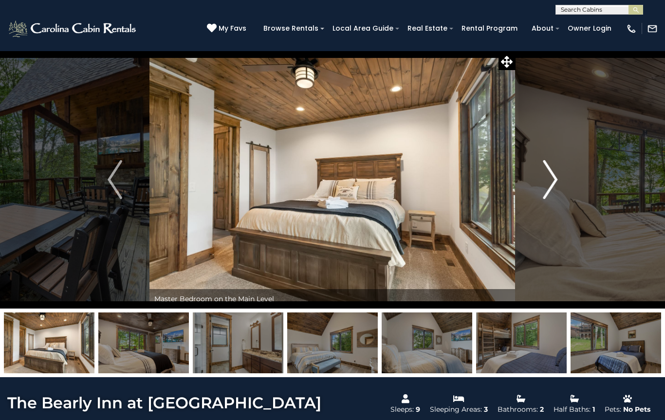
click at [535, 183] on button "Next" at bounding box center [550, 180] width 69 height 258
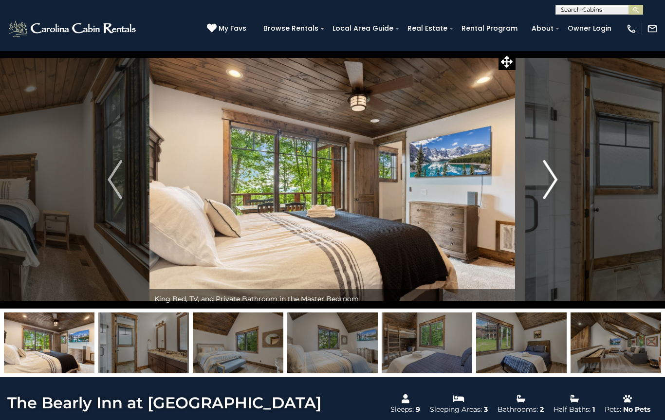
click at [536, 184] on button "Next" at bounding box center [550, 180] width 69 height 258
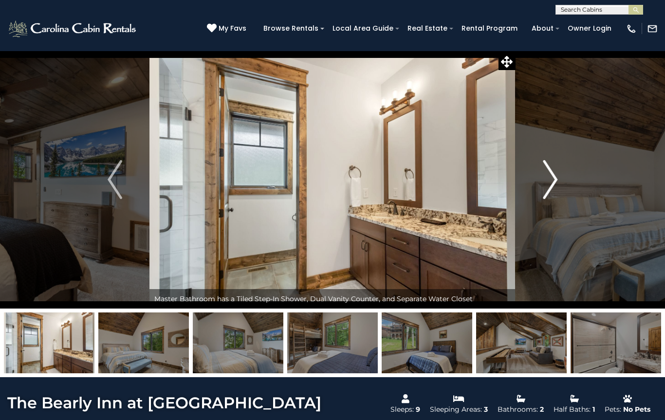
click at [536, 185] on button "Next" at bounding box center [550, 180] width 69 height 258
click at [535, 186] on button "Next" at bounding box center [550, 180] width 69 height 258
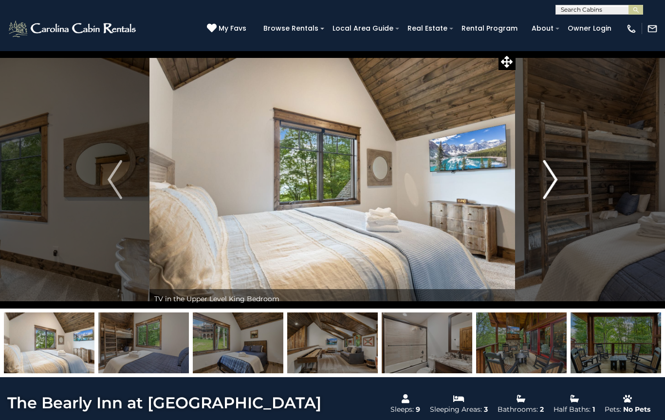
click at [536, 186] on button "Next" at bounding box center [550, 180] width 69 height 258
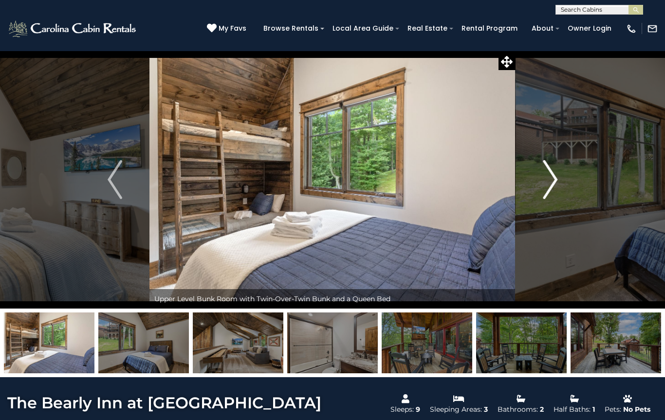
click at [537, 185] on button "Next" at bounding box center [550, 180] width 69 height 258
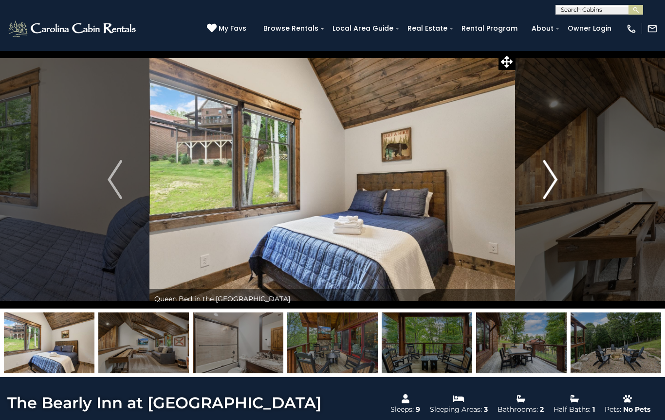
click at [538, 183] on button "Next" at bounding box center [550, 180] width 69 height 258
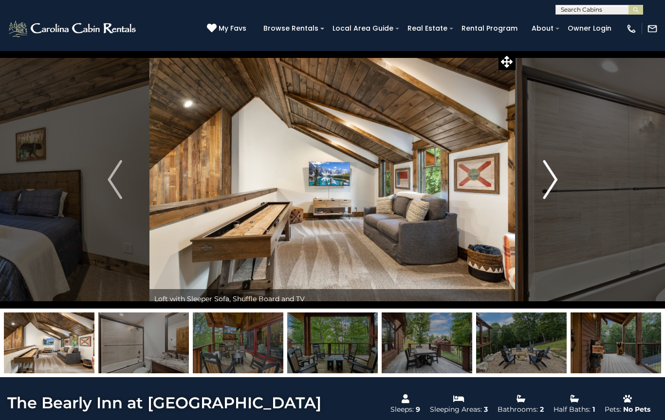
click at [538, 182] on button "Next" at bounding box center [550, 180] width 69 height 258
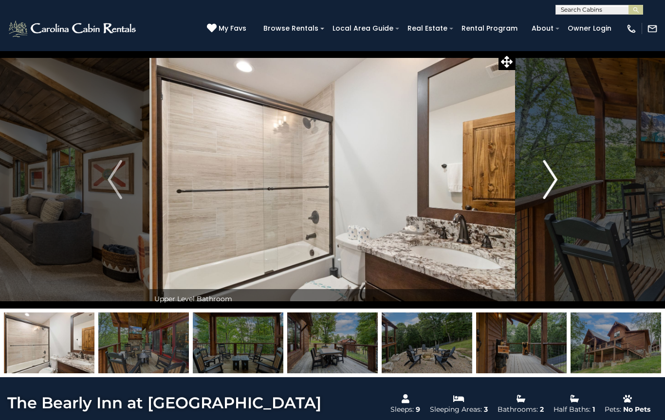
click at [539, 180] on button "Next" at bounding box center [550, 180] width 69 height 258
